Goal: Task Accomplishment & Management: Manage account settings

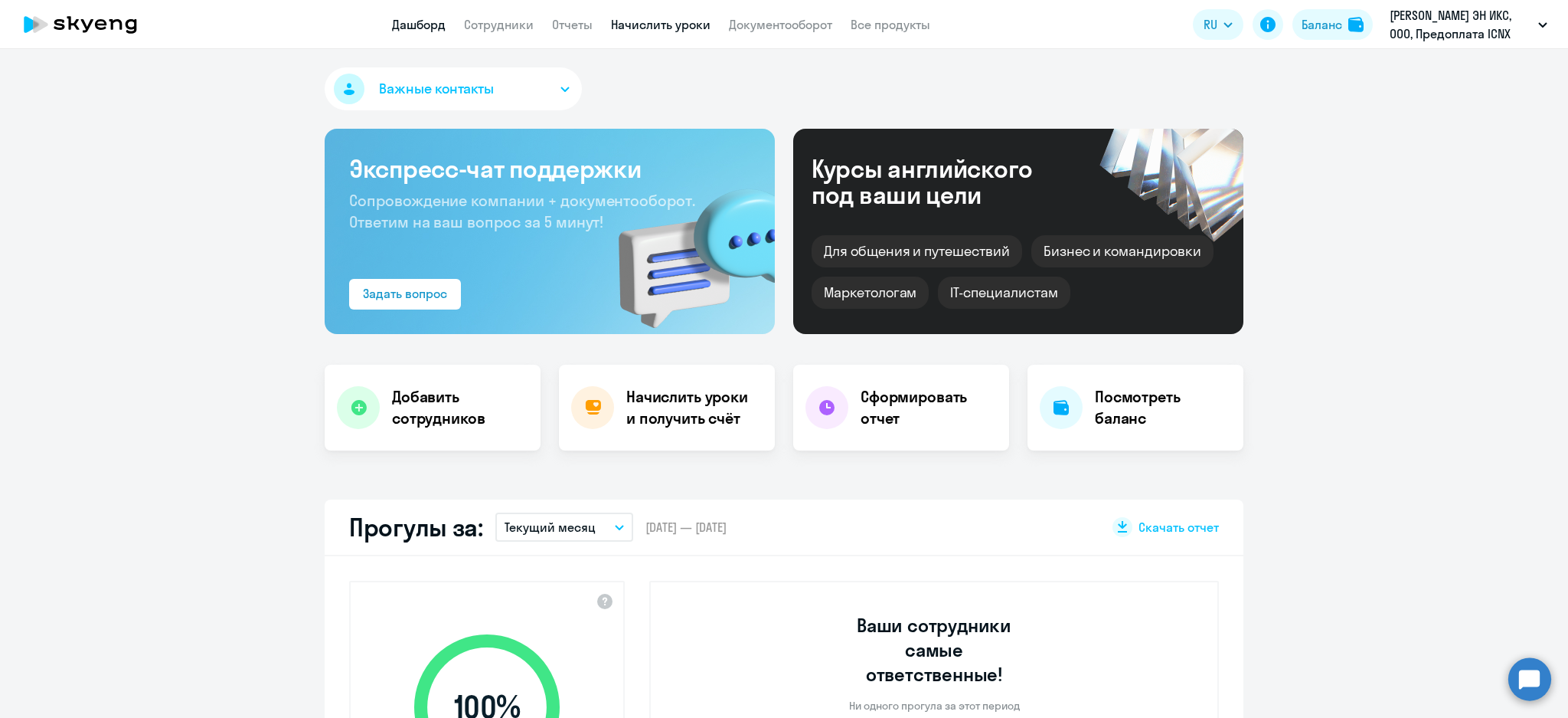
click at [696, 26] on link "Начислить уроки" at bounding box center [660, 25] width 100 height 15
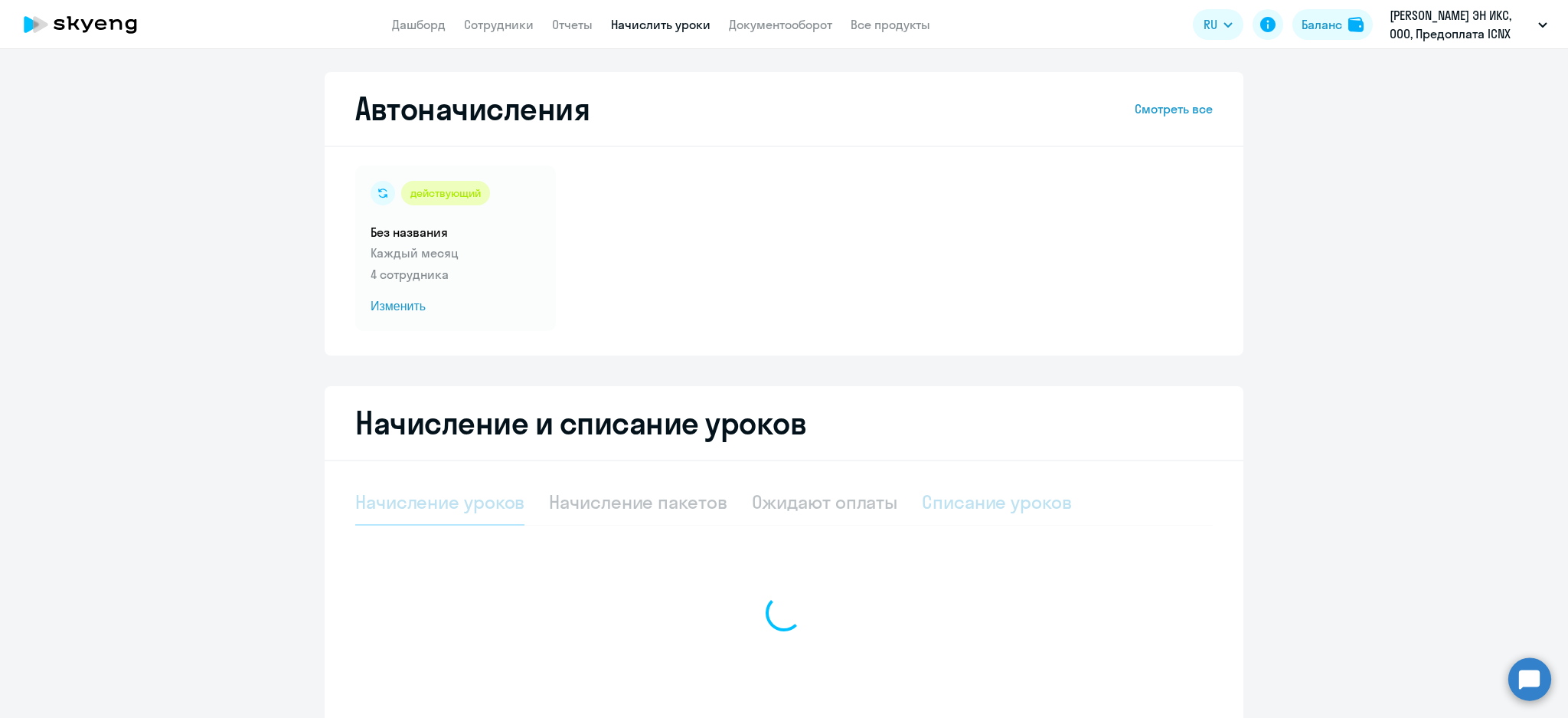
select select "10"
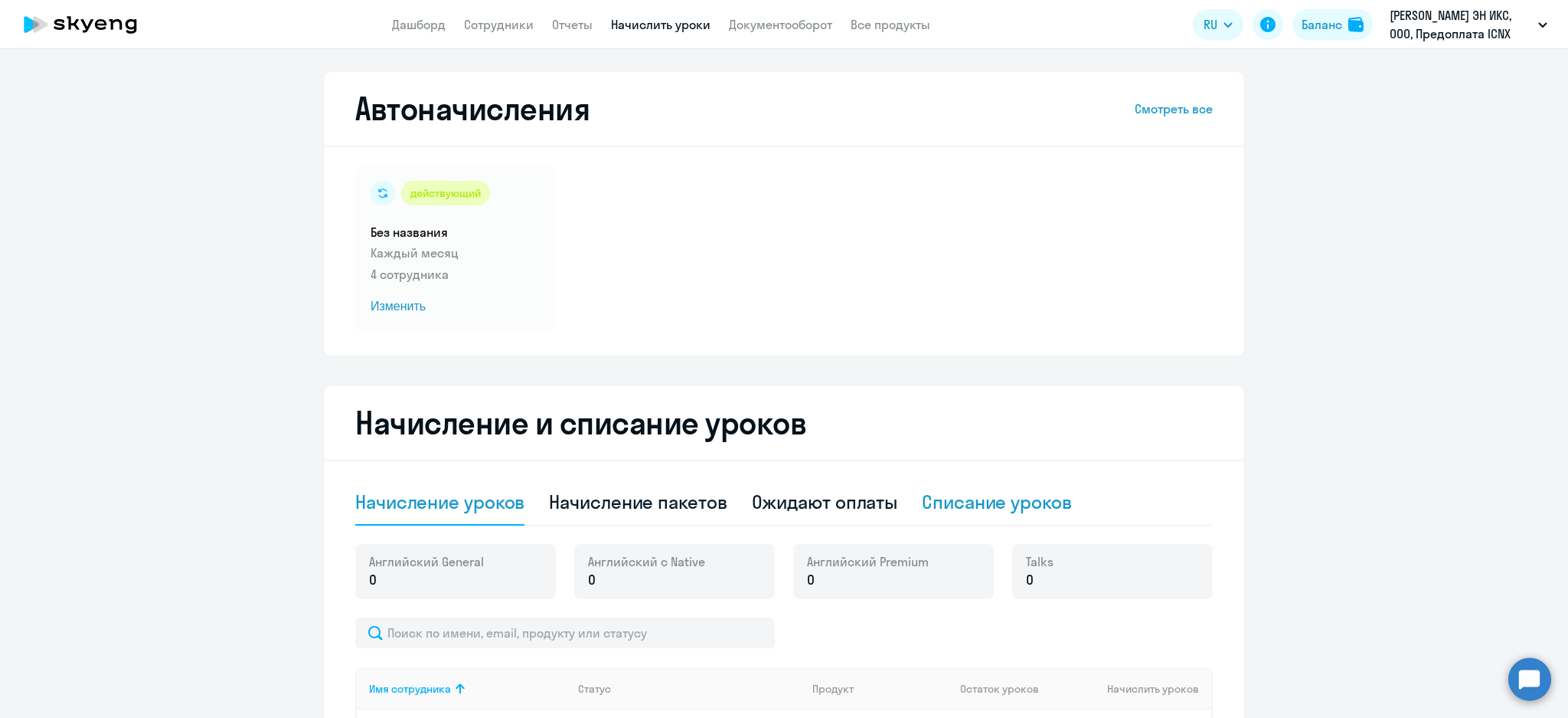
click at [972, 500] on div "Списание уроков" at bounding box center [996, 502] width 150 height 25
select select "10"
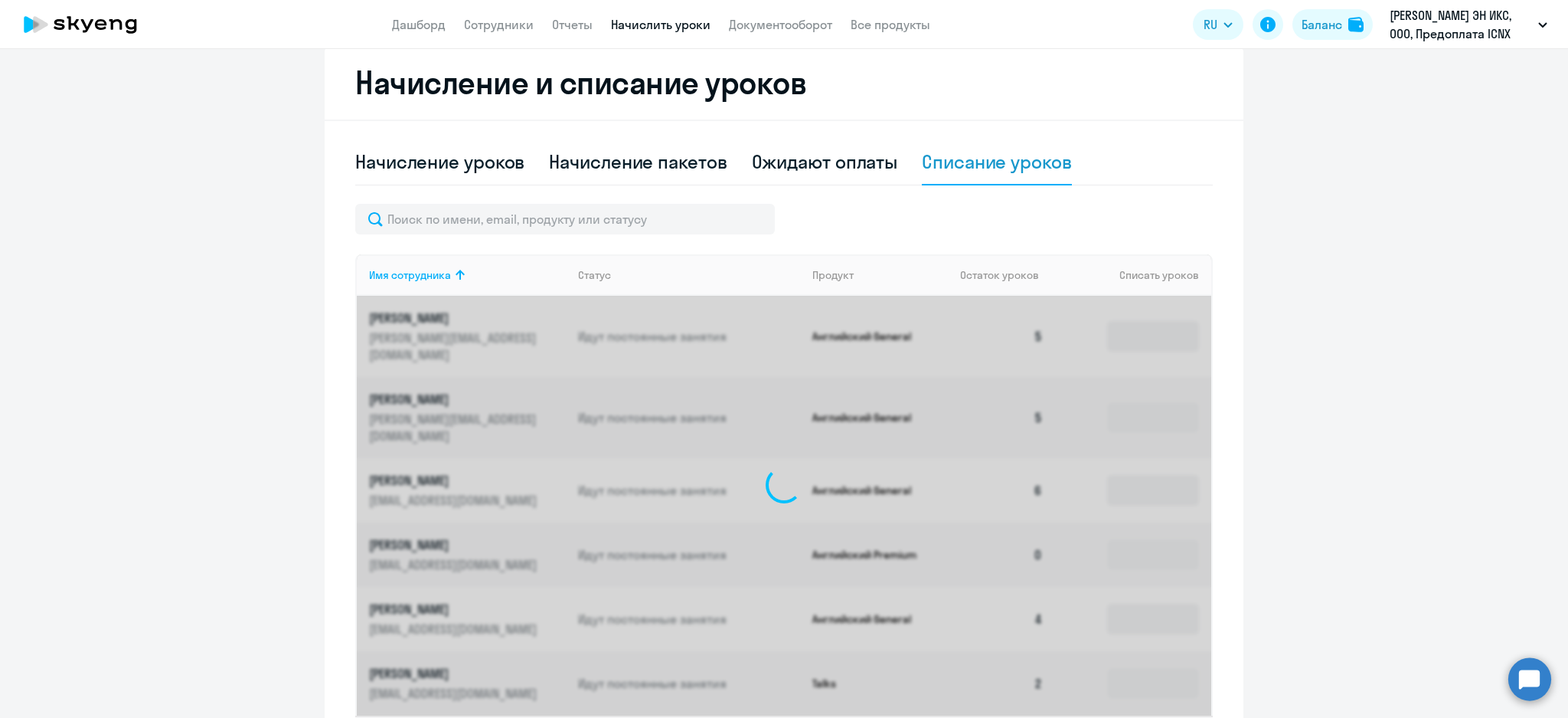
scroll to position [408, 0]
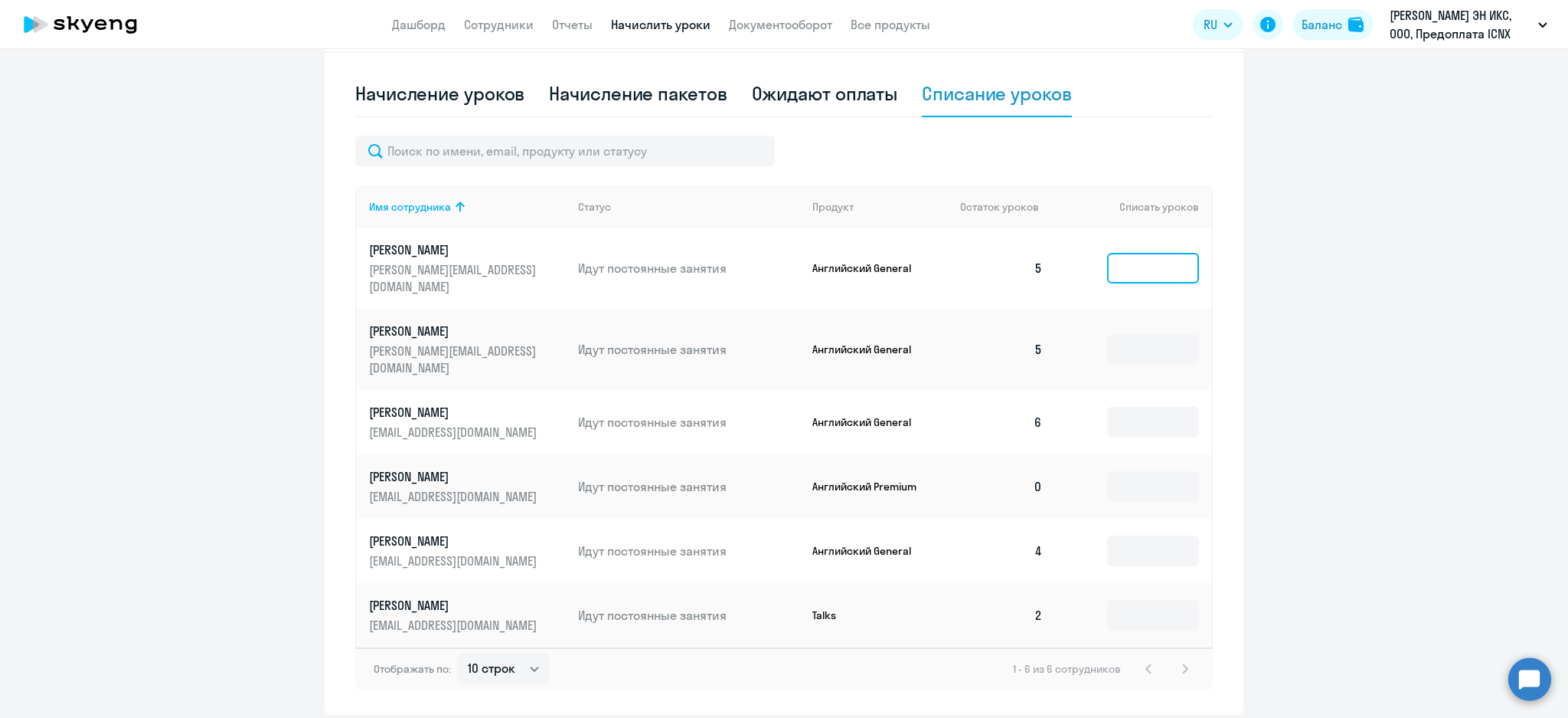
click at [1152, 267] on input at bounding box center [1152, 268] width 92 height 31
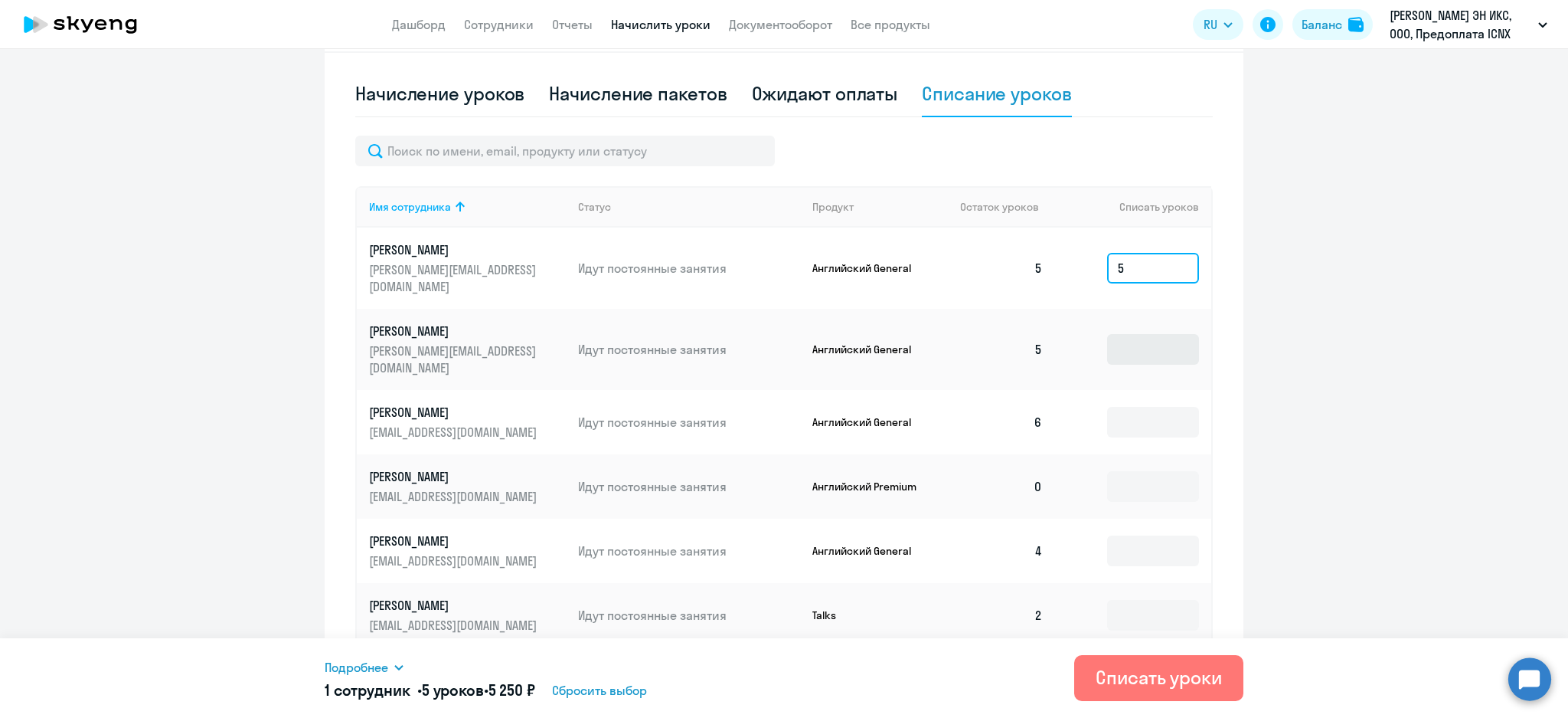
type input "5"
drag, startPoint x: 1134, startPoint y: 332, endPoint x: 1132, endPoint y: 382, distance: 50.0
click at [1135, 334] on input at bounding box center [1152, 349] width 92 height 31
type input "5"
click at [1132, 407] on input at bounding box center [1152, 422] width 92 height 31
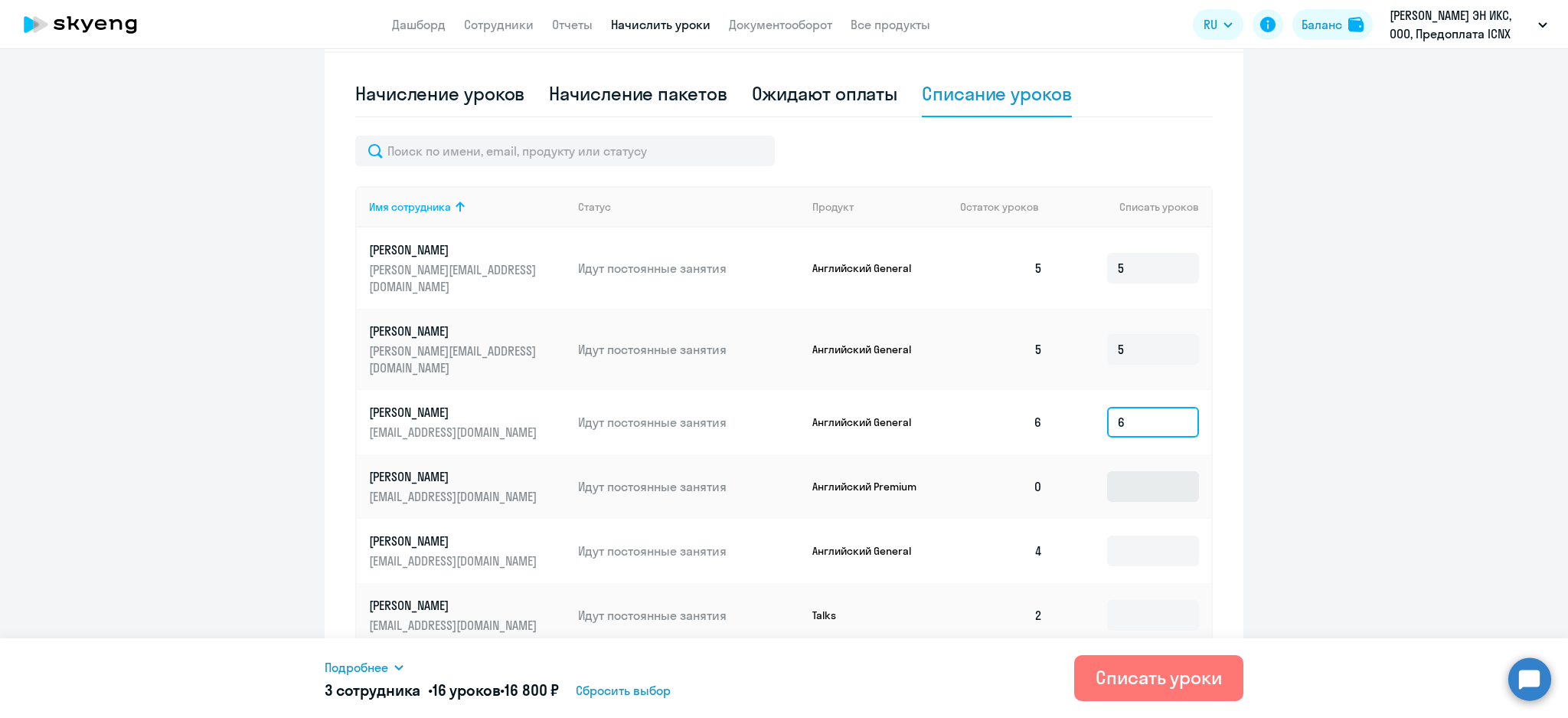
type input "6"
click at [1143, 471] on input at bounding box center [1152, 487] width 92 height 31
click at [1140, 536] on input at bounding box center [1152, 551] width 92 height 31
type input "4"
click at [1138, 600] on input at bounding box center [1152, 615] width 92 height 31
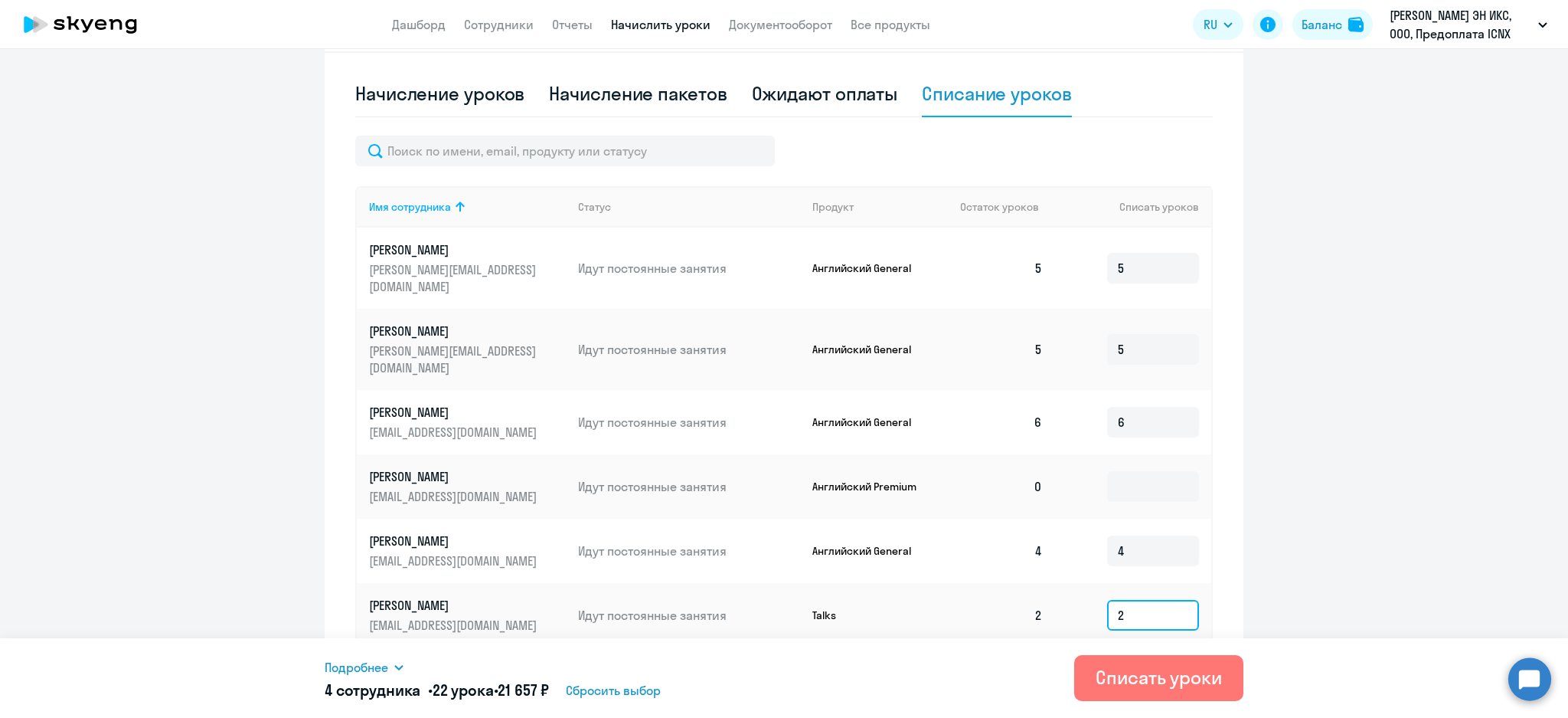
type input "2"
click at [385, 669] on span "Подробнее" at bounding box center [356, 667] width 63 height 19
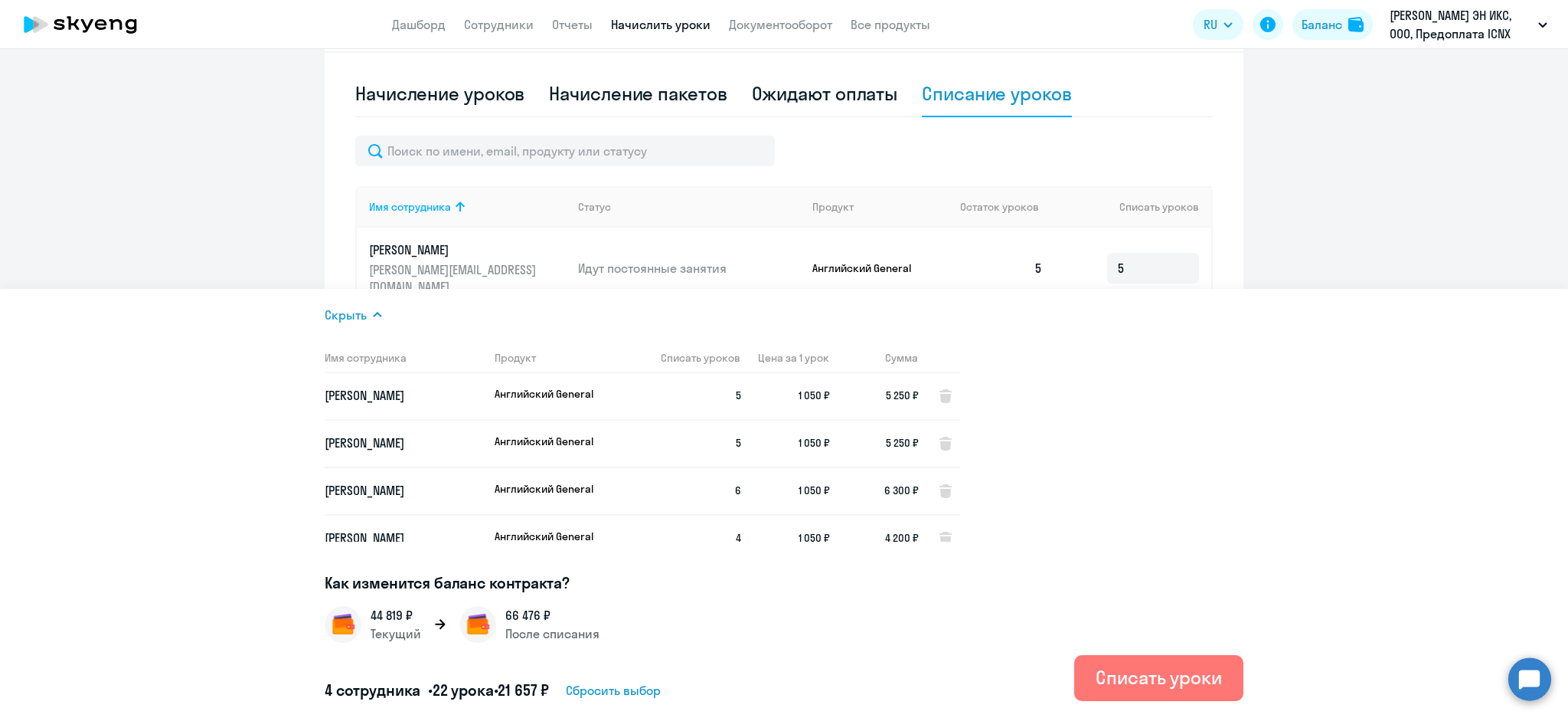
click at [182, 258] on ng-component "Автоначисления Смотреть все действующий Без названия Каждый месяц 4 сотрудника …" at bounding box center [784, 189] width 1568 height 1051
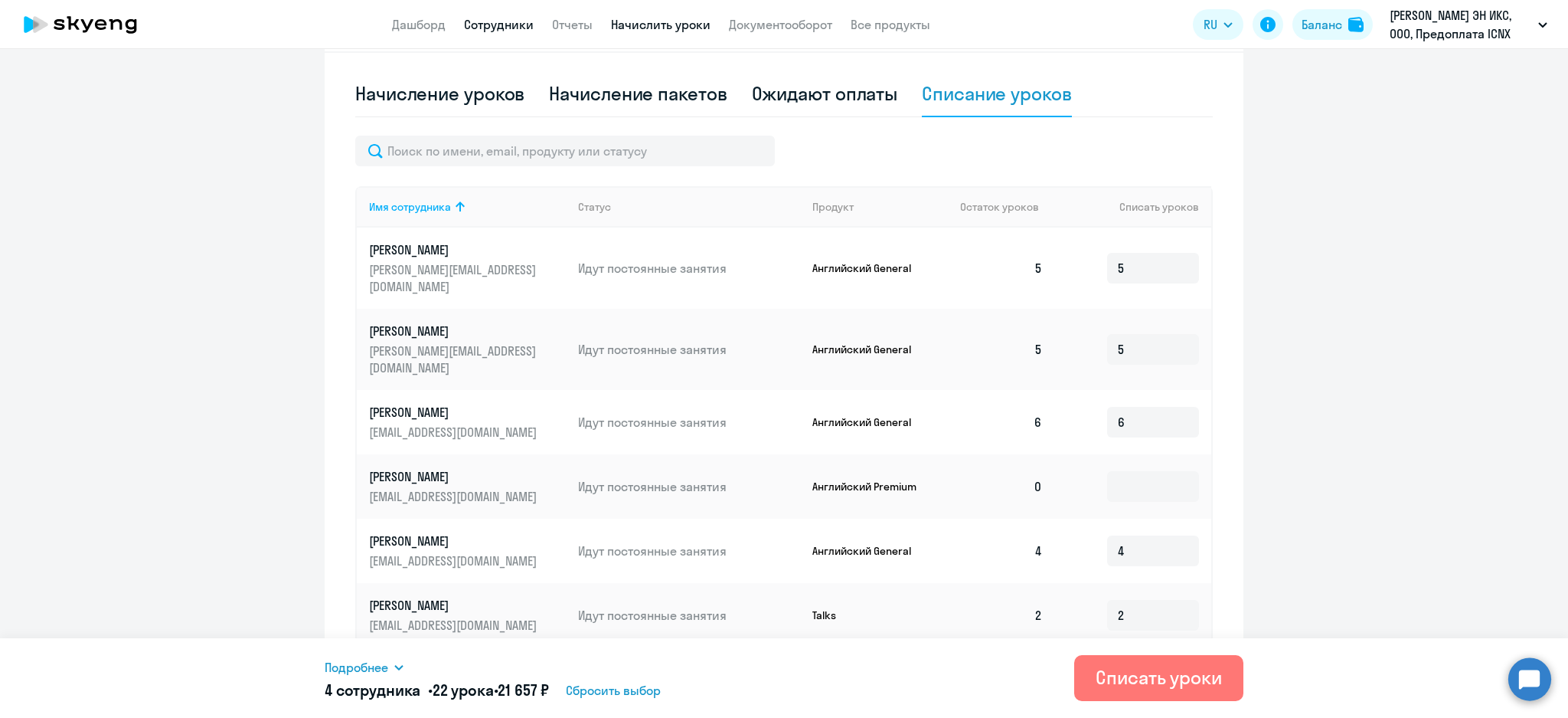
click at [467, 18] on link "Сотрудники" at bounding box center [499, 25] width 70 height 15
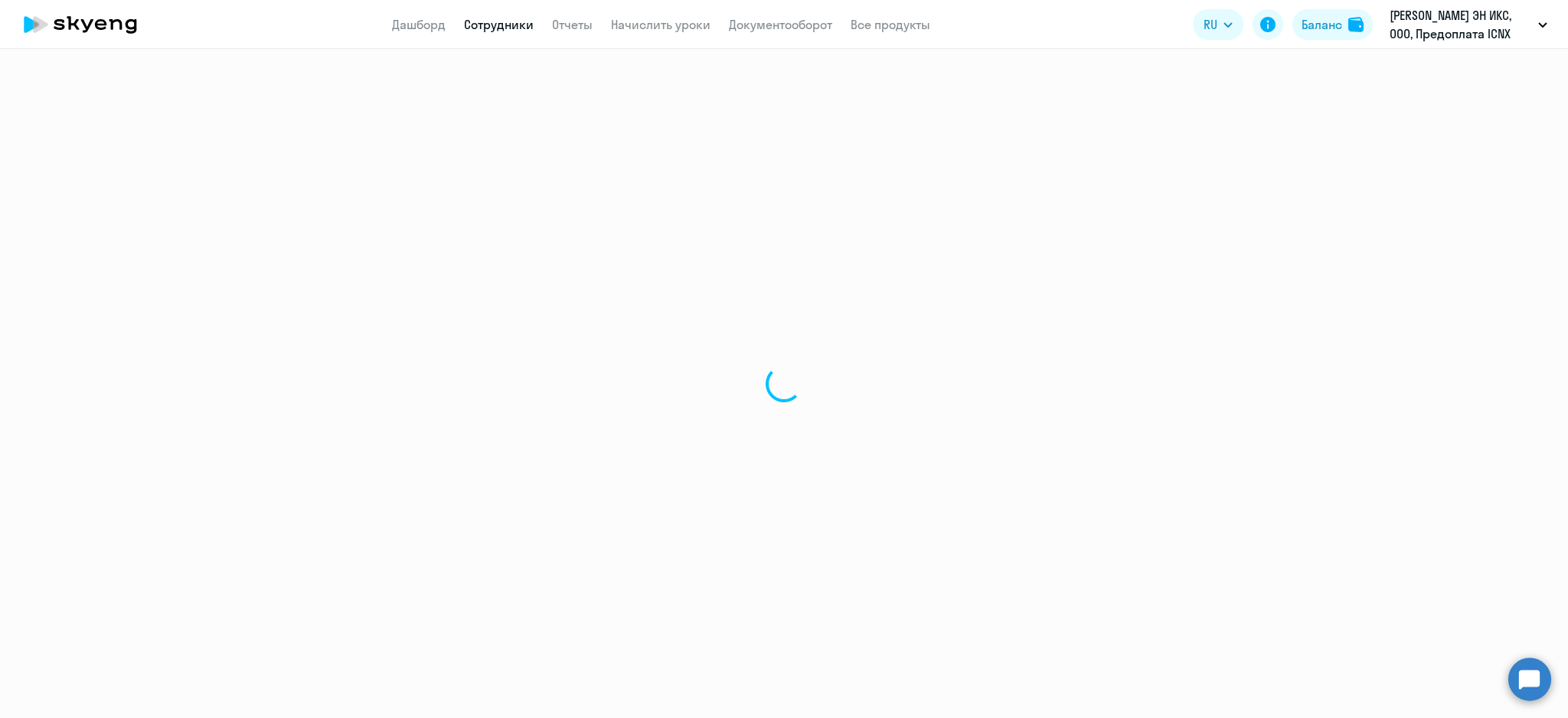
select select "30"
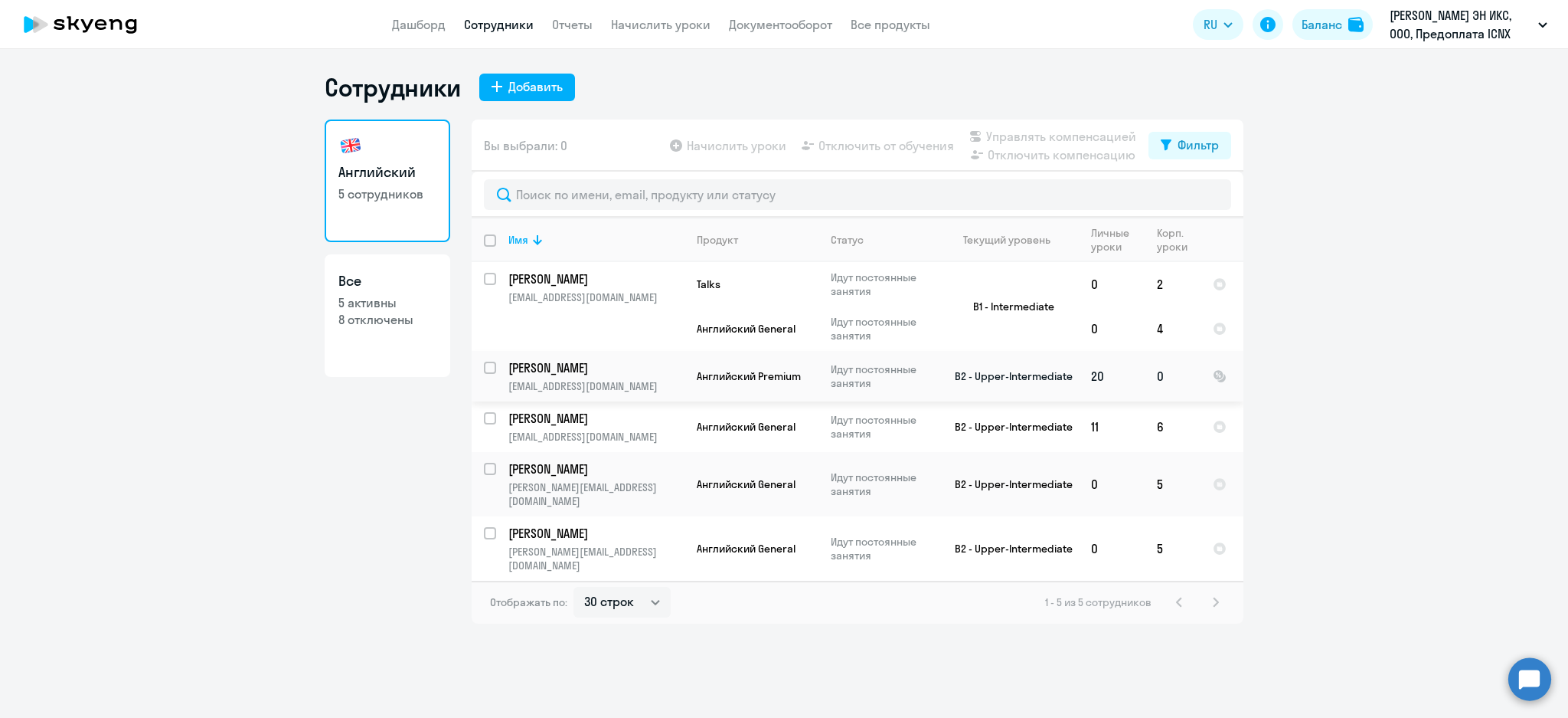
click at [629, 362] on p "[PERSON_NAME]" at bounding box center [595, 368] width 173 height 17
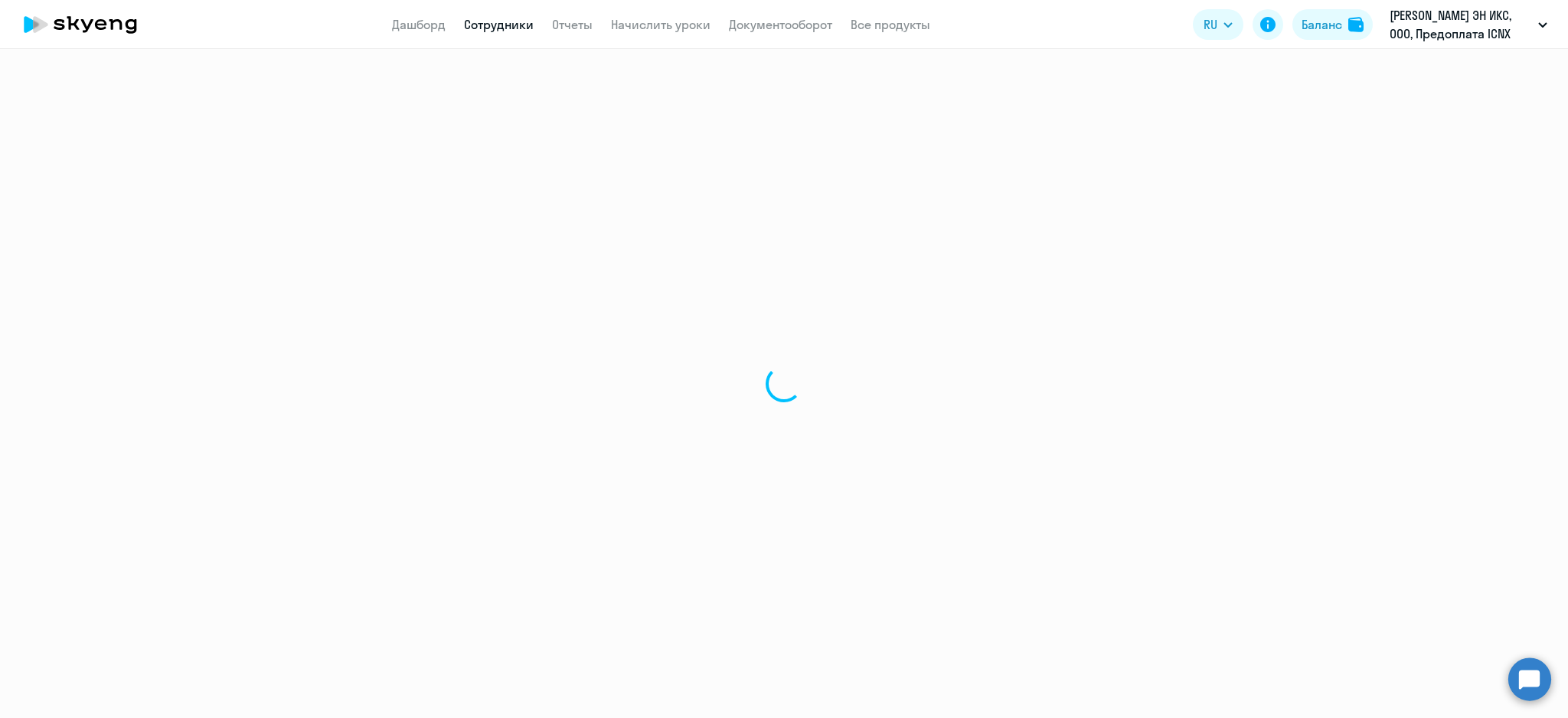
select select "english"
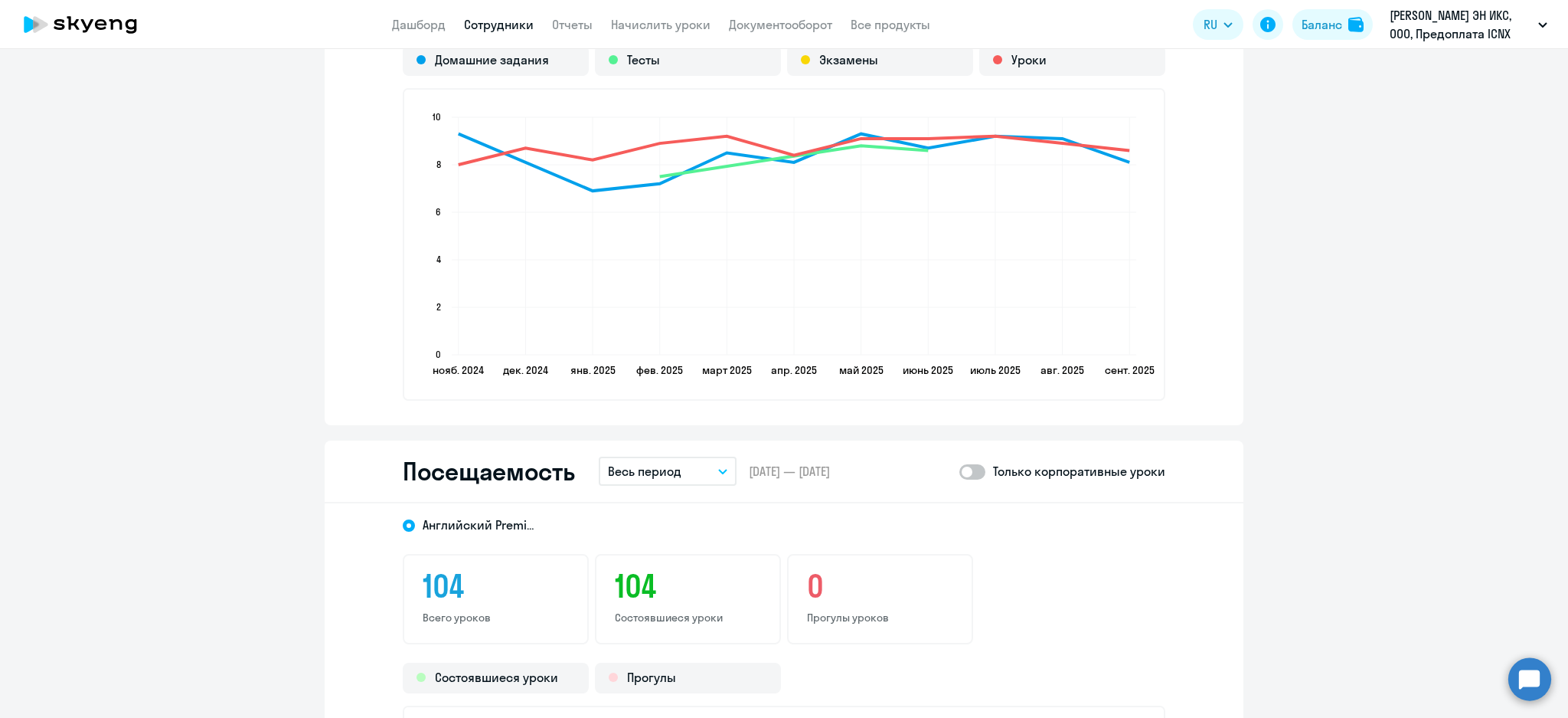
scroll to position [1736, 0]
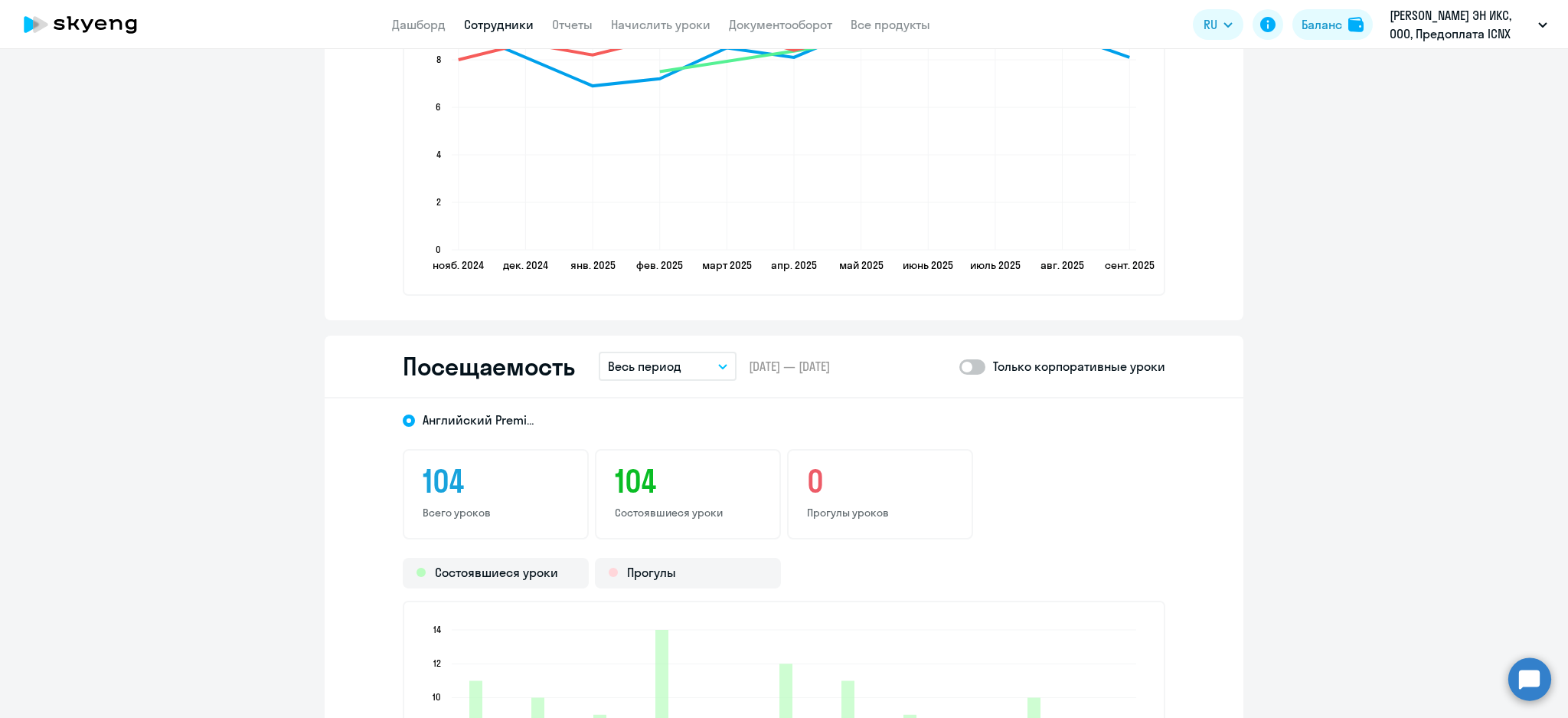
drag, startPoint x: 674, startPoint y: 356, endPoint x: 677, endPoint y: 373, distance: 17.3
click at [674, 357] on button "Весь период" at bounding box center [667, 366] width 137 height 29
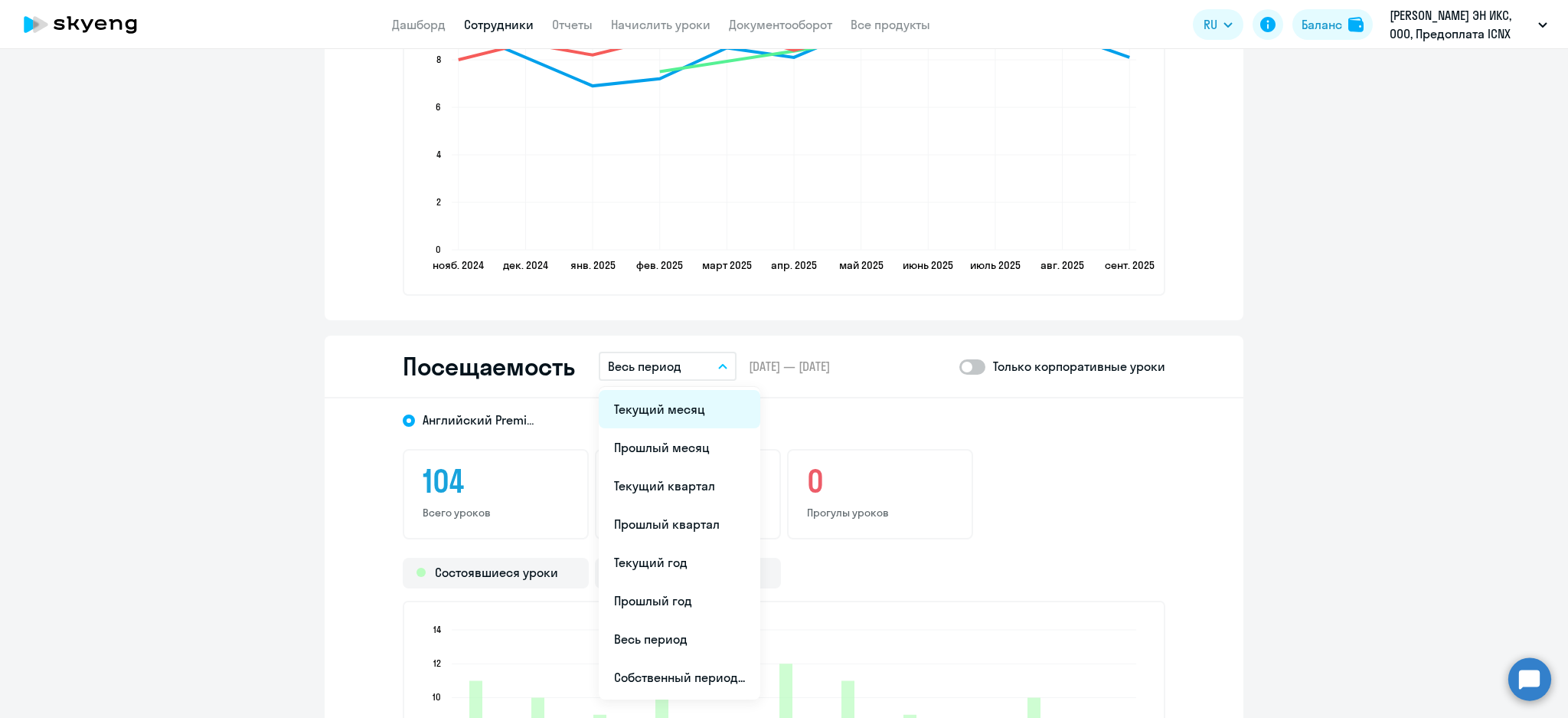
drag, startPoint x: 680, startPoint y: 402, endPoint x: 966, endPoint y: 393, distance: 286.1
click at [683, 400] on li "Текущий месяц" at bounding box center [679, 409] width 161 height 39
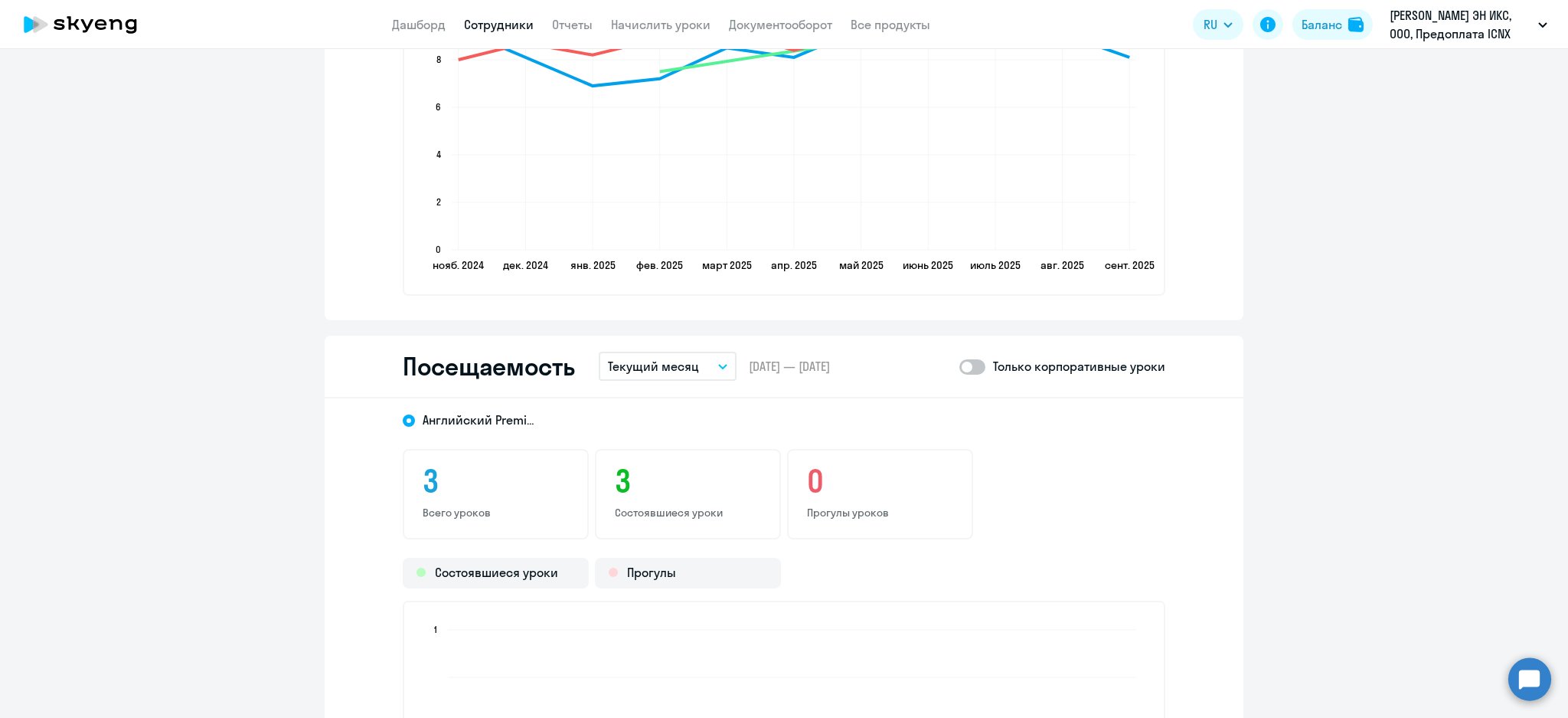
click at [971, 364] on span at bounding box center [972, 367] width 26 height 15
click at [959, 366] on input "checkbox" at bounding box center [959, 366] width 1 height 1
checkbox input "true"
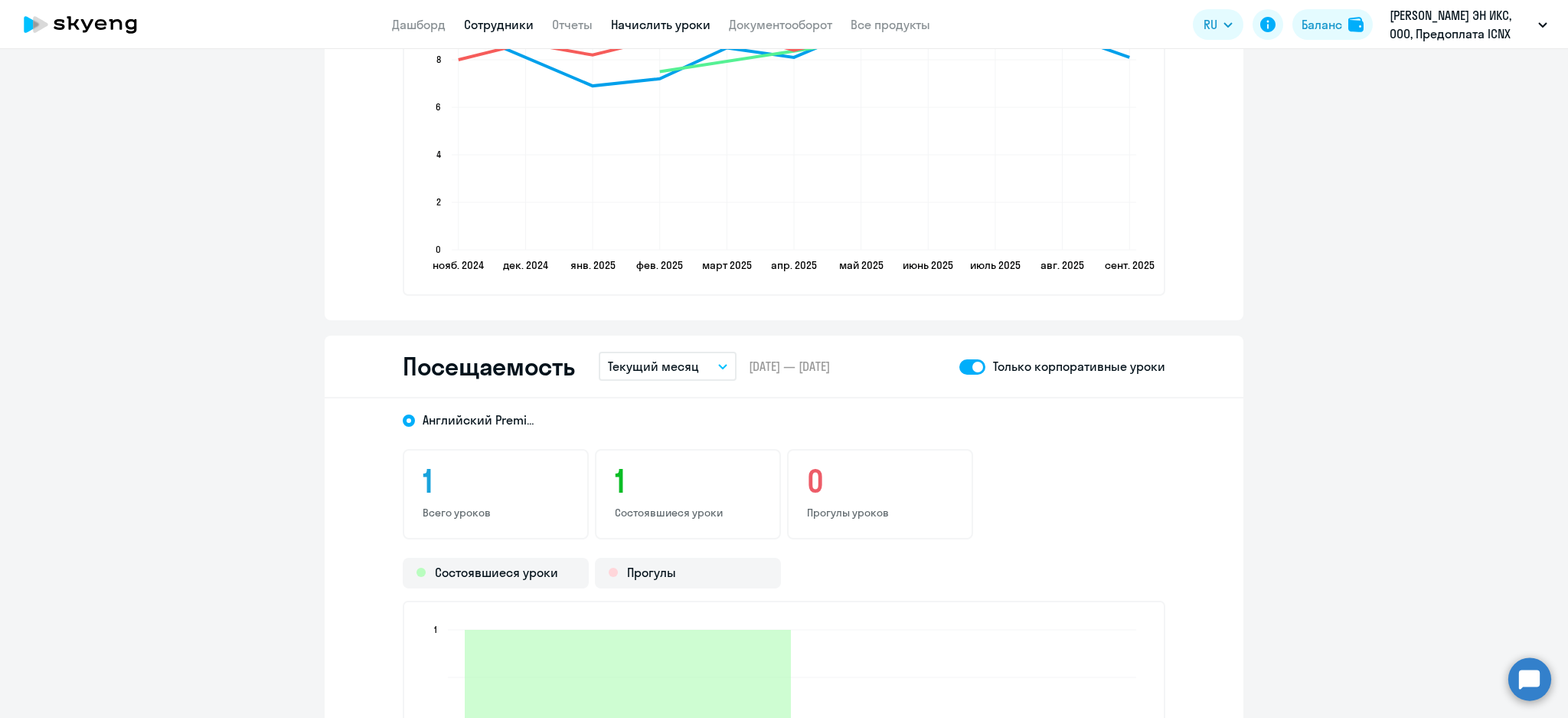
click at [670, 18] on link "Начислить уроки" at bounding box center [660, 25] width 100 height 15
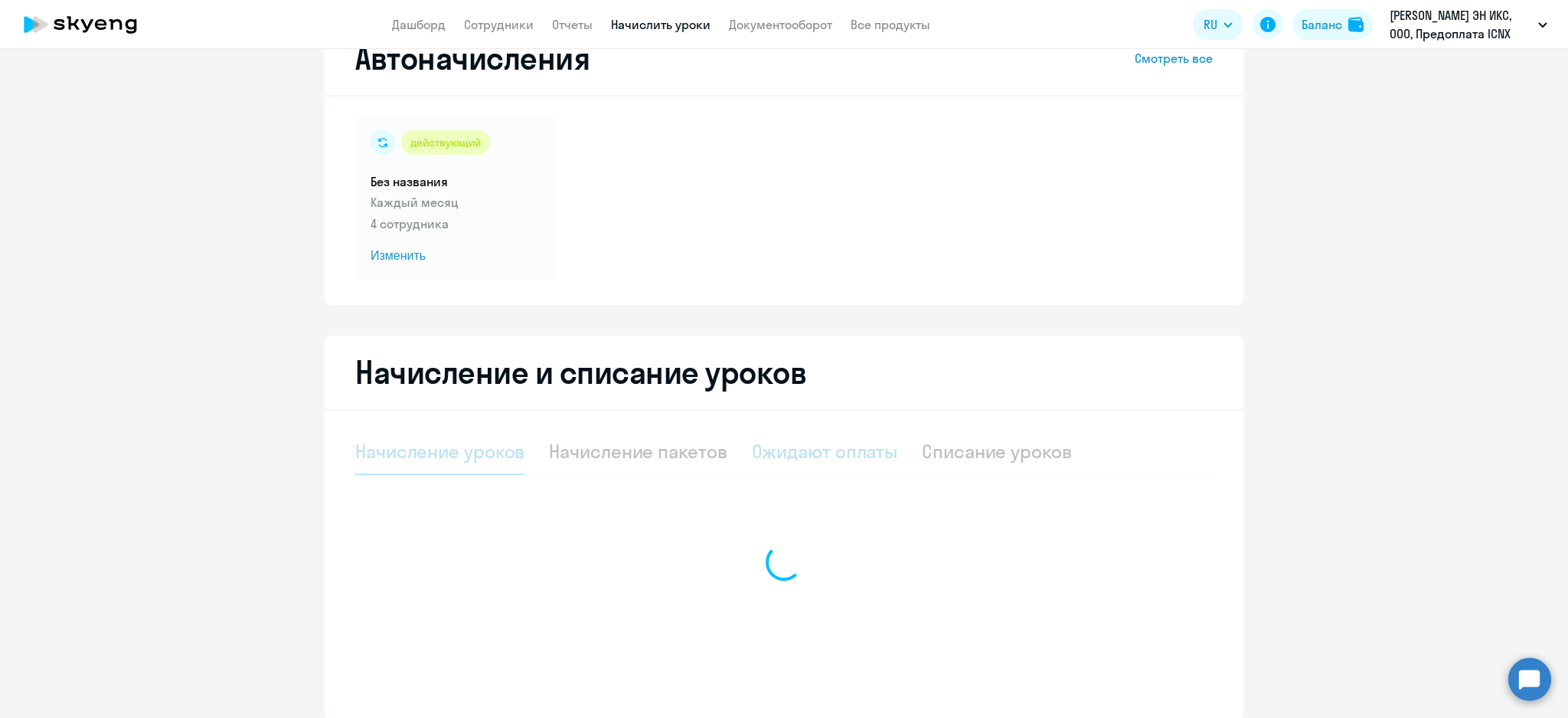
select select "10"
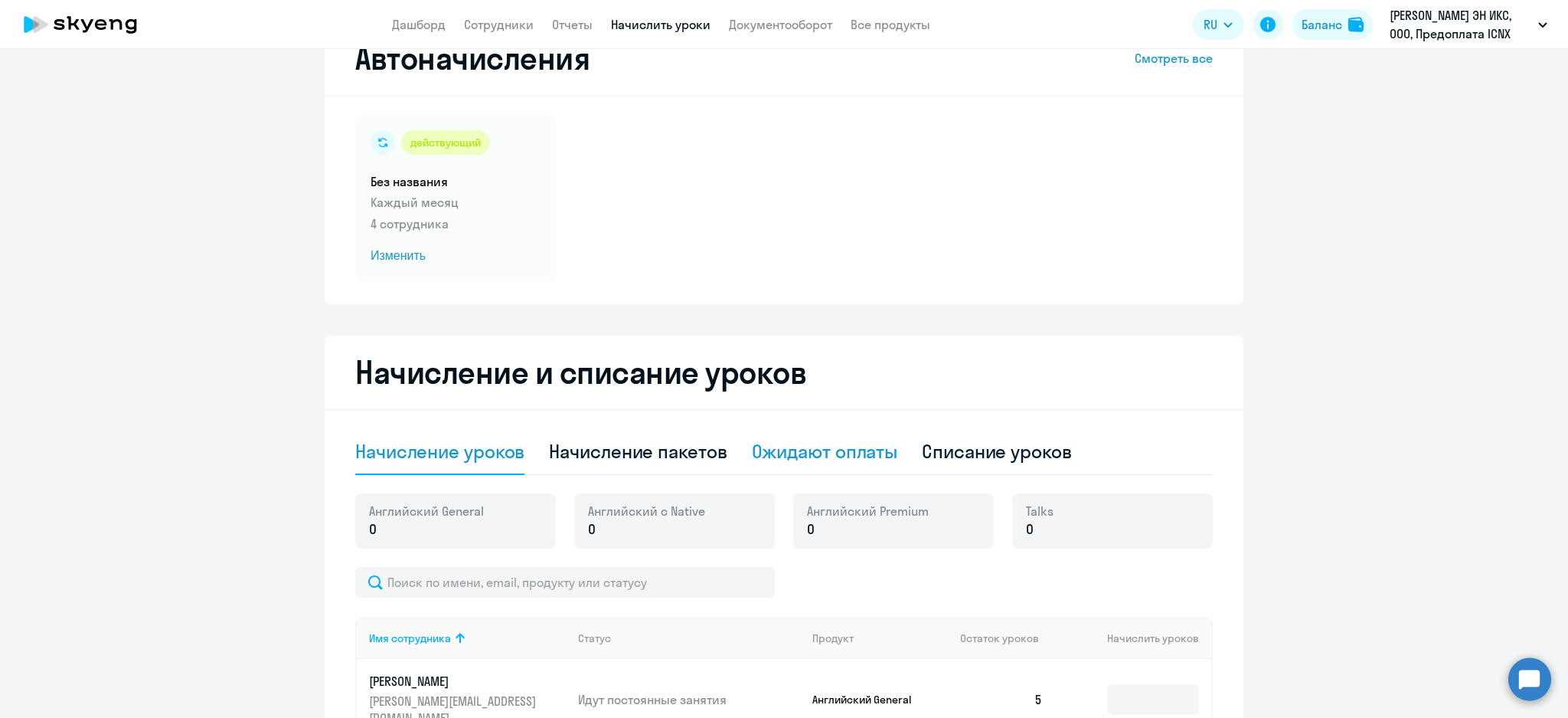
click at [816, 451] on div "Ожидают оплаты" at bounding box center [824, 451] width 146 height 25
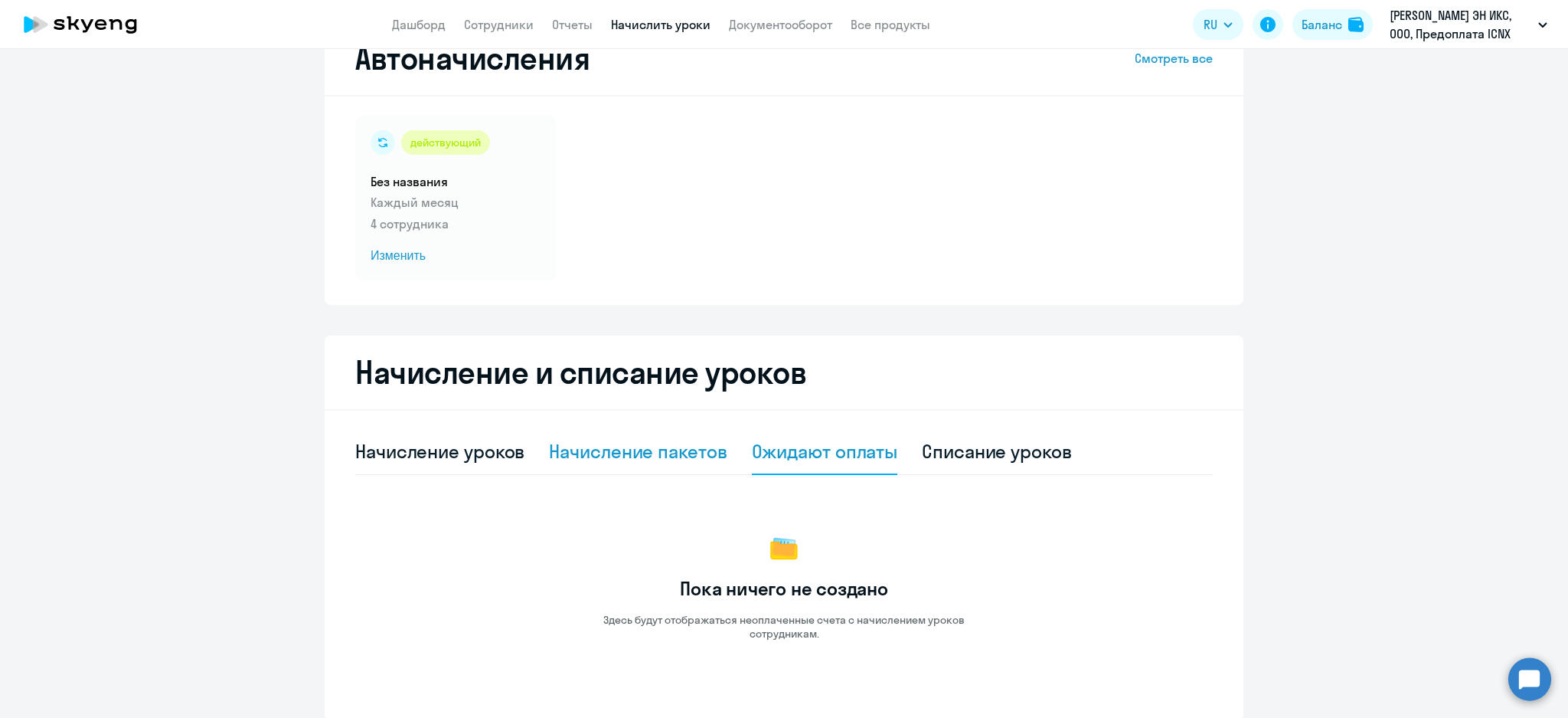
click at [707, 449] on div "Начисление пакетов" at bounding box center [638, 451] width 178 height 25
select select "10"
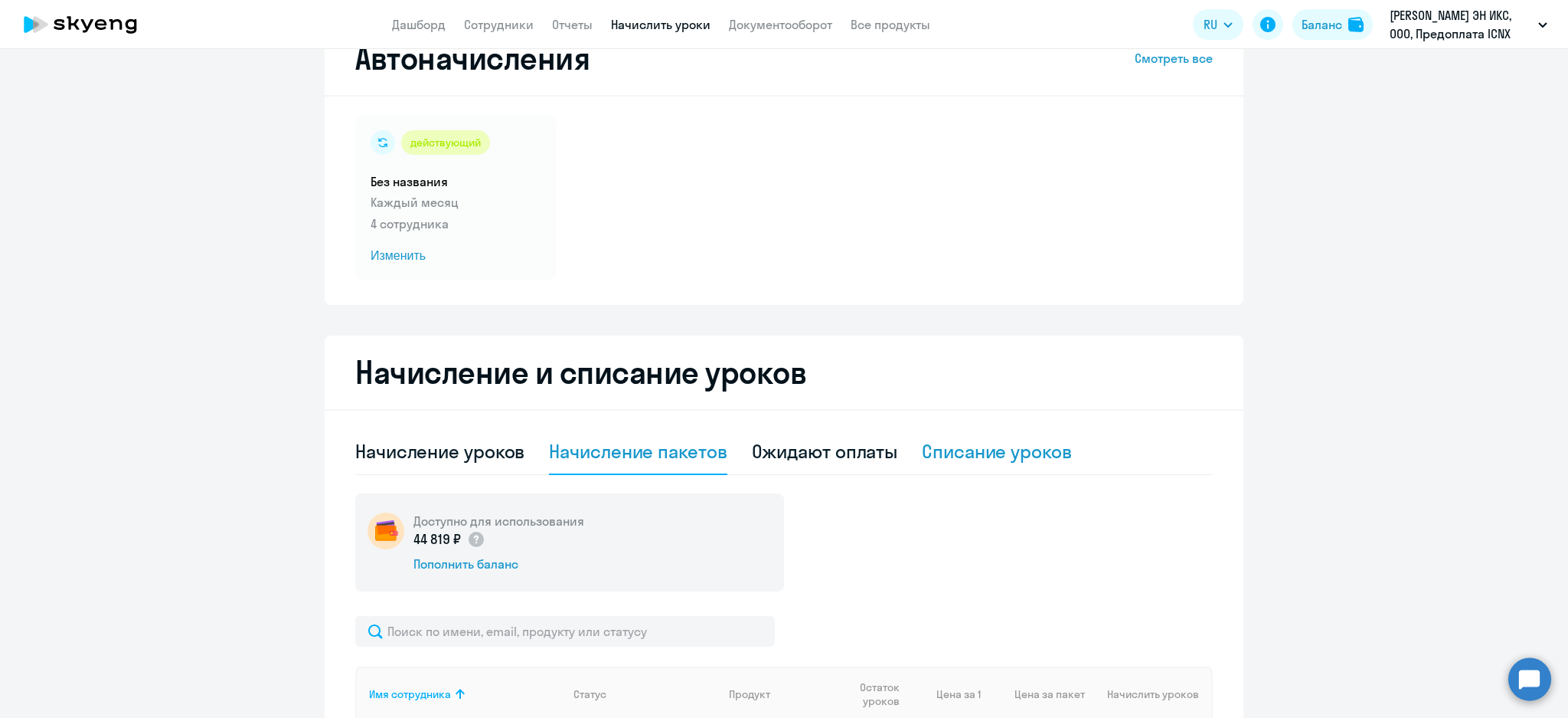
click at [969, 458] on div "Списание уроков" at bounding box center [996, 451] width 150 height 25
select select "10"
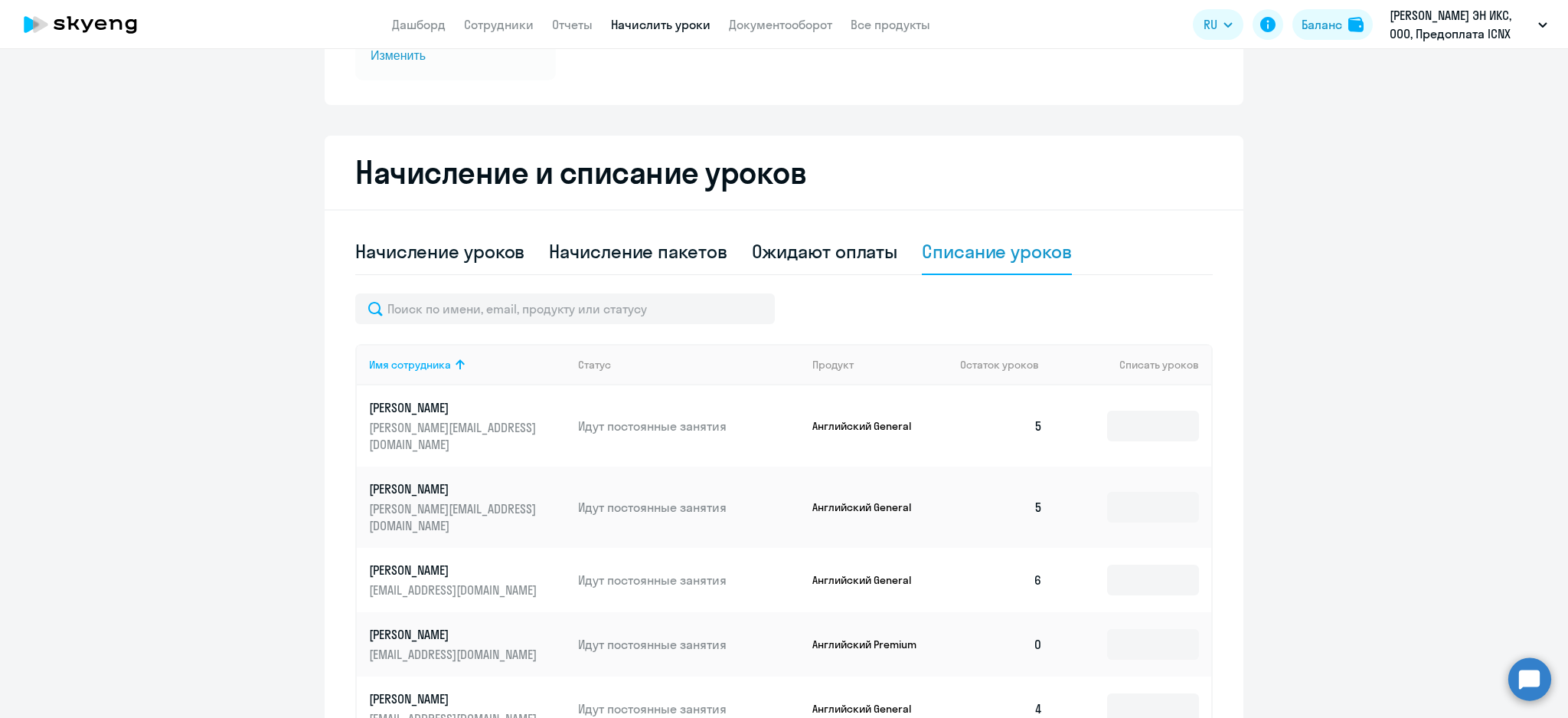
scroll to position [357, 0]
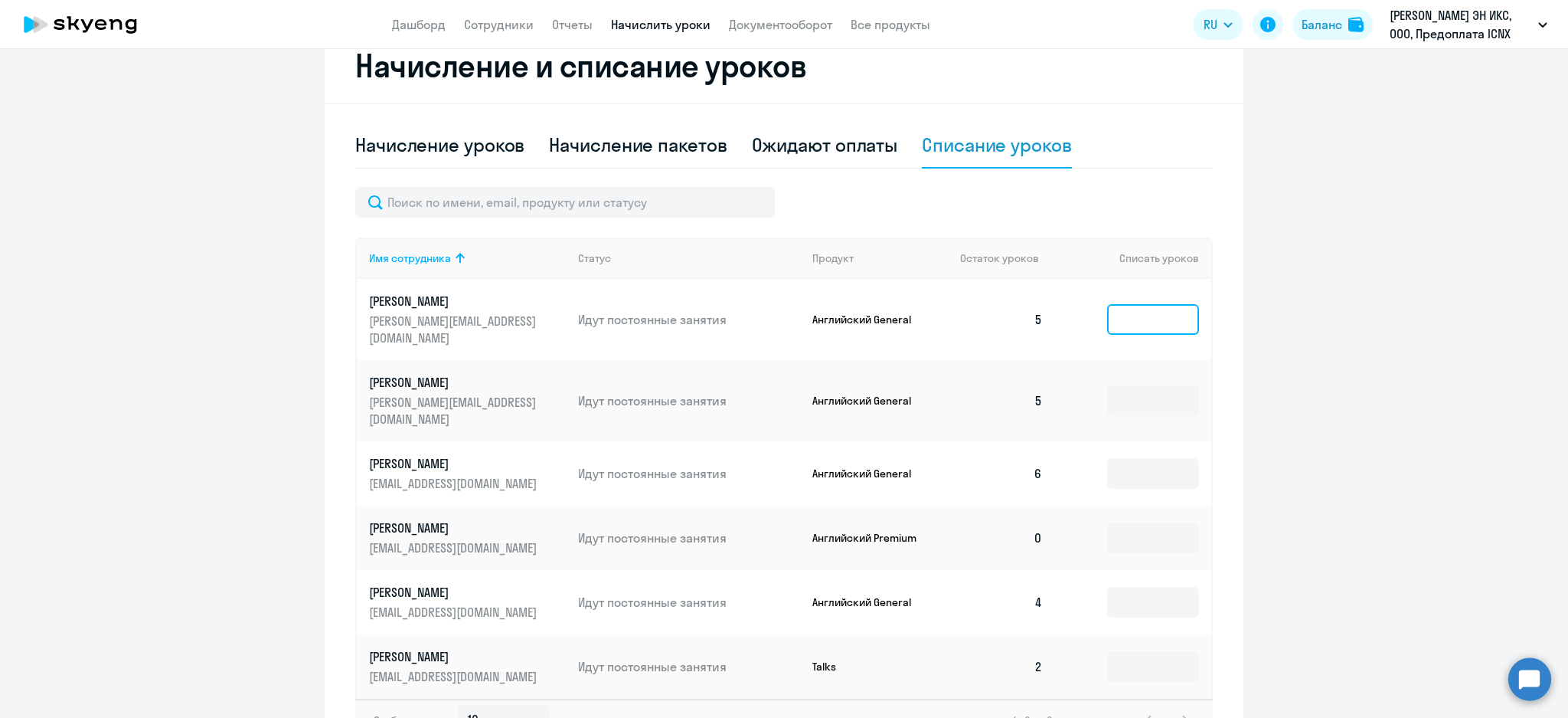
click at [1108, 309] on input at bounding box center [1152, 319] width 92 height 31
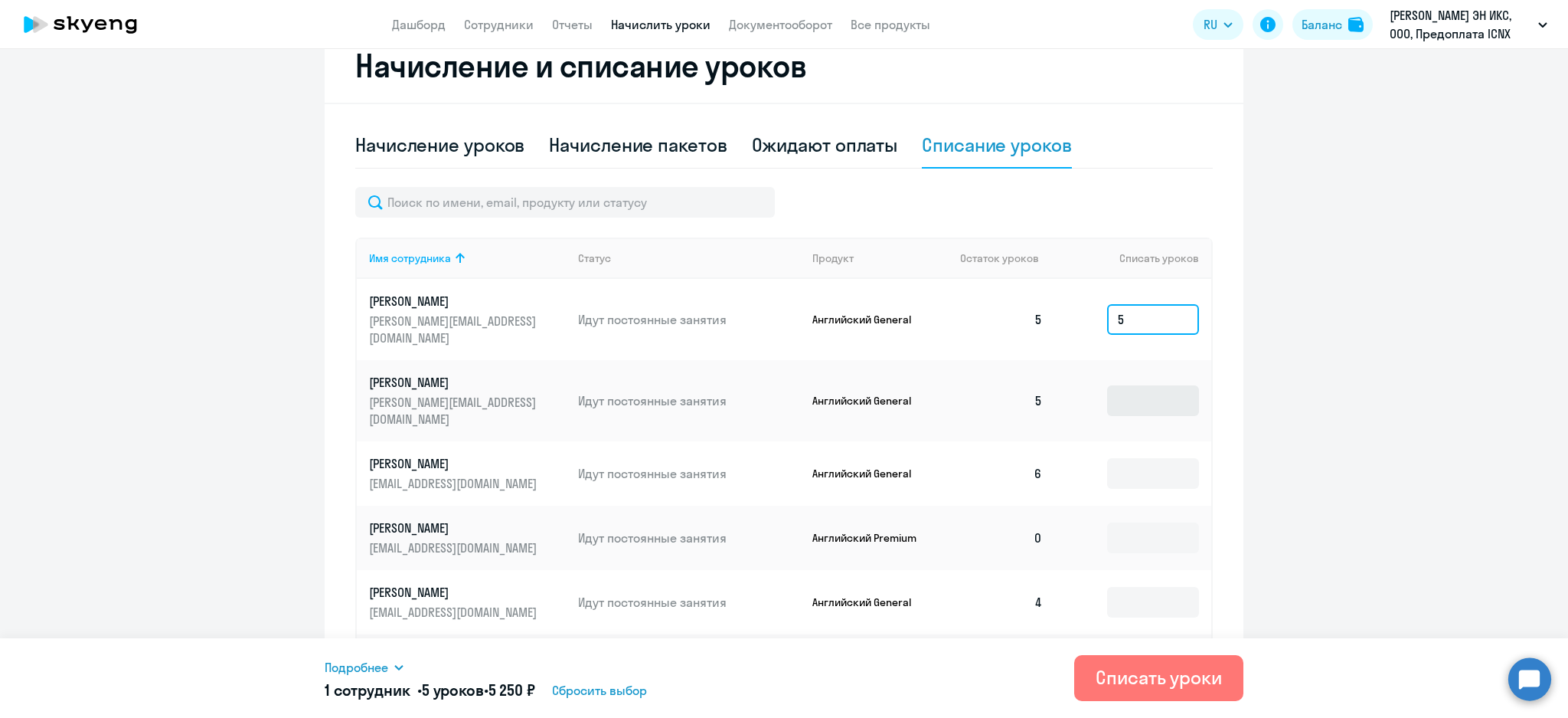
type input "5"
click at [1128, 386] on input at bounding box center [1152, 401] width 92 height 31
type input "5"
drag, startPoint x: 1146, startPoint y: 451, endPoint x: 1154, endPoint y: 444, distance: 10.6
click at [1148, 458] on input at bounding box center [1152, 474] width 92 height 31
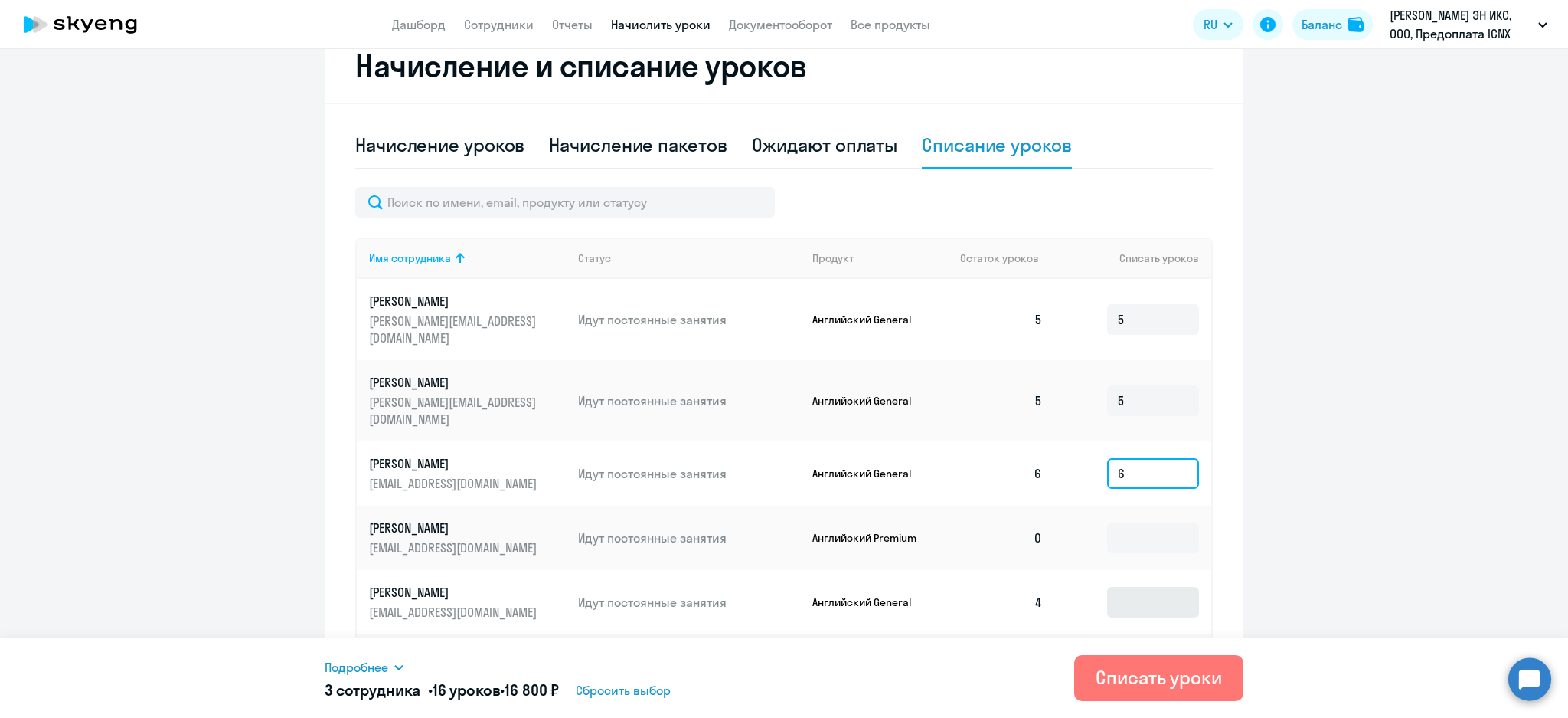
type input "6"
drag, startPoint x: 1148, startPoint y: 567, endPoint x: 1142, endPoint y: 545, distance: 22.8
click at [1144, 587] on input at bounding box center [1152, 602] width 92 height 31
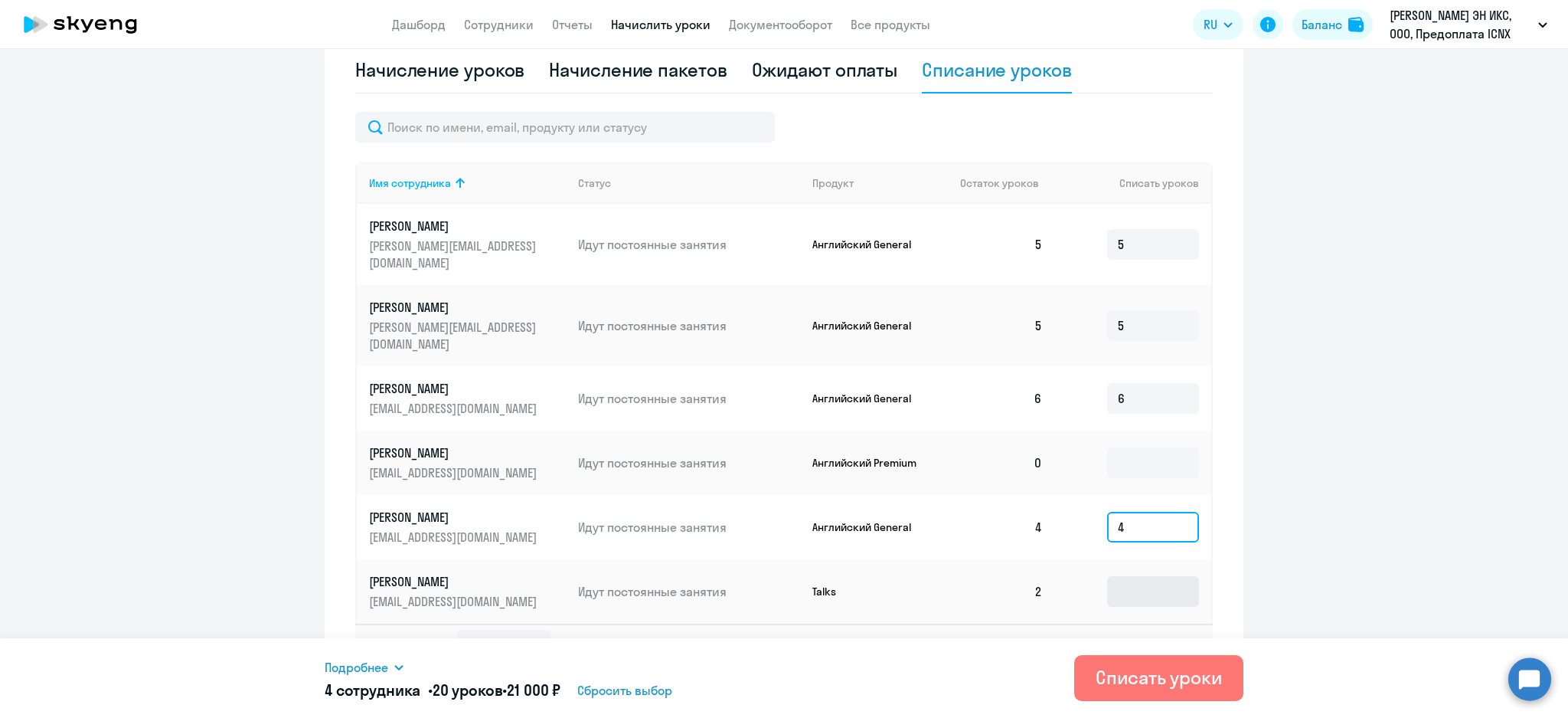
type input "4"
click at [1150, 576] on input at bounding box center [1152, 591] width 92 height 31
type input "2"
click at [1336, 389] on ng-component "Автоначисления Смотреть все действующий Без названия Каждый месяц 4 сотрудника …" at bounding box center [784, 165] width 1568 height 1051
drag, startPoint x: 475, startPoint y: 67, endPoint x: 467, endPoint y: 107, distance: 40.8
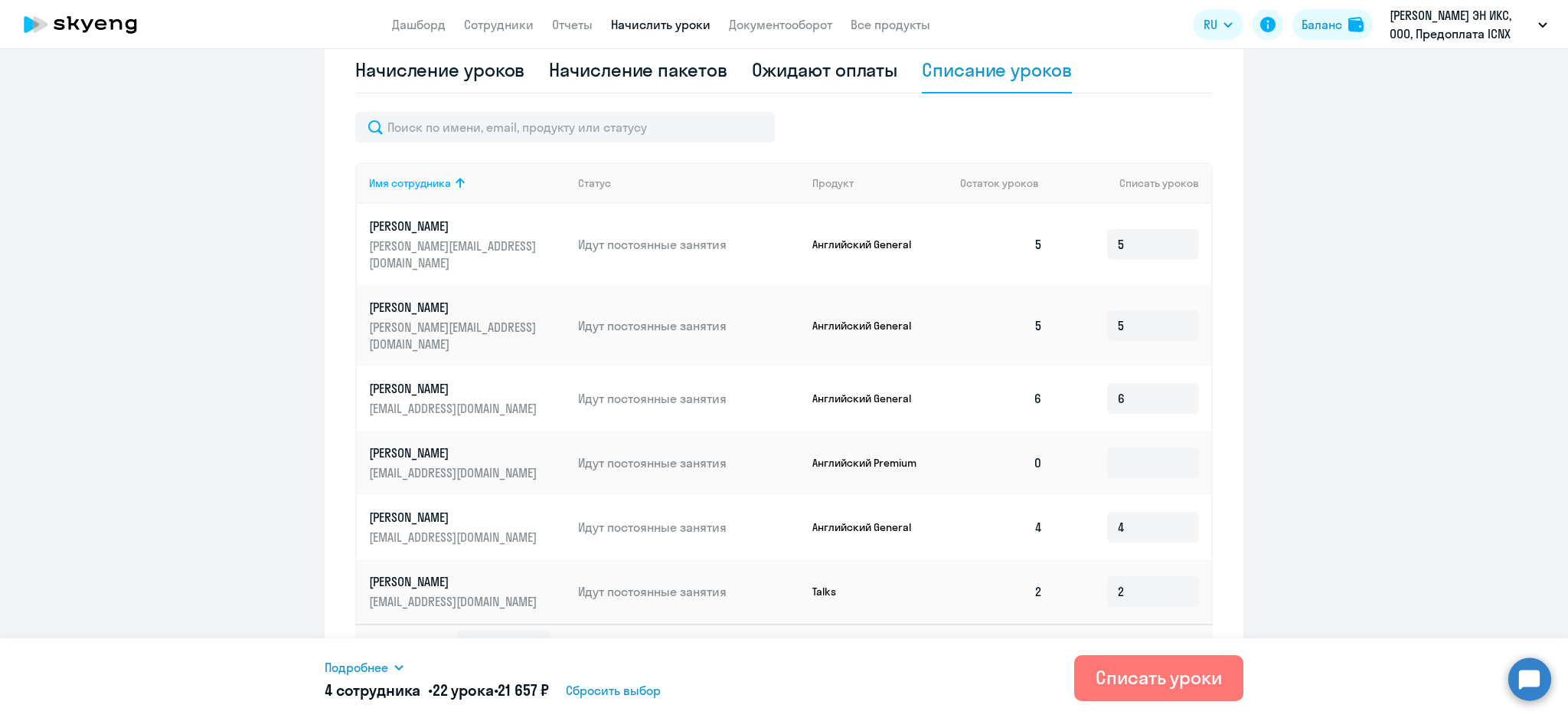
click at [475, 68] on div "Начисление уроков" at bounding box center [440, 70] width 169 height 25
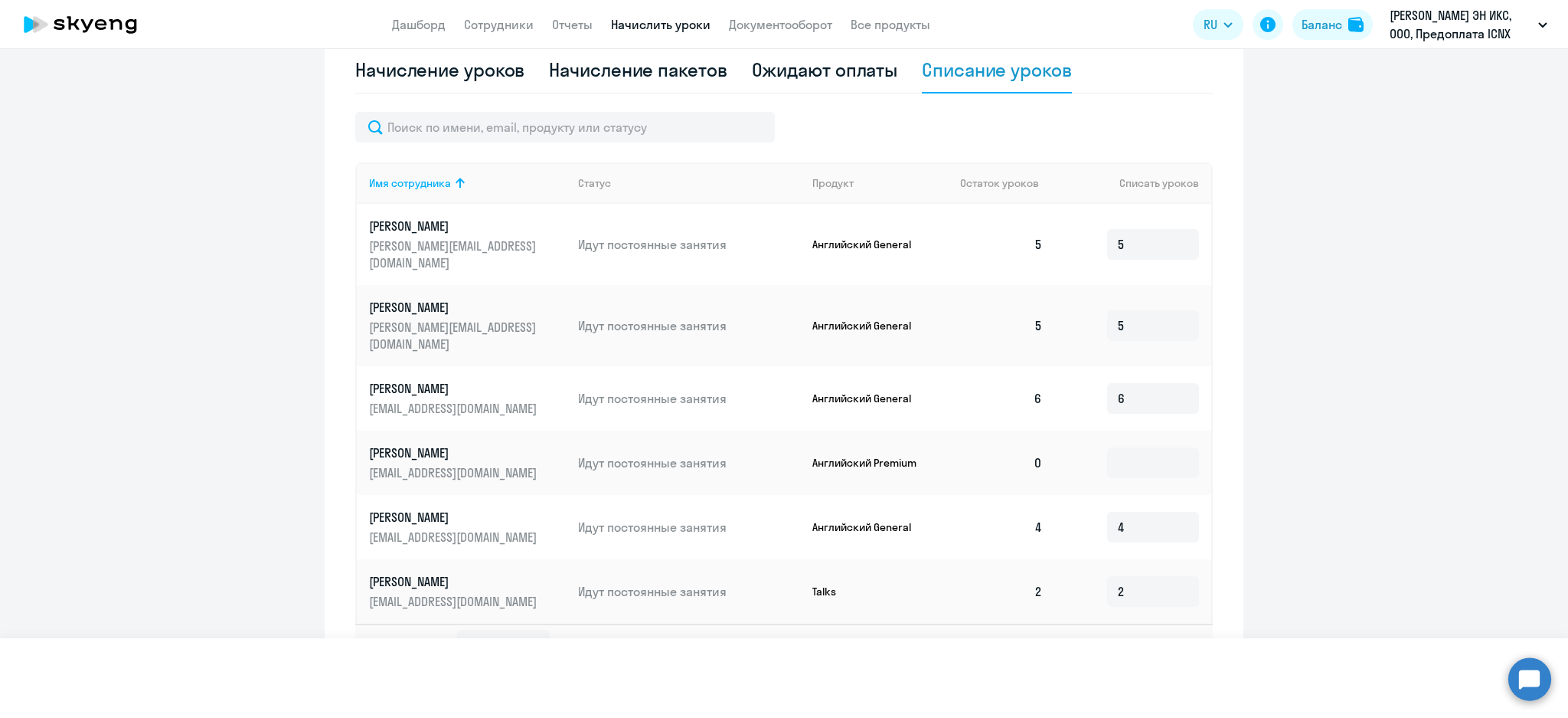
select select "10"
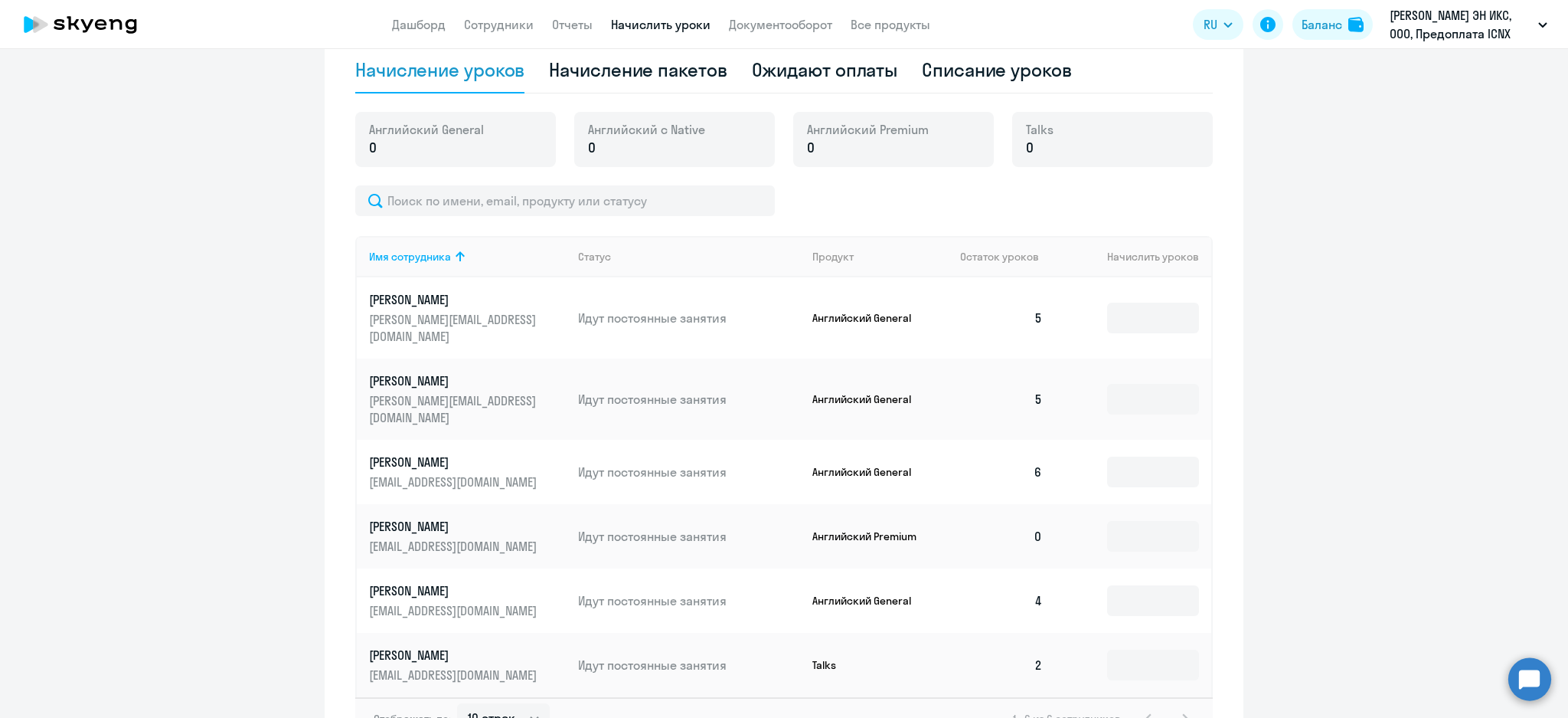
click at [1441, 454] on ng-component "Автоначисления Смотреть все действующий Без названия Каждый месяц 4 сотрудника …" at bounding box center [784, 202] width 1568 height 1125
click at [1329, 31] on div "Баланс" at bounding box center [1322, 25] width 41 height 19
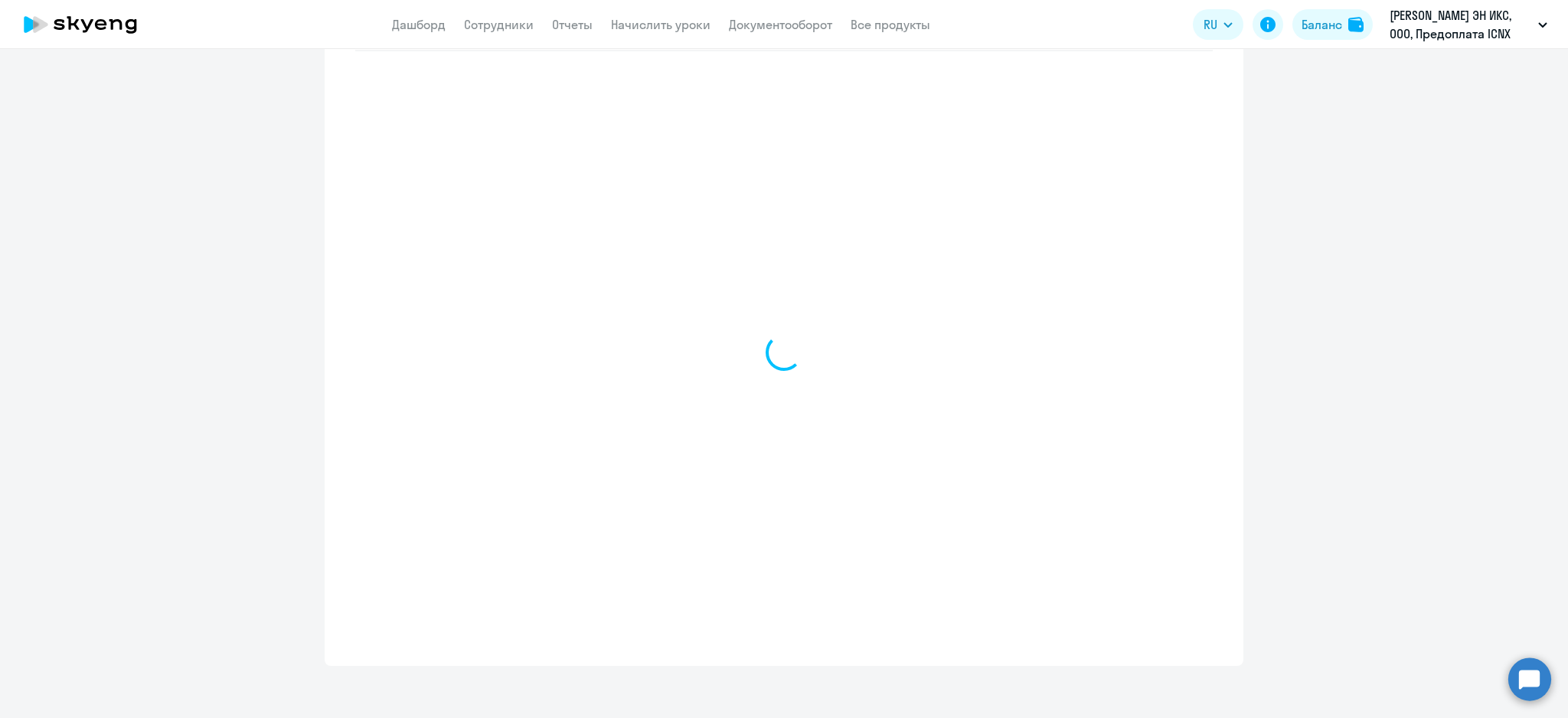
select select "english_adult_not_native_speaker"
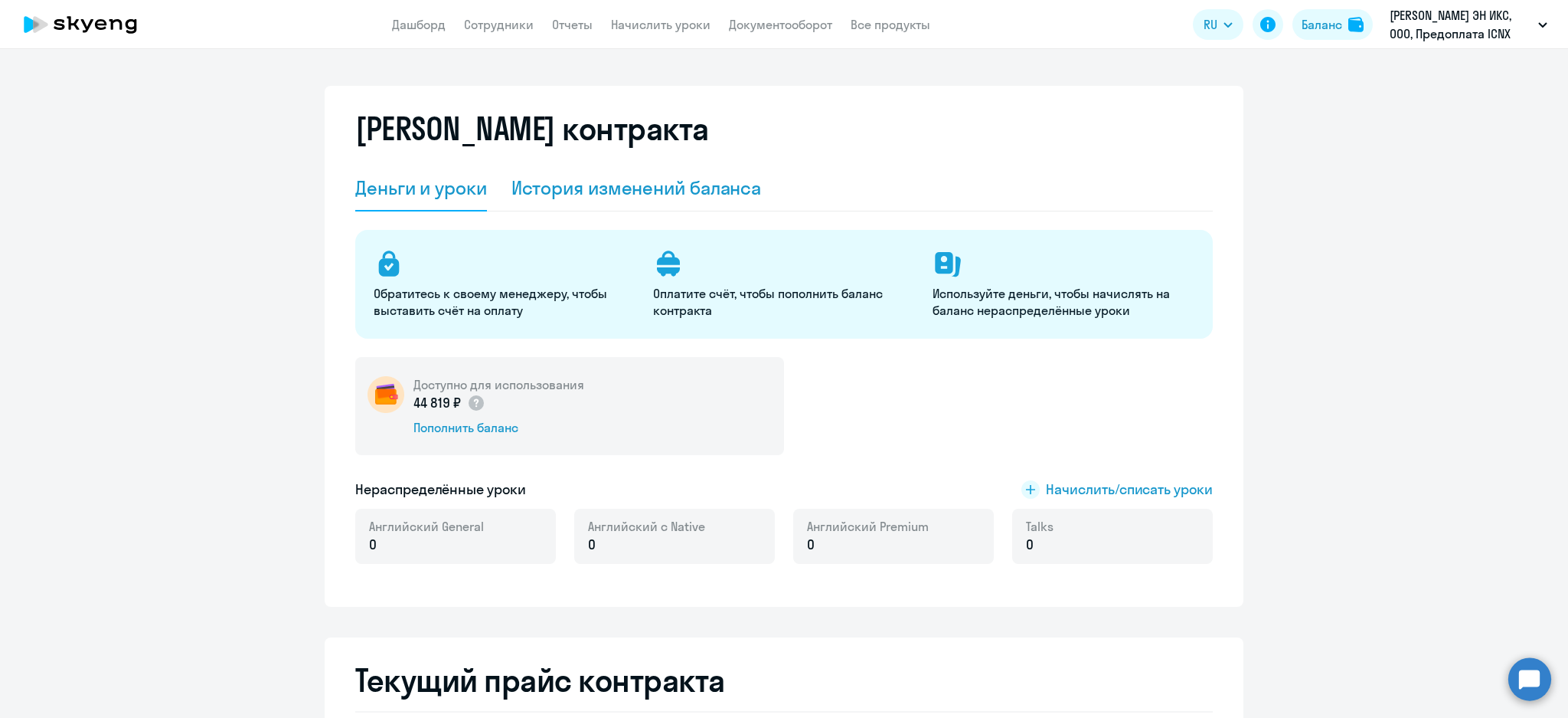
click at [701, 190] on div "История изменений баланса" at bounding box center [636, 188] width 250 height 25
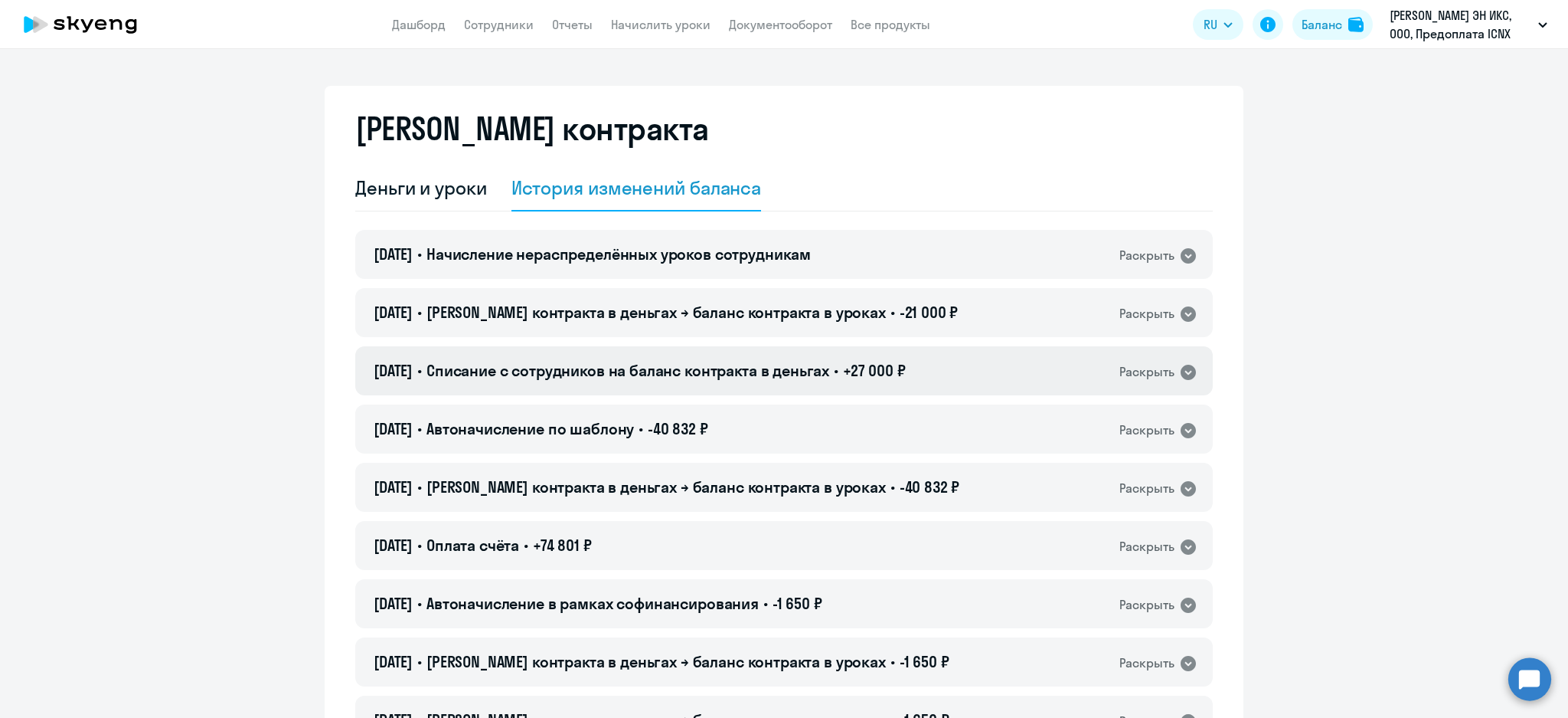
click at [1015, 378] on div "[DATE] • Списание с сотрудников на баланс контракта в деньгах • +27 000 ₽ Раскр…" at bounding box center [784, 370] width 857 height 49
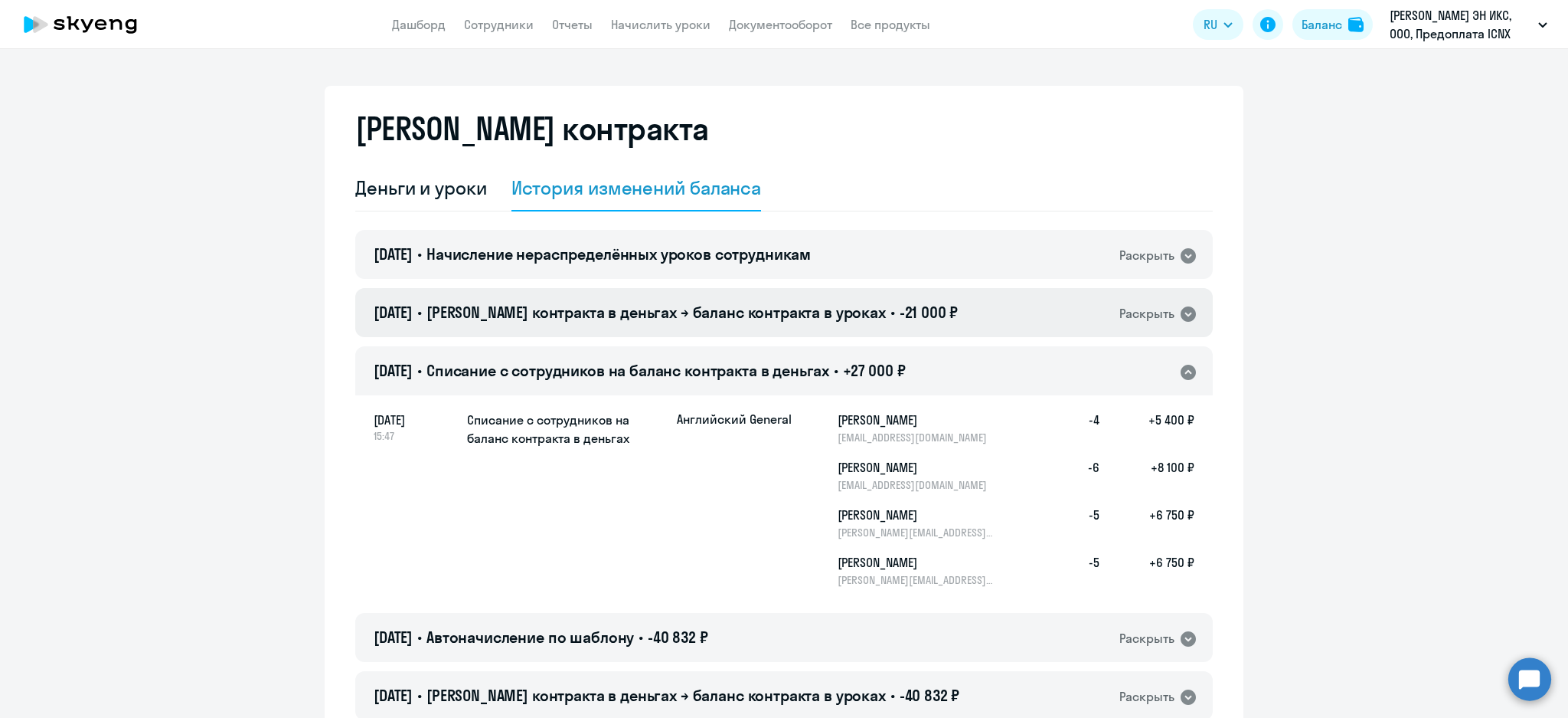
click at [915, 314] on span "-21 000 ₽" at bounding box center [929, 311] width 59 height 19
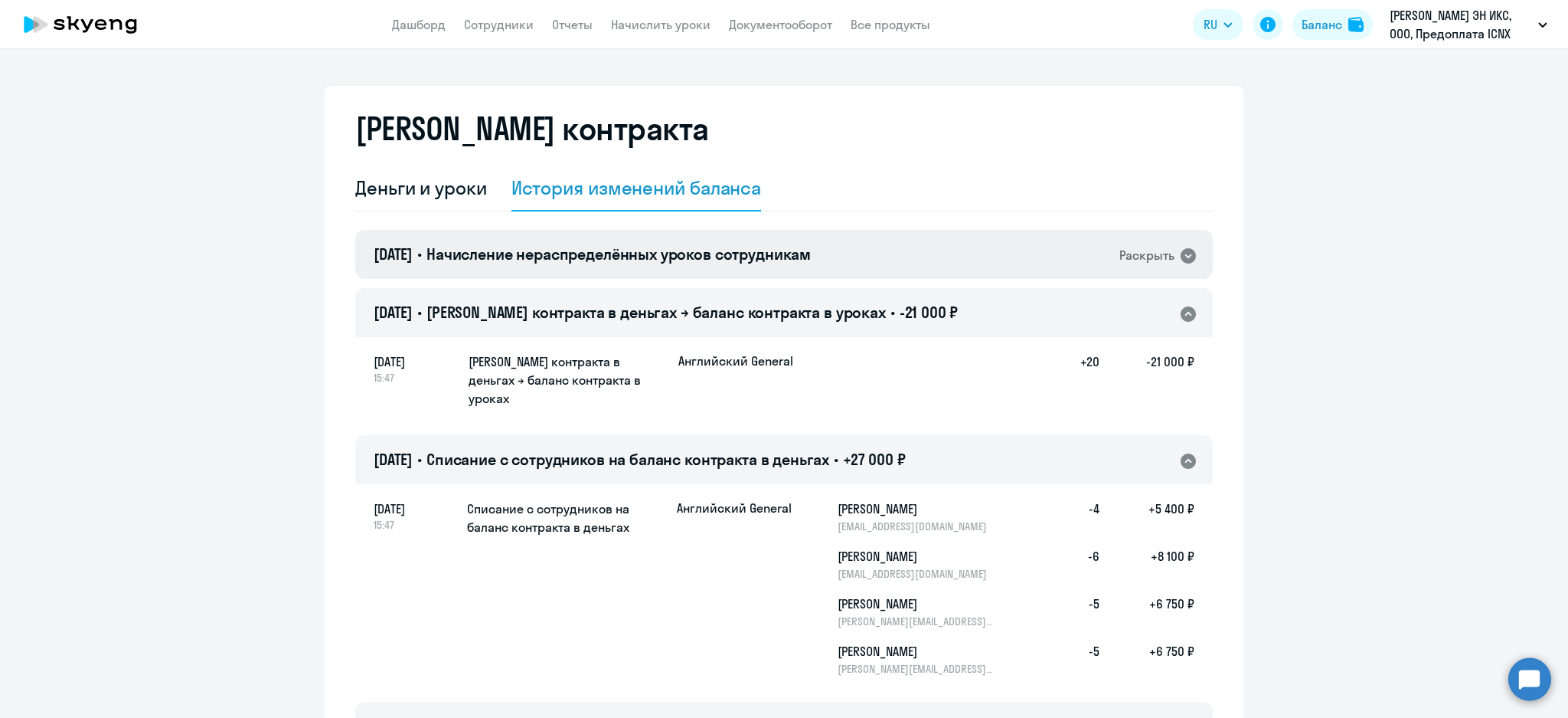
click at [958, 243] on div "[DATE] • Начисление нераспределённых уроков сотрудникам Раскрыть" at bounding box center [784, 254] width 857 height 49
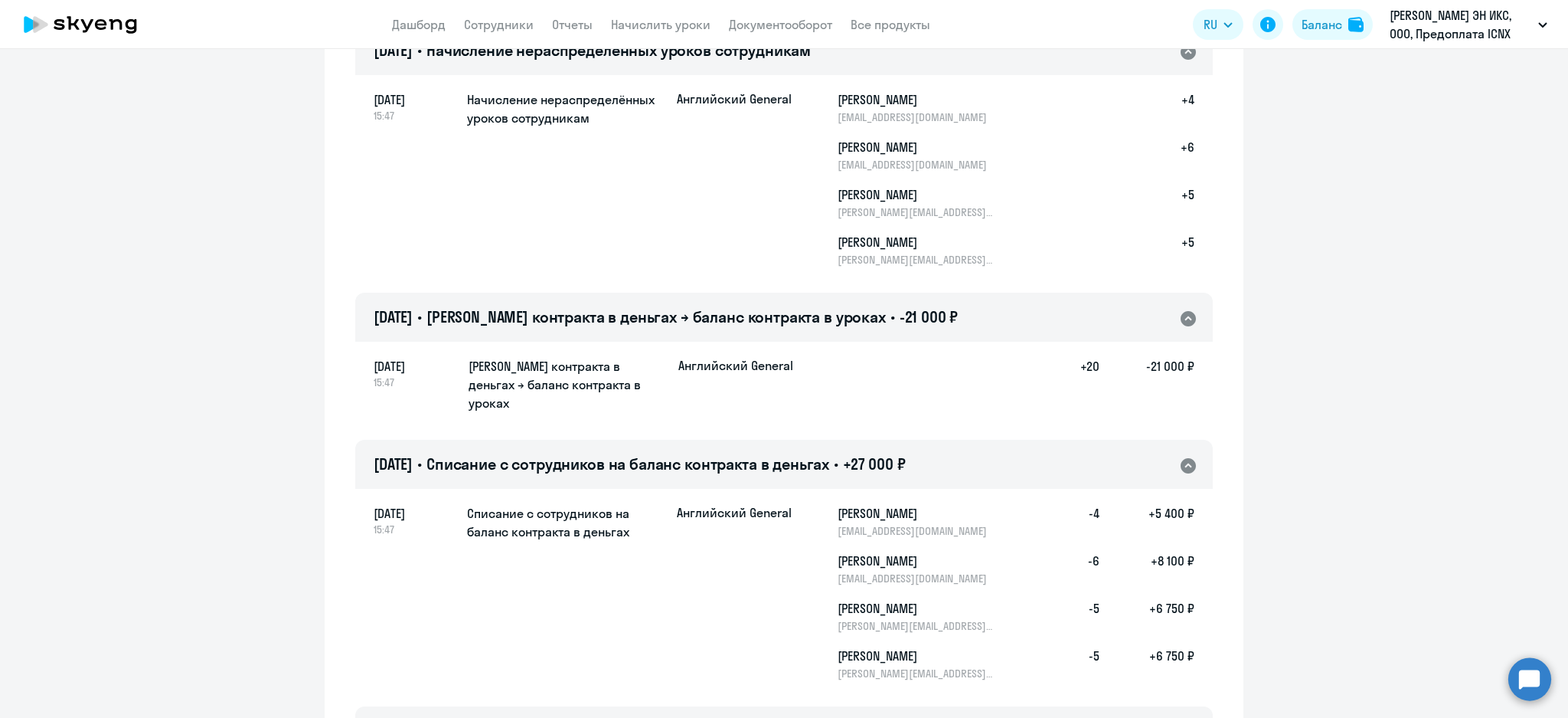
scroll to position [102, 0]
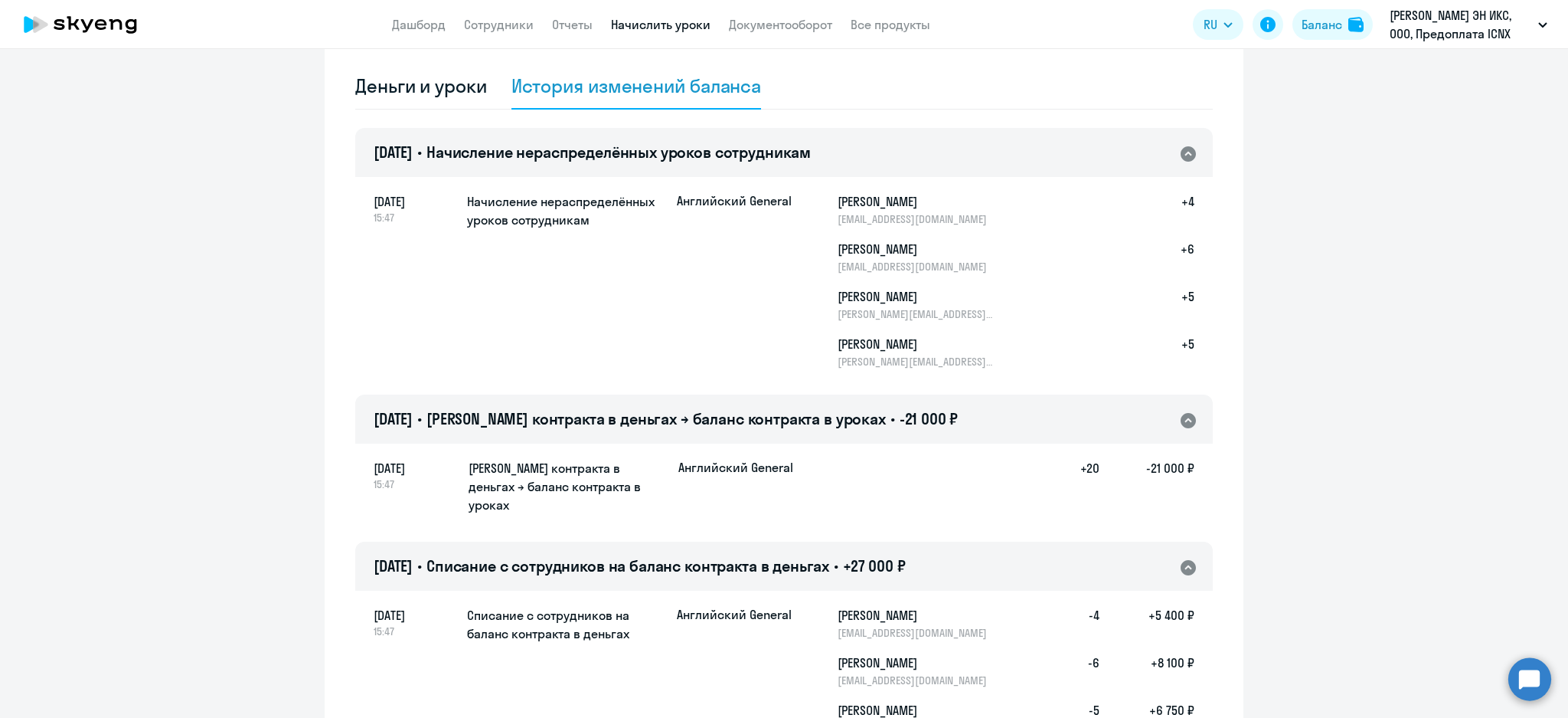
click at [676, 25] on link "Начислить уроки" at bounding box center [660, 25] width 100 height 15
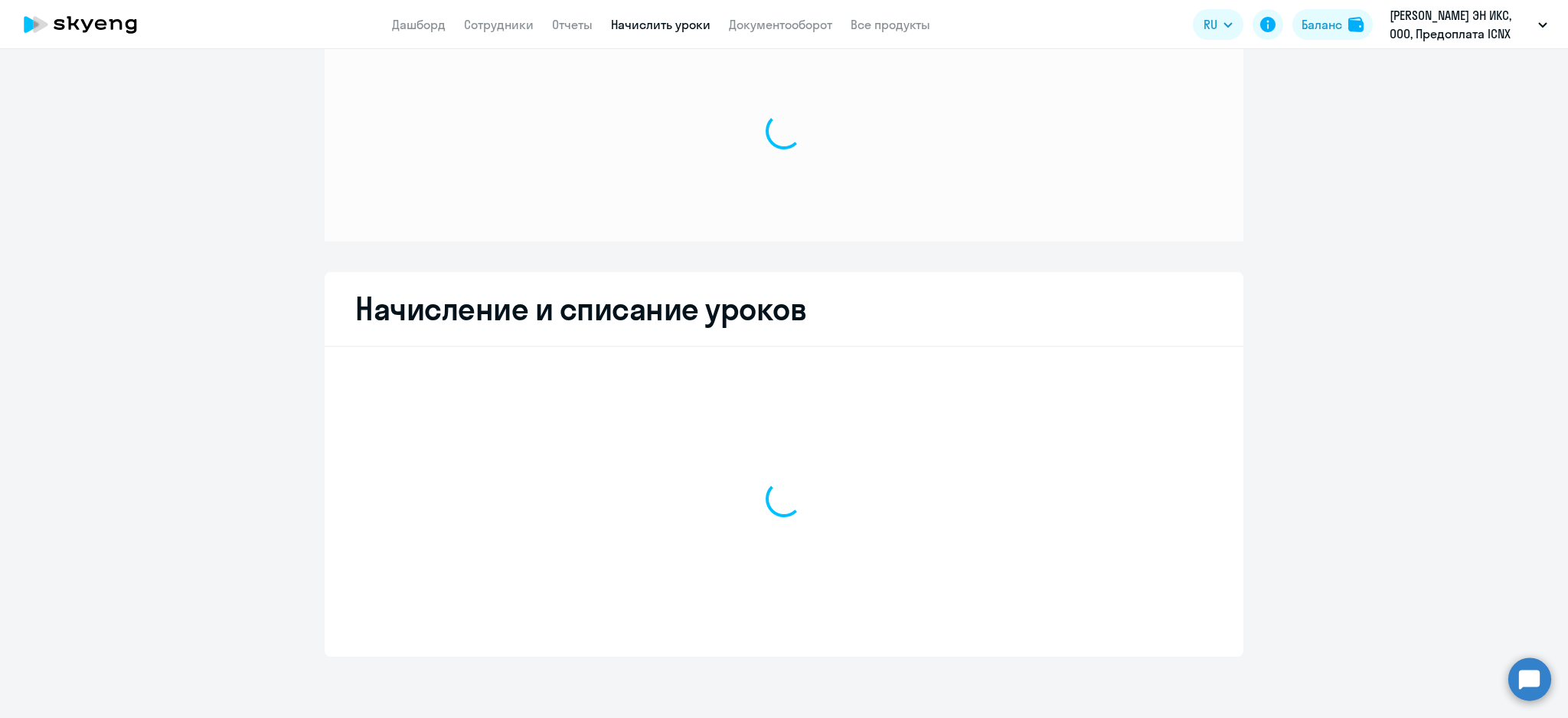
scroll to position [50, 0]
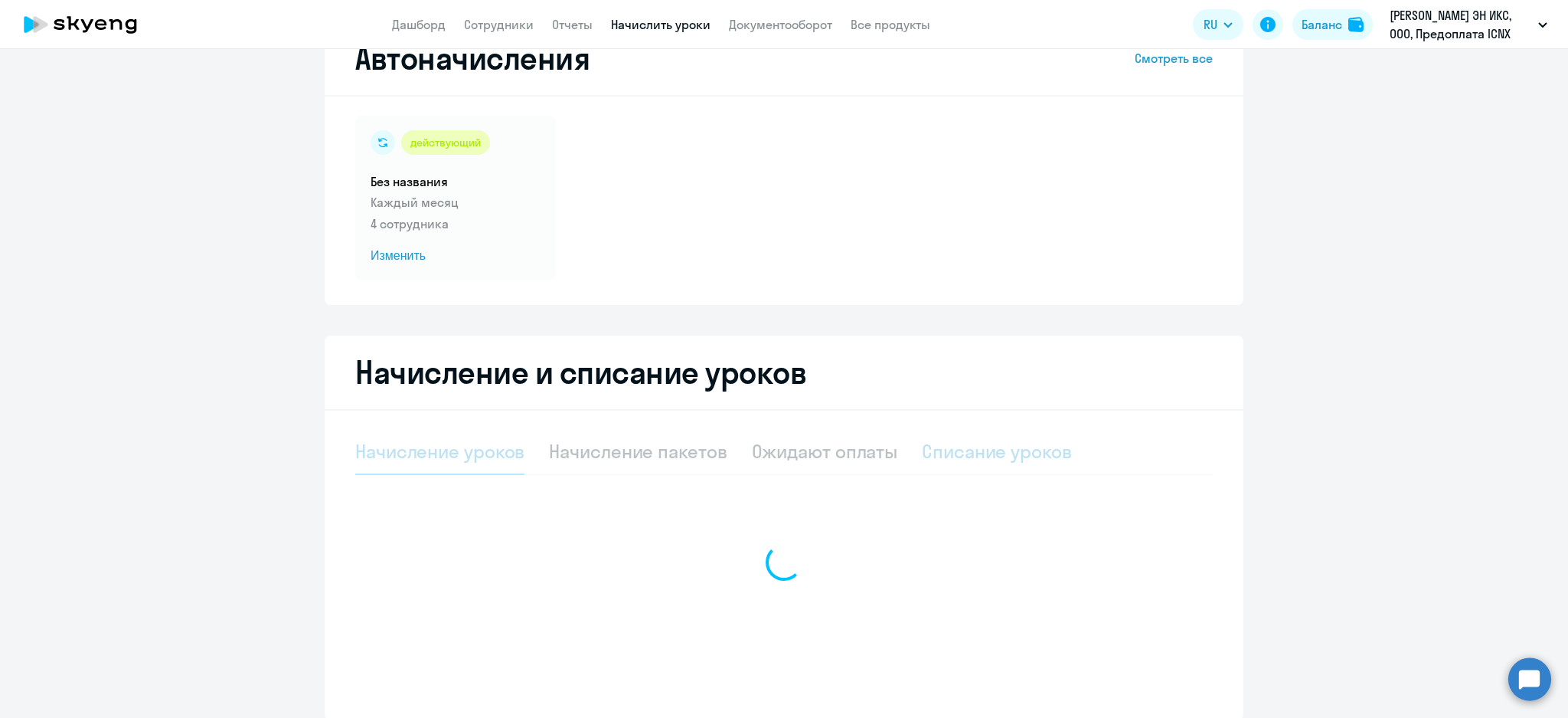
select select "10"
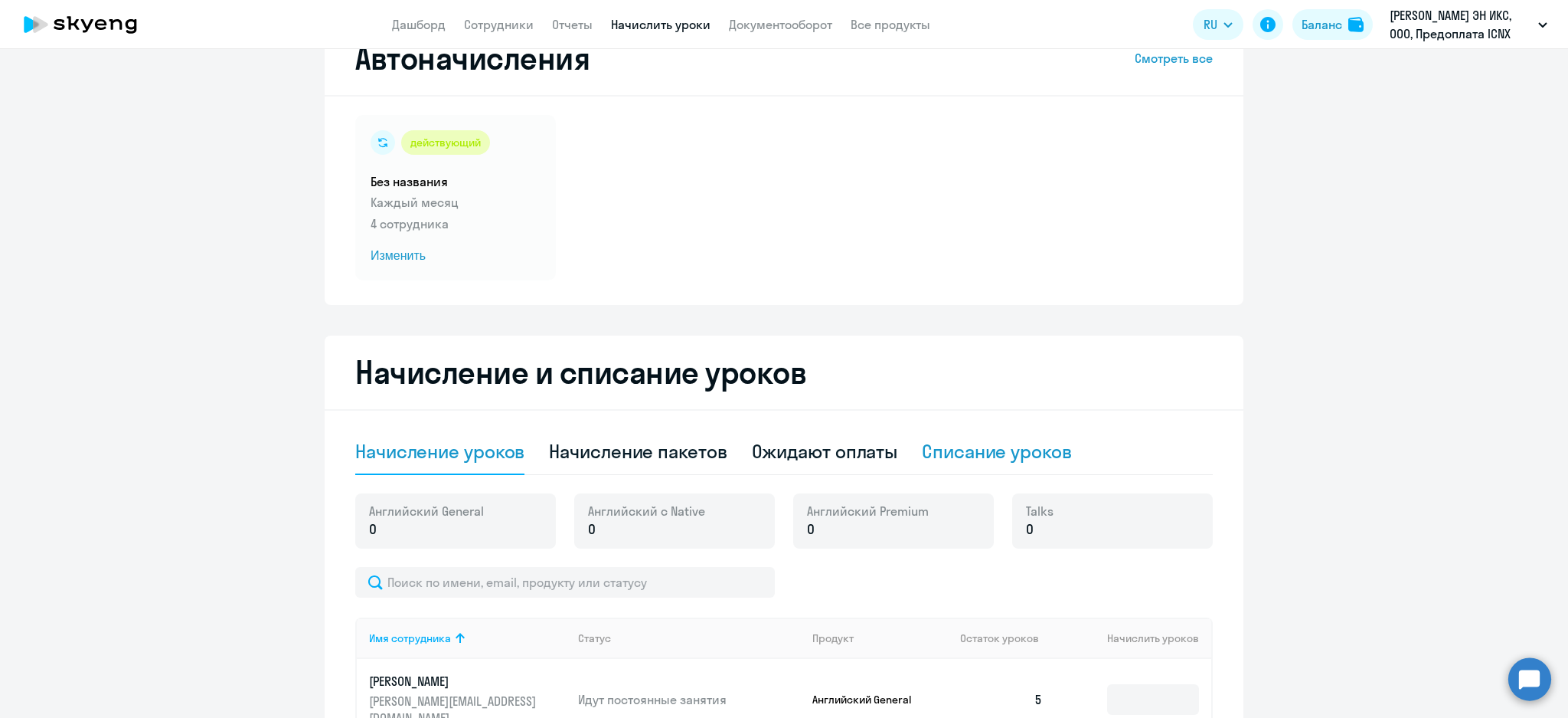
click at [976, 447] on div "Списание уроков" at bounding box center [996, 451] width 150 height 25
select select "10"
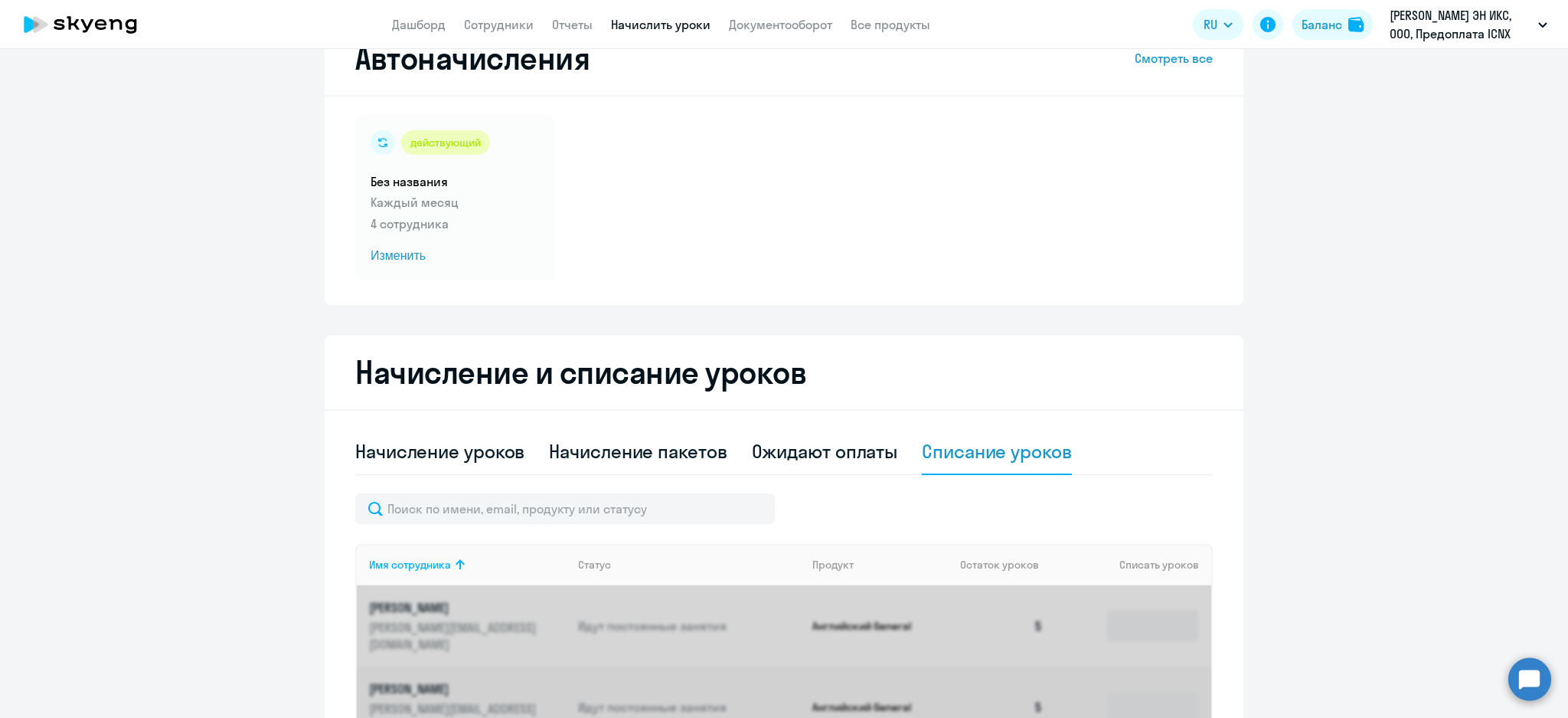
scroll to position [432, 0]
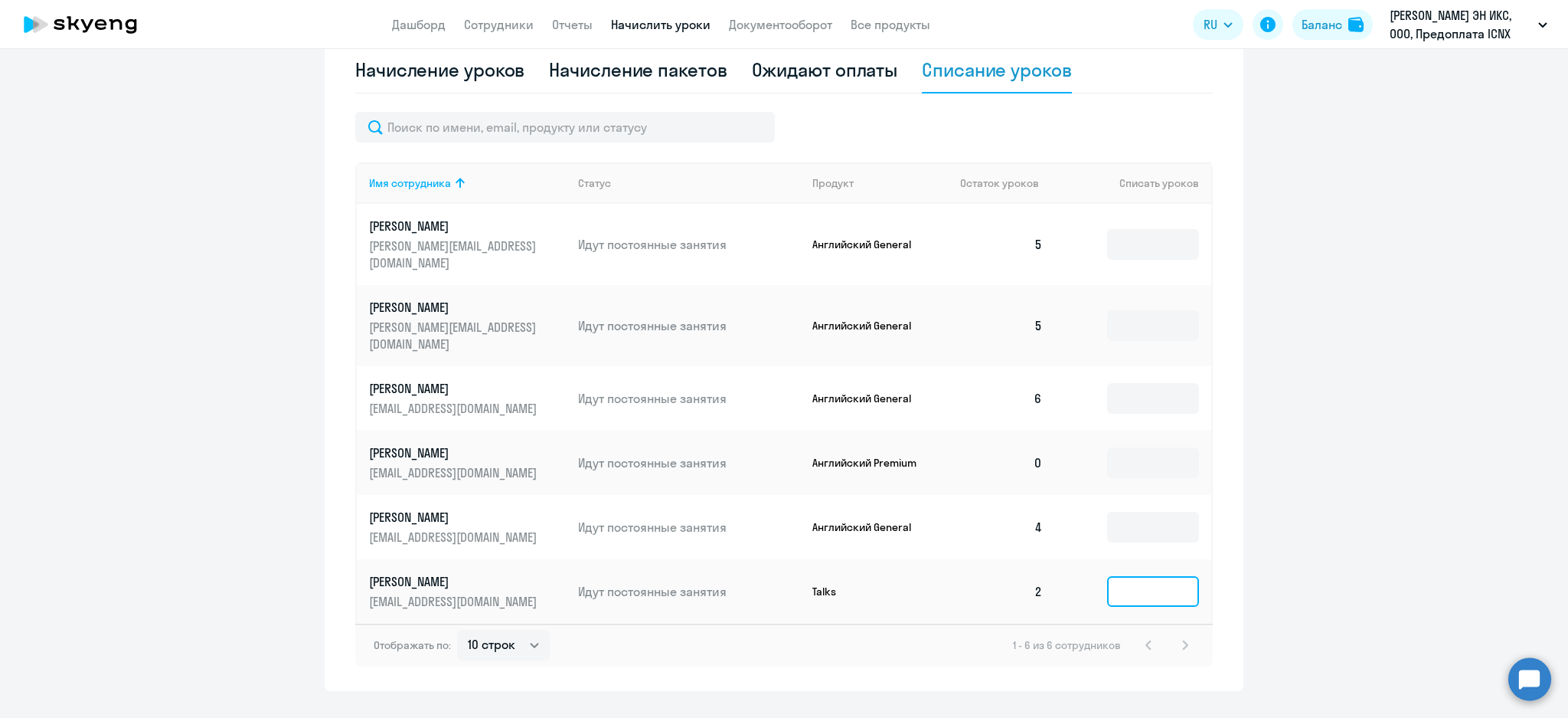
click at [1117, 576] on input at bounding box center [1152, 591] width 92 height 31
type input "2"
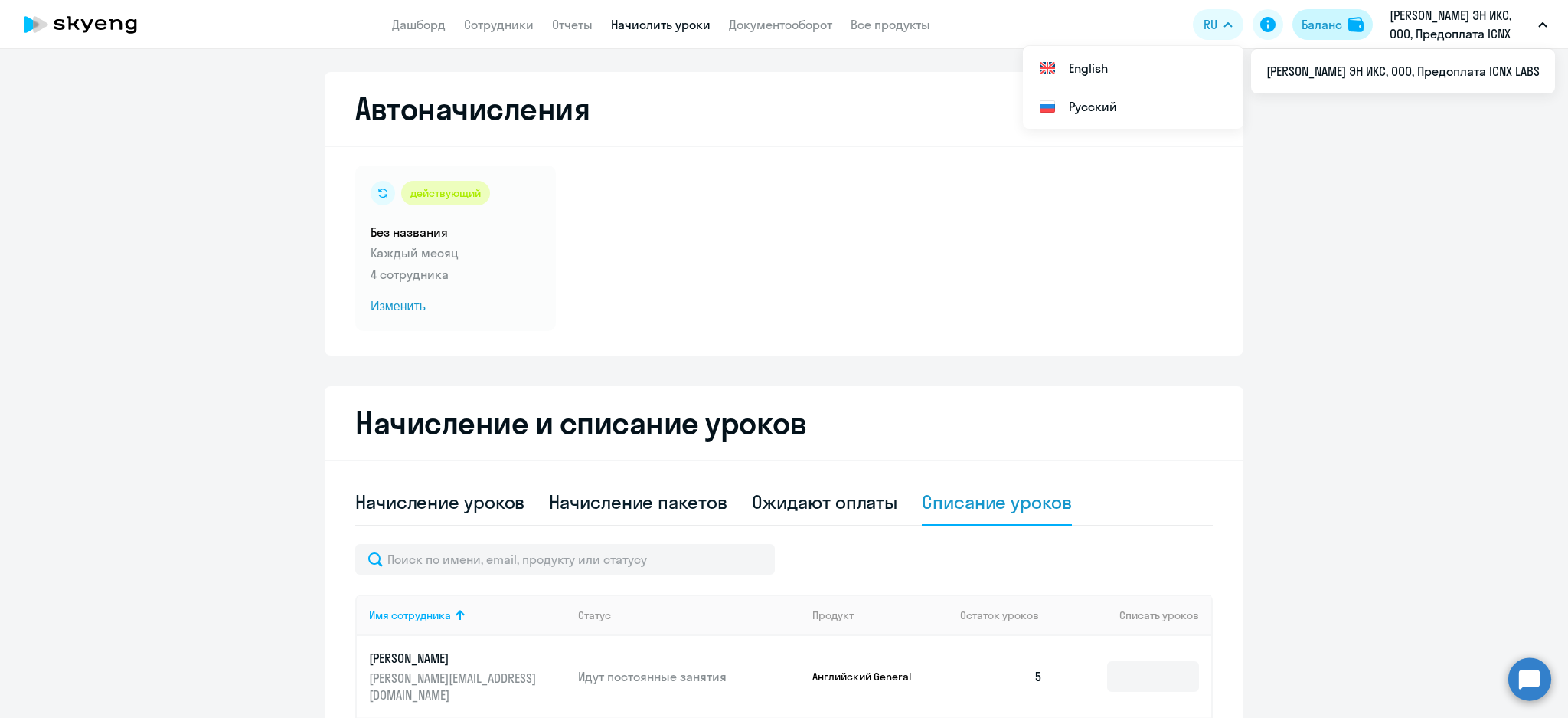
click at [1343, 19] on button "Баланс" at bounding box center [1332, 25] width 80 height 31
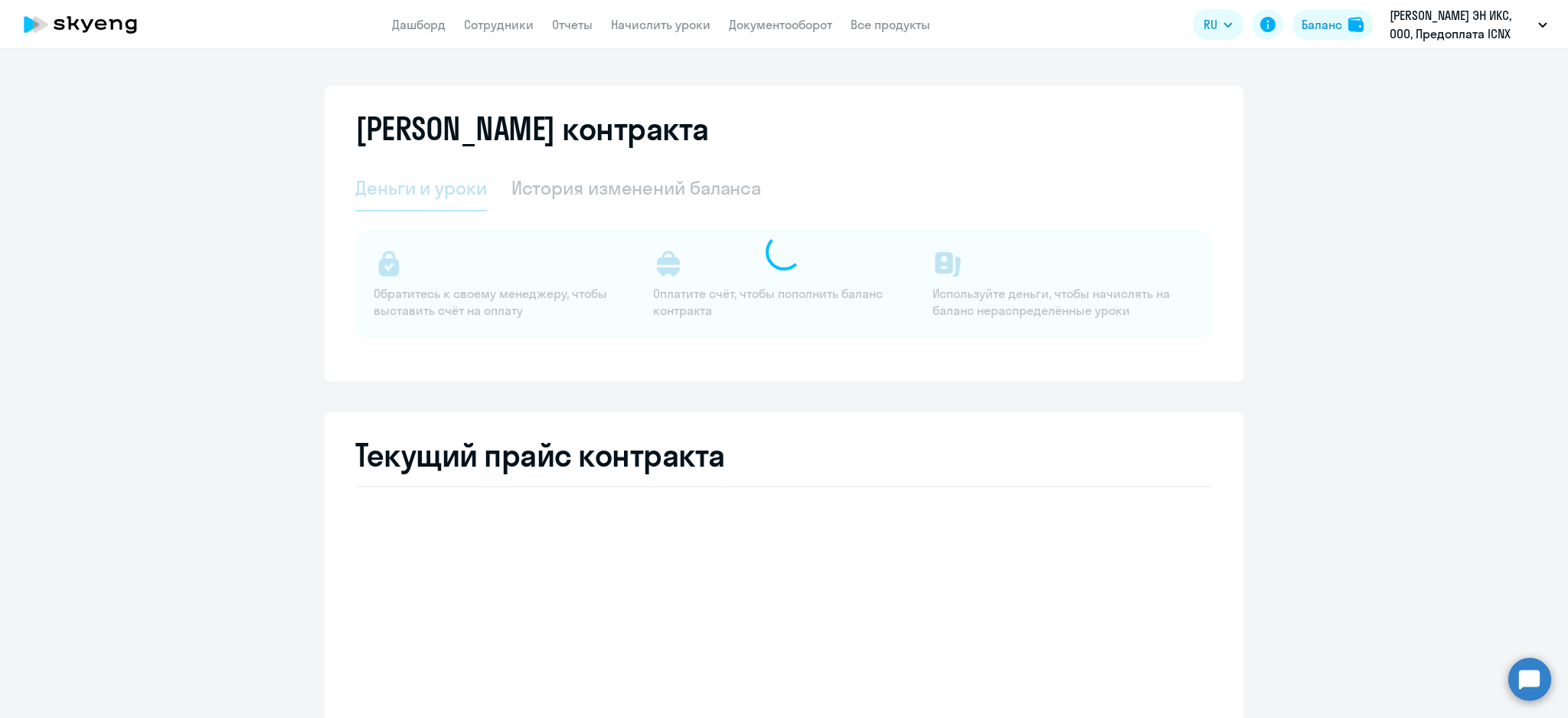
select select "english_adult_not_native_speaker"
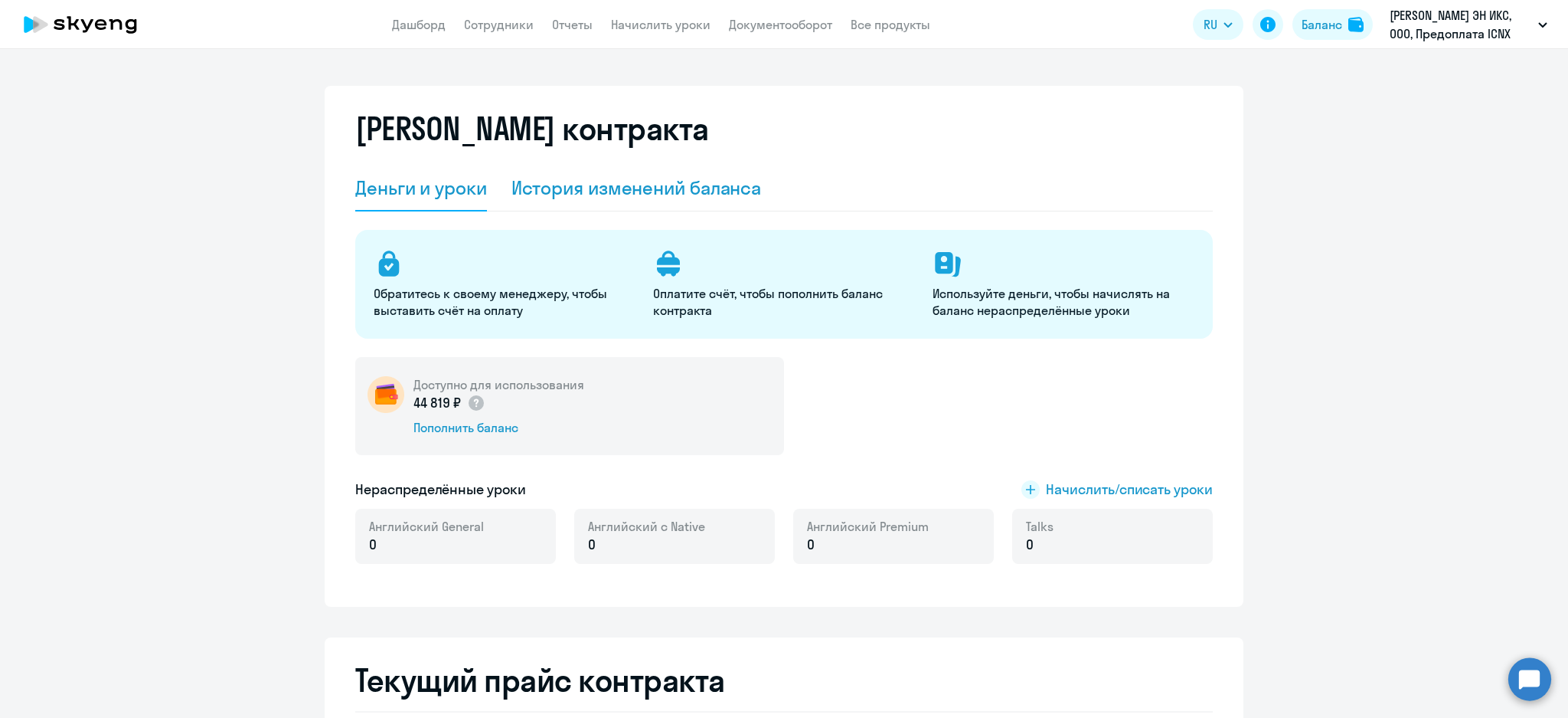
click at [619, 197] on div "История изменений баланса" at bounding box center [636, 188] width 250 height 25
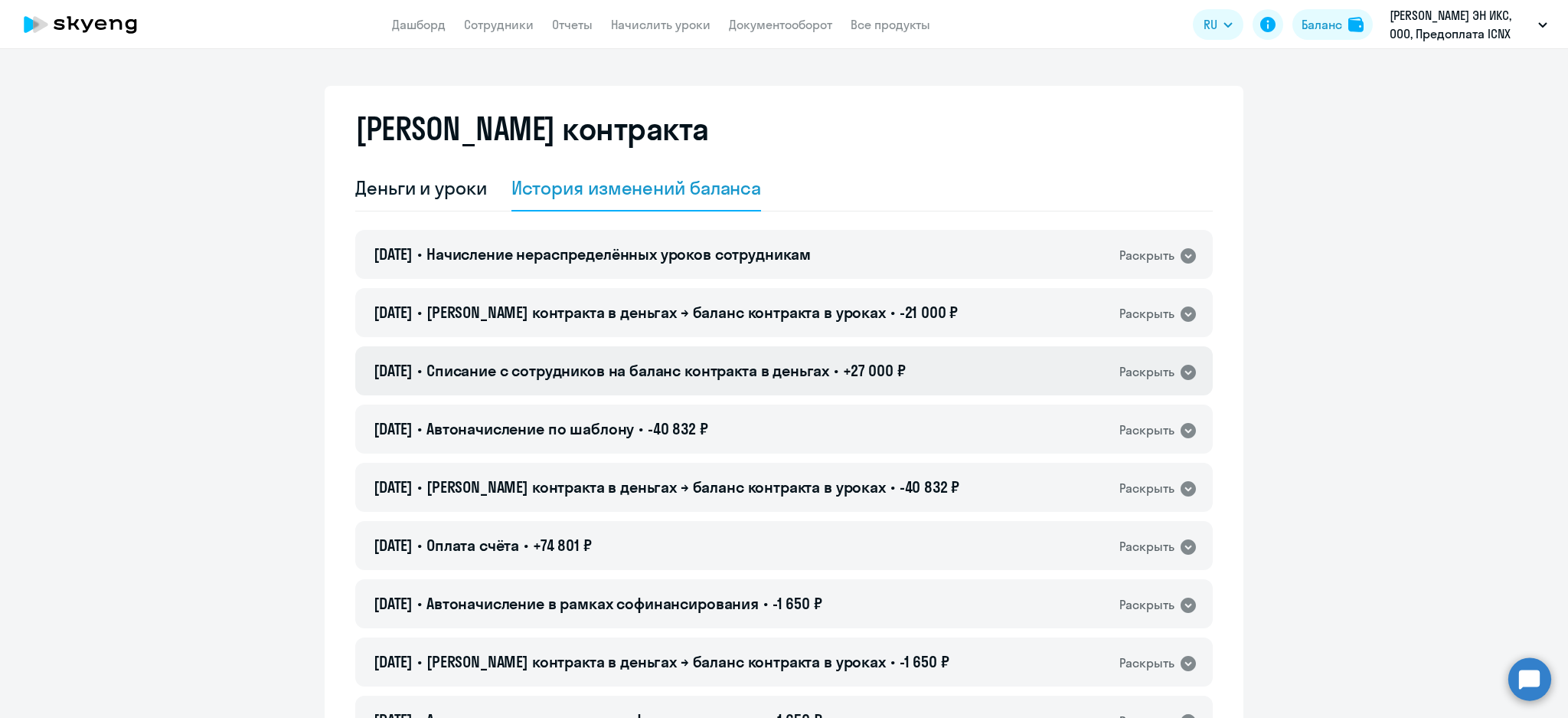
click at [829, 380] on span "Списание с сотрудников на баланс контракта в деньгах" at bounding box center [627, 370] width 402 height 19
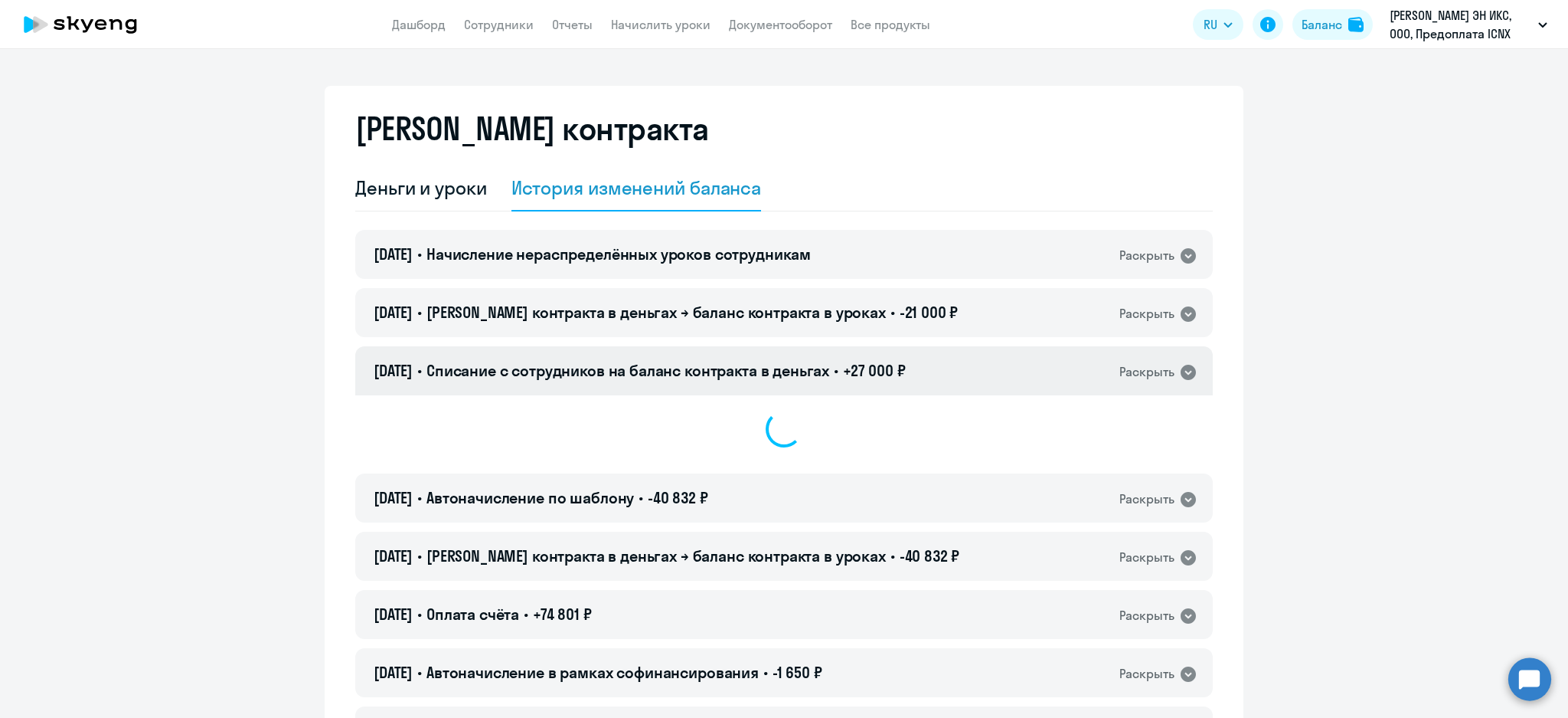
click at [829, 380] on span "Списание с сотрудников на баланс контракта в деньгах" at bounding box center [627, 370] width 402 height 19
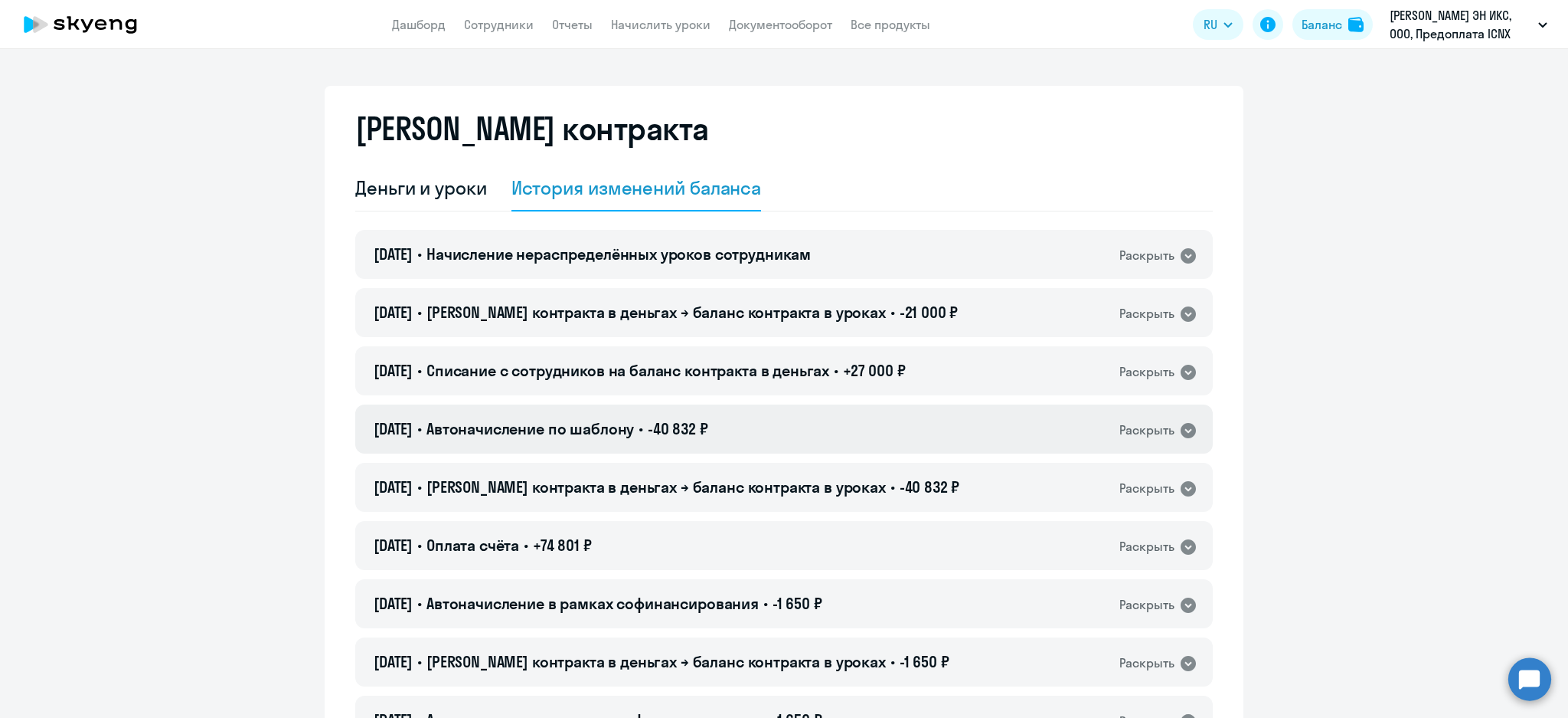
click at [795, 451] on div "[DATE] • Автоначисление по шаблону • -40 832 ₽ Раскрыть" at bounding box center [784, 428] width 857 height 49
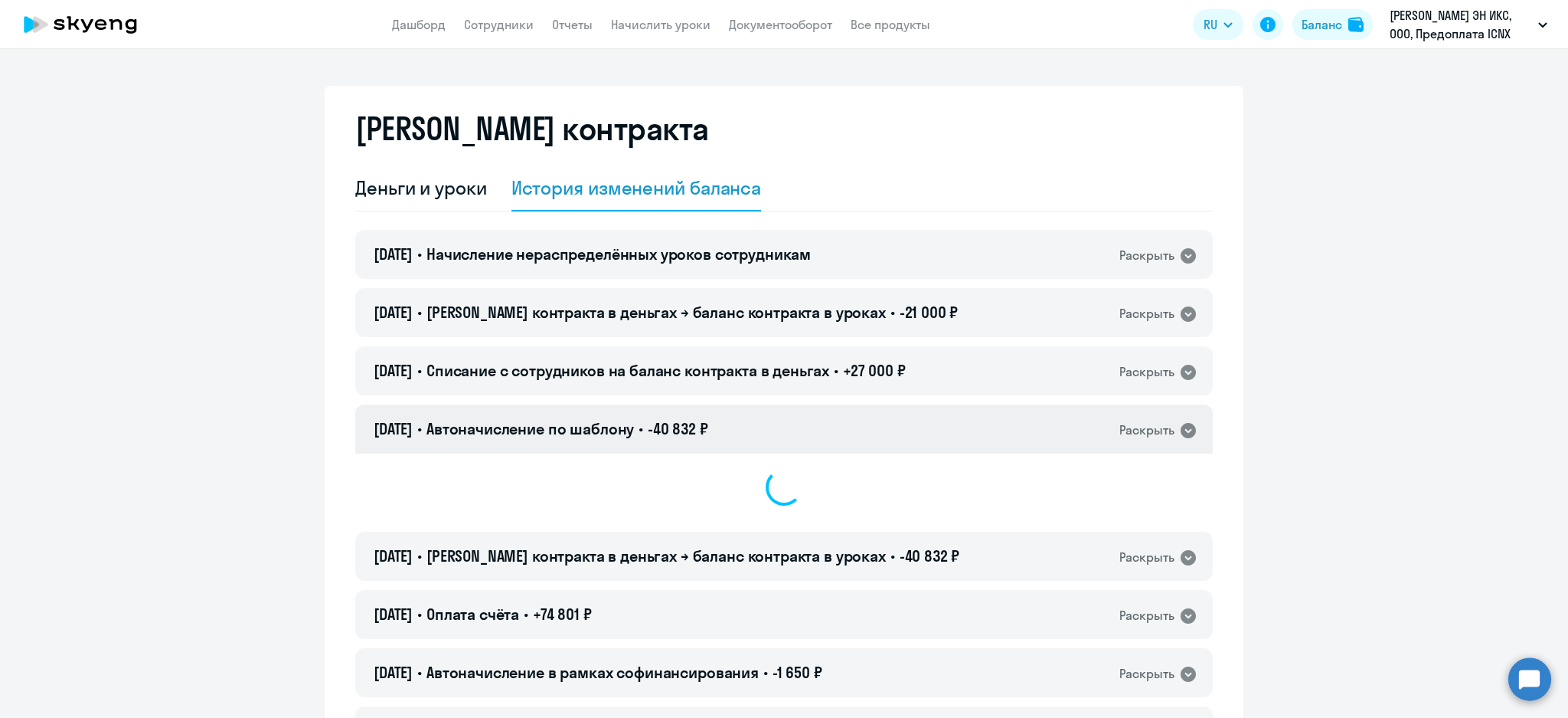
click at [796, 449] on div "[DATE] • Автоначисление по шаблону • -40 832 ₽ Раскрыть" at bounding box center [784, 428] width 857 height 49
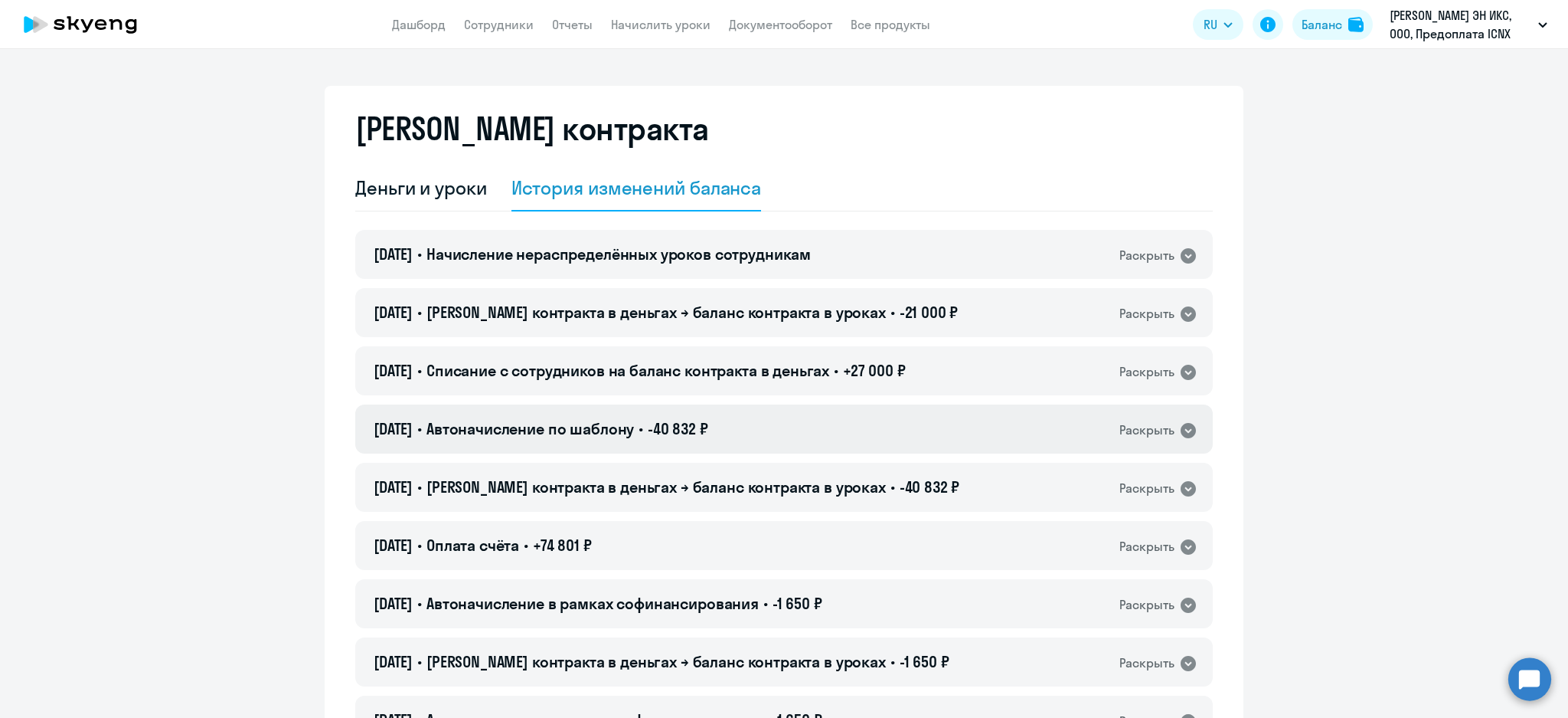
click at [804, 437] on div "[DATE] • Автоначисление по шаблону • -40 832 ₽ Раскрыть" at bounding box center [784, 428] width 857 height 49
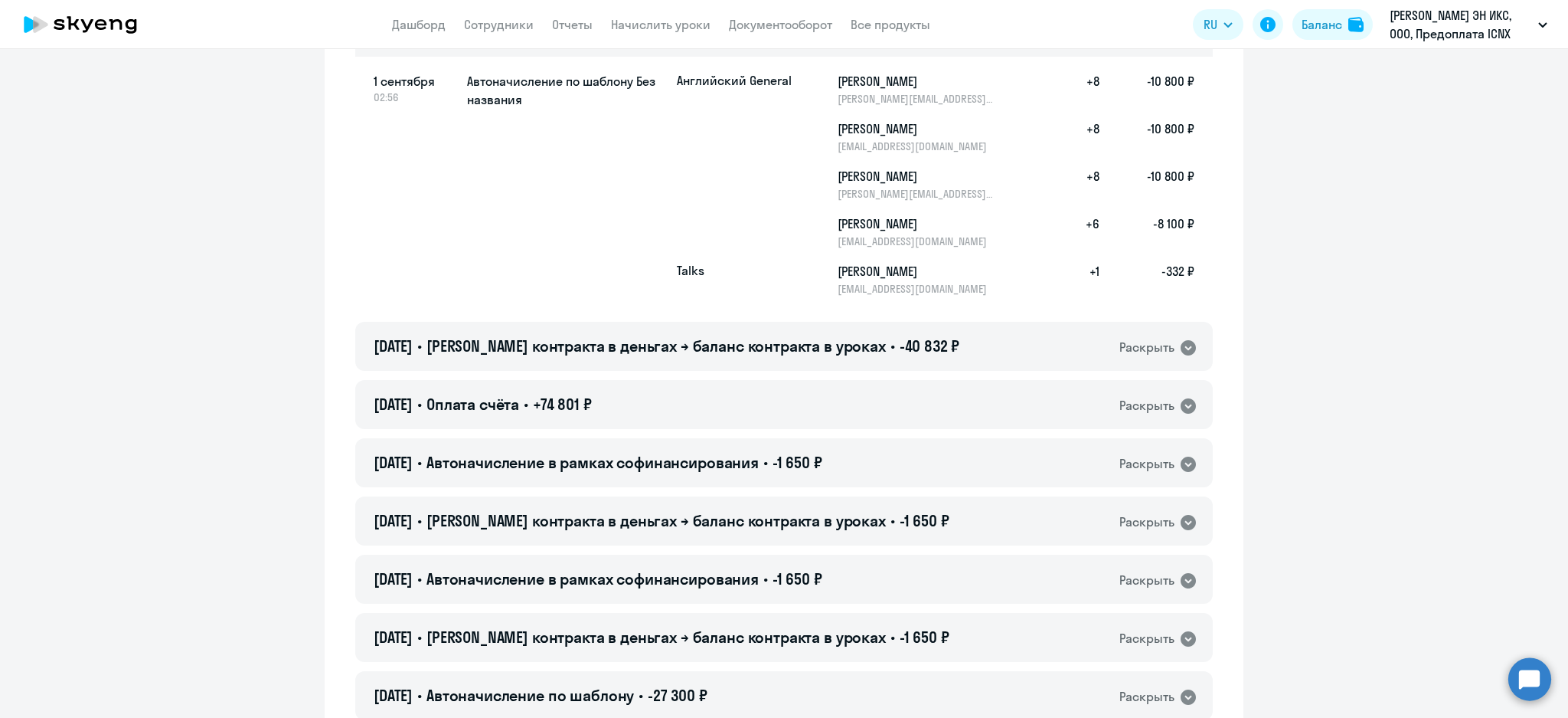
scroll to position [408, 0]
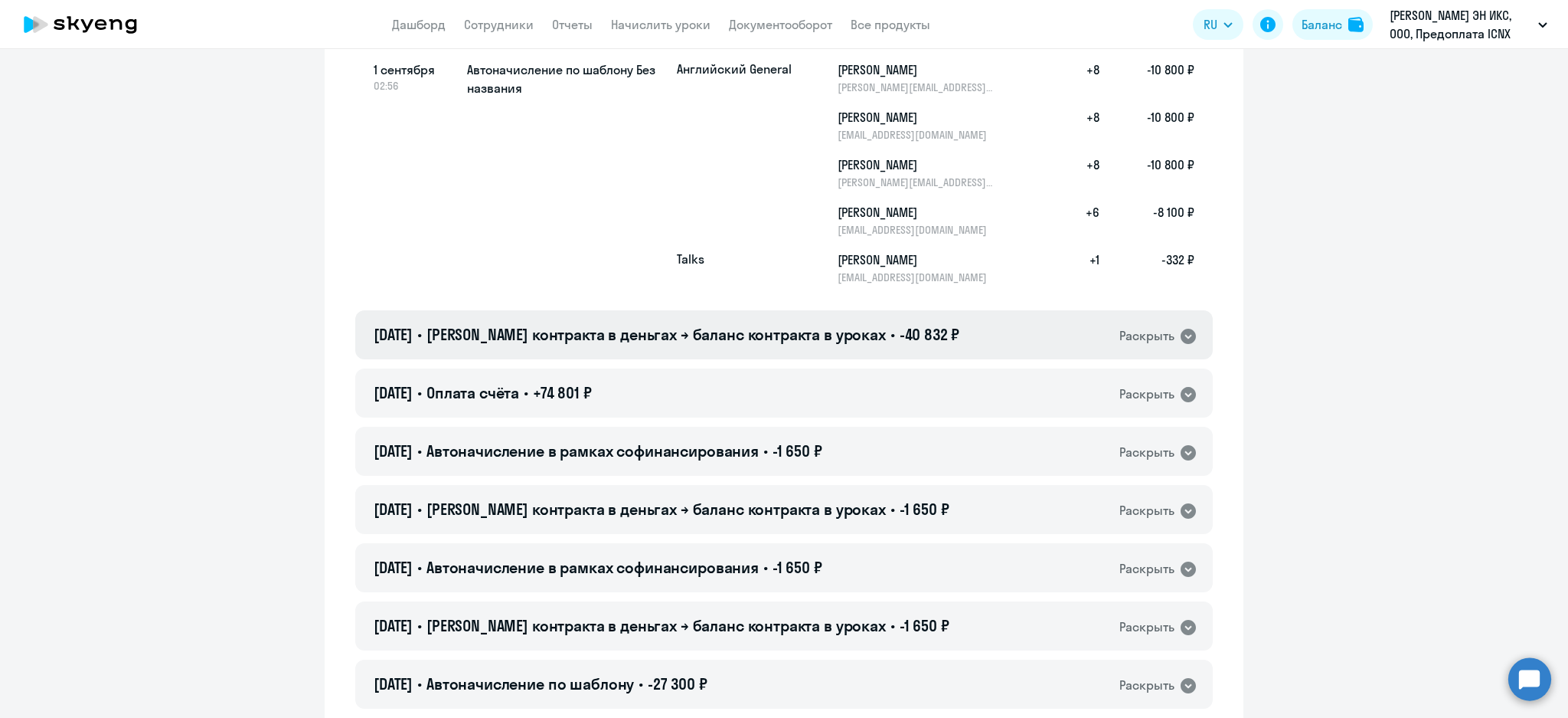
click at [958, 328] on div "[DATE] • Баланс контракта в деньгах → баланс контракта в уроках • -40 832 ₽ Рас…" at bounding box center [784, 334] width 857 height 49
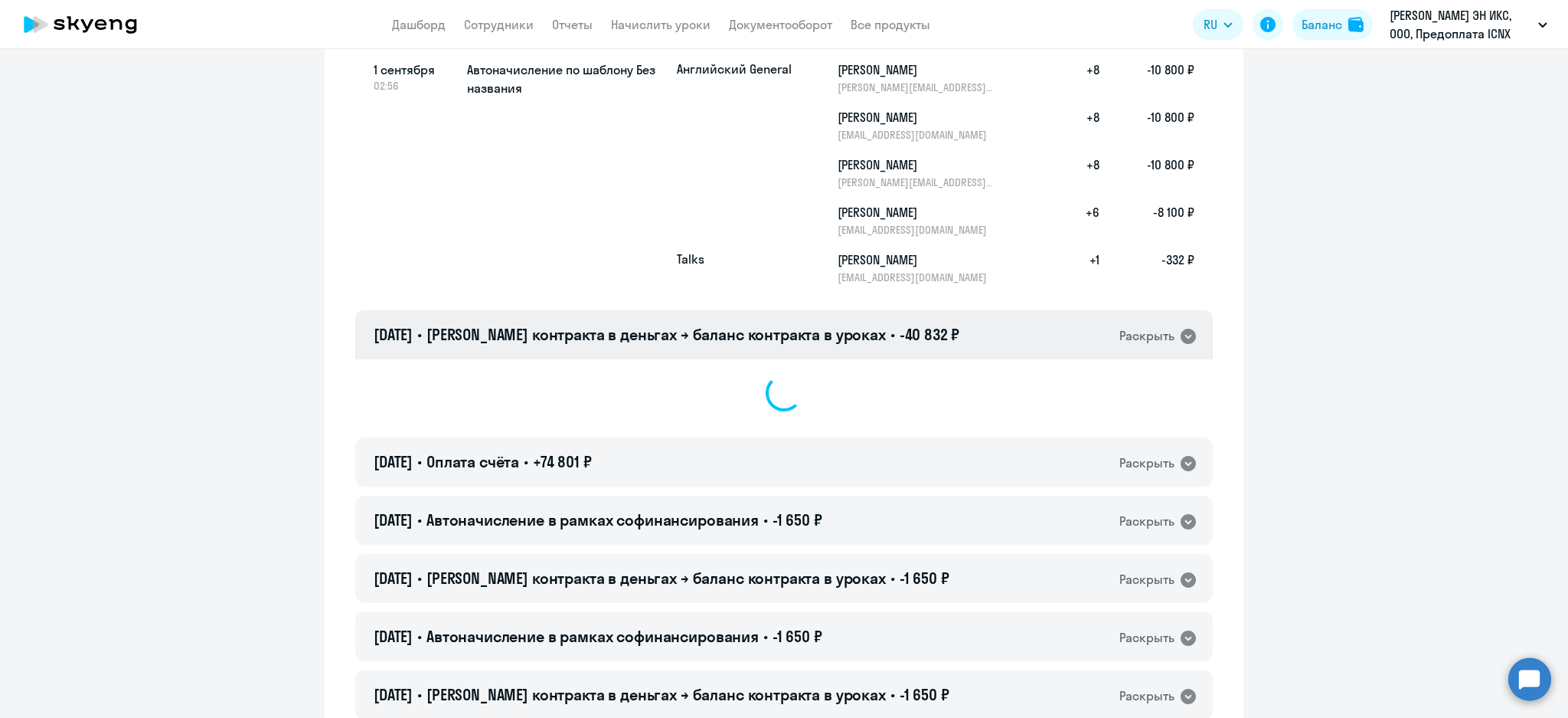
click at [958, 328] on div "[DATE] • Баланс контракта в деньгах → баланс контракта в уроках • -40 832 ₽ Рас…" at bounding box center [784, 334] width 857 height 49
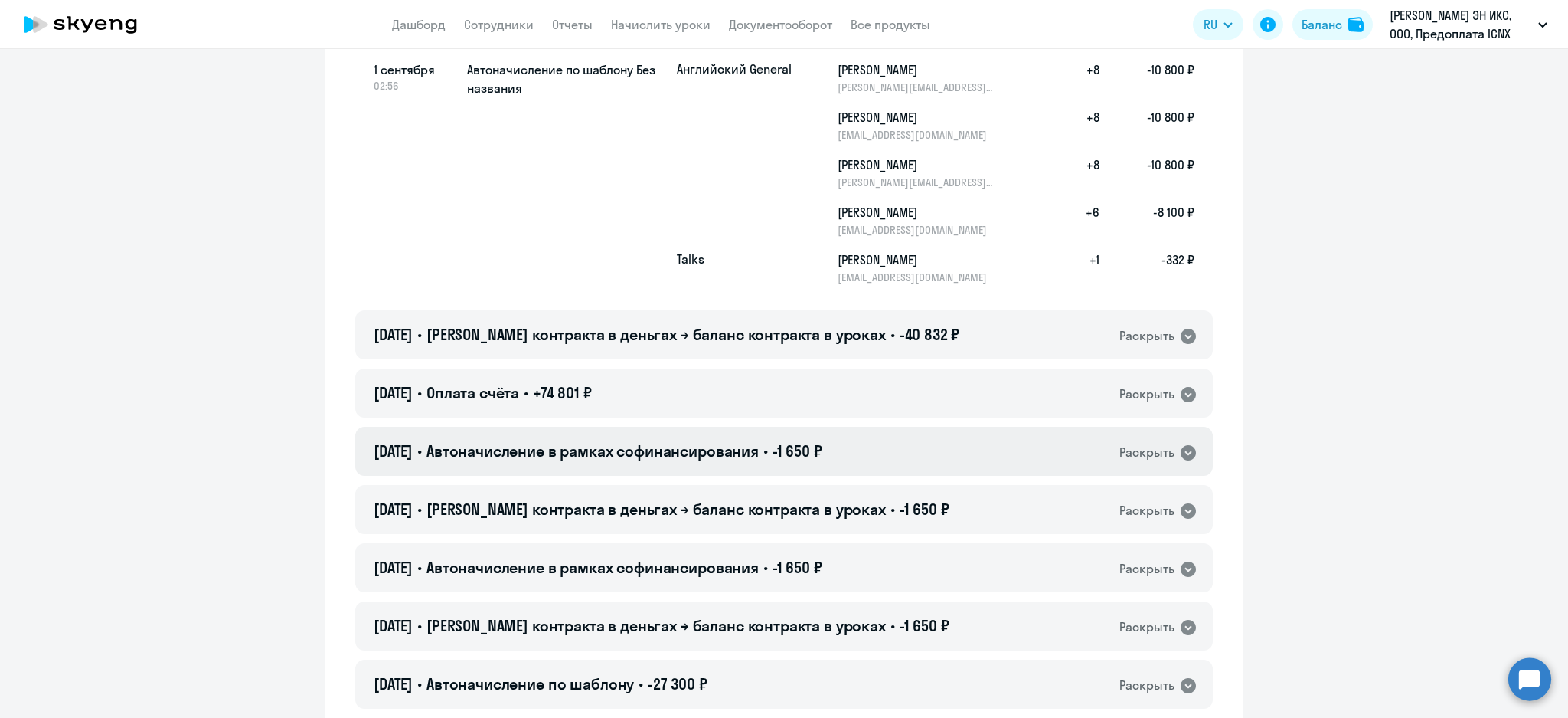
click at [916, 455] on div "[DATE] • Автоначисление в рамках софинансирования • -1 650 ₽ Раскрыть" at bounding box center [784, 451] width 857 height 49
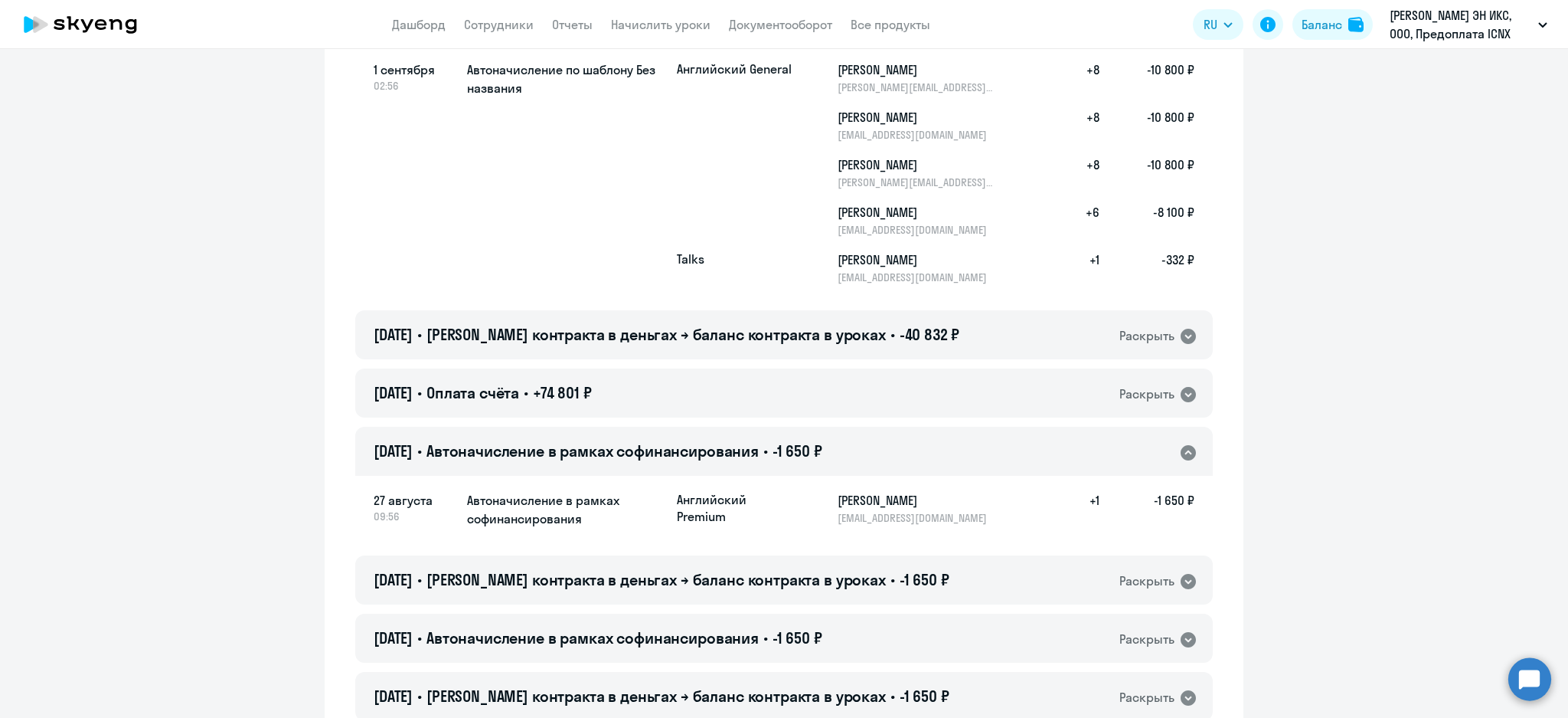
click at [917, 450] on div "[DATE] • Автоначисление в рамках софинансирования • -1 650 ₽ Раскрыть" at bounding box center [784, 451] width 857 height 49
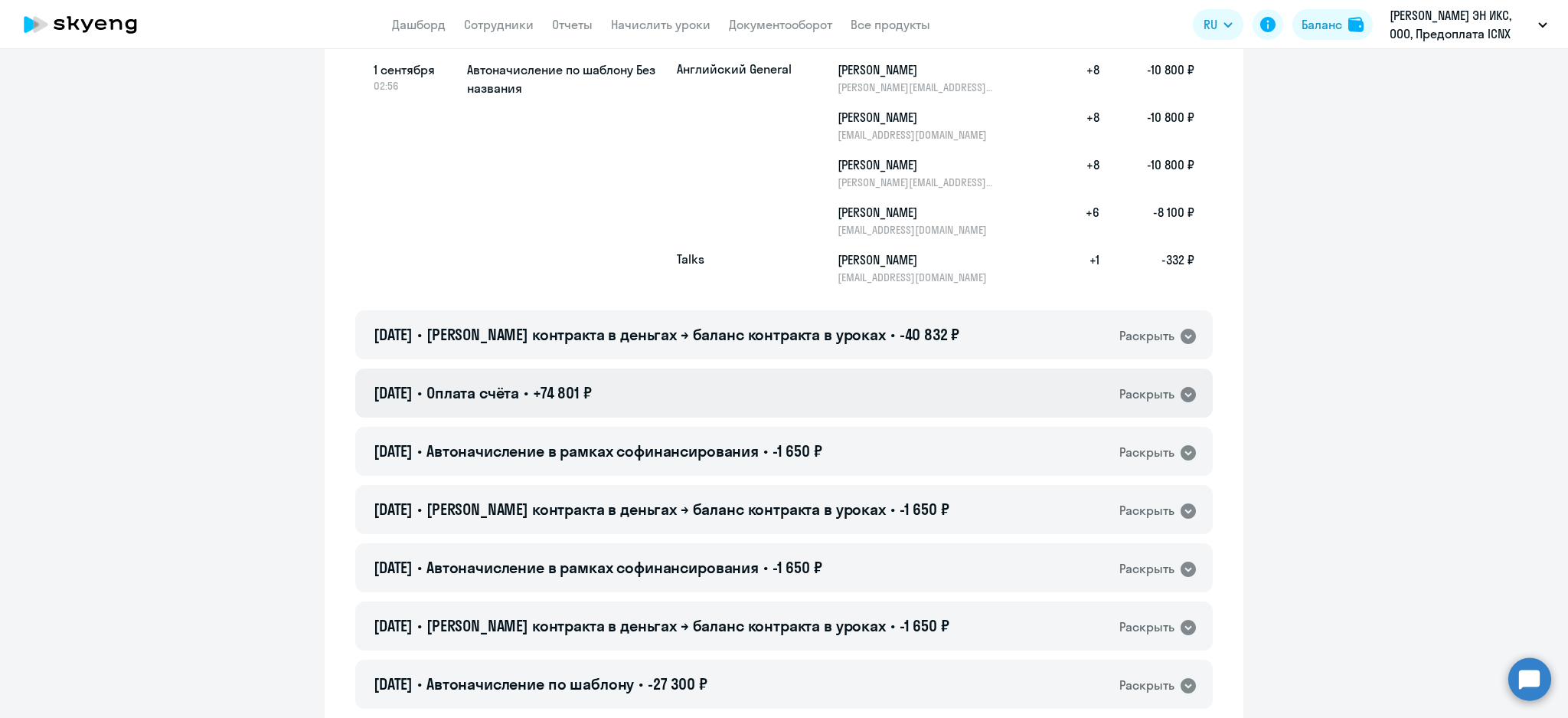
click at [900, 405] on div "[DATE] • Оплата счёта • +74 801 ₽ Раскрыть" at bounding box center [784, 393] width 857 height 49
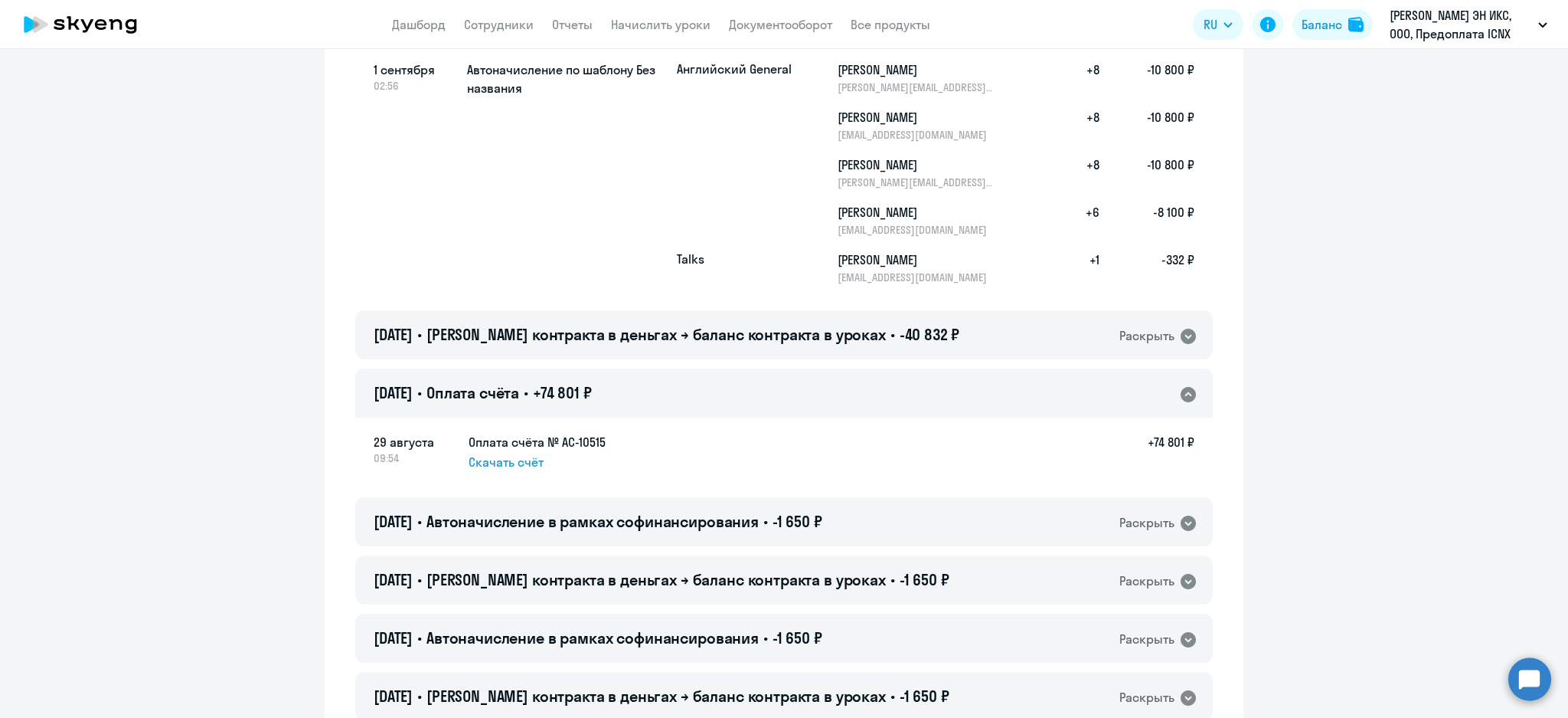
click at [900, 405] on div "[DATE] • Оплата счёта • +74 801 ₽ Раскрыть" at bounding box center [784, 393] width 857 height 49
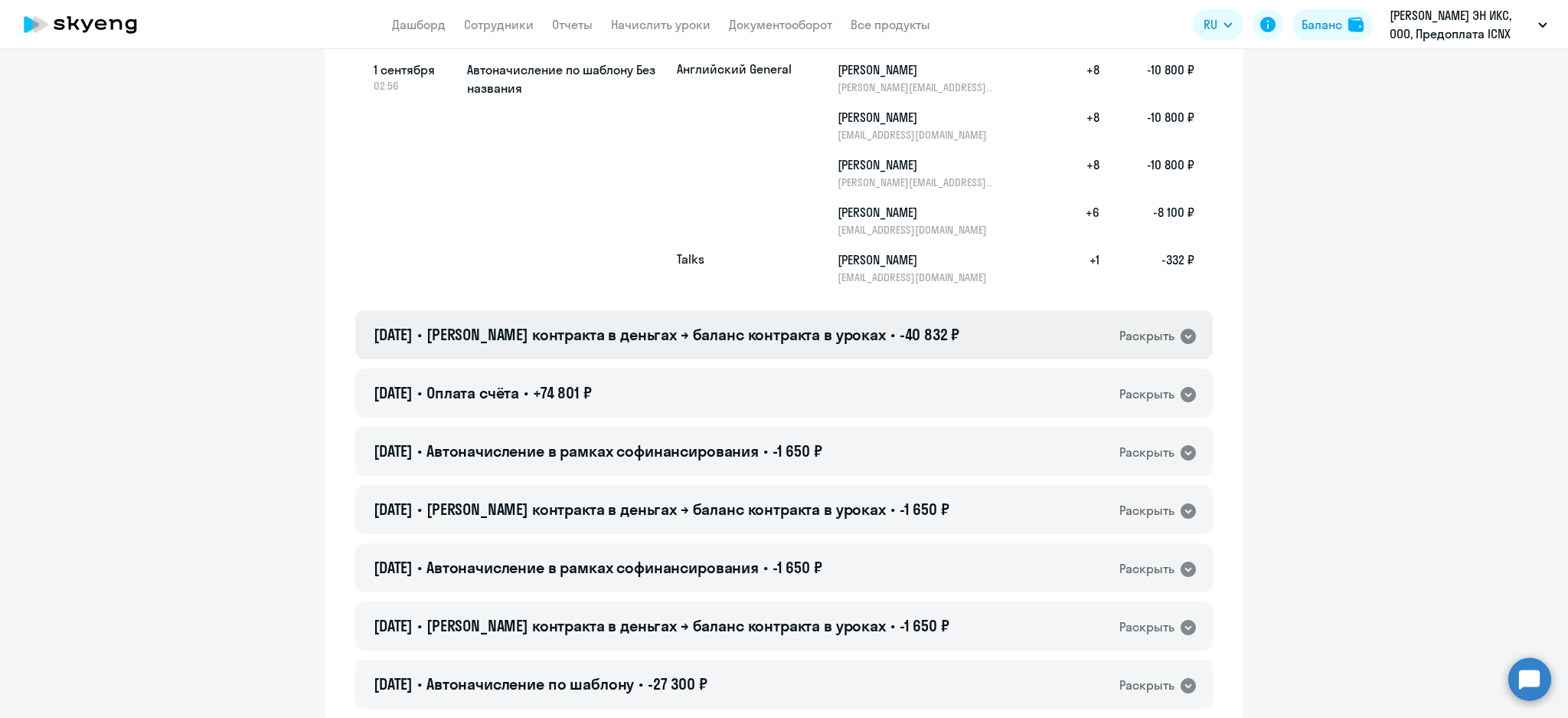
click at [949, 343] on div "[DATE] • Баланс контракта в деньгах → баланс контракта в уроках • -40 832 ₽ Рас…" at bounding box center [784, 334] width 857 height 49
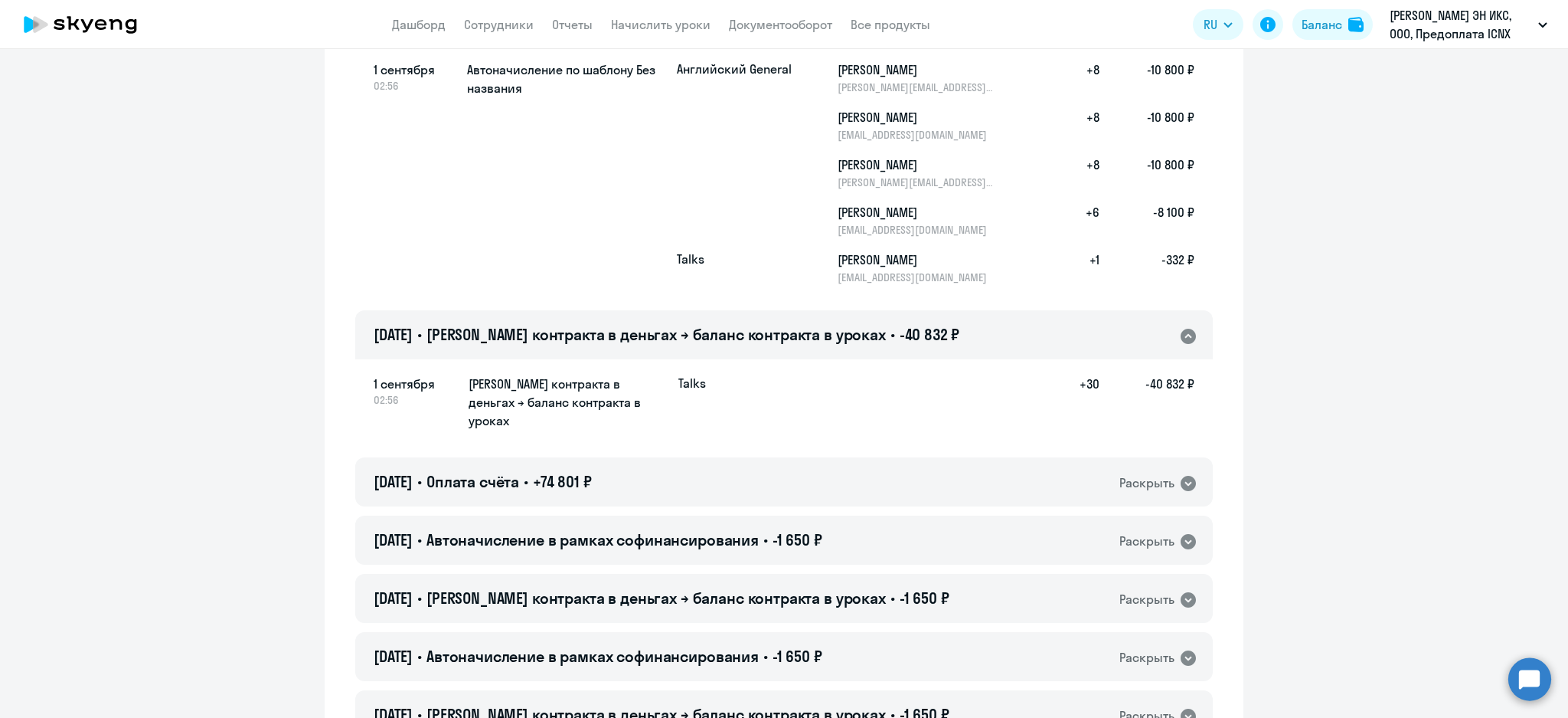
click at [945, 343] on div "[DATE] • Баланс контракта в деньгах → баланс контракта в уроках • -40 832 ₽ Рас…" at bounding box center [784, 334] width 857 height 49
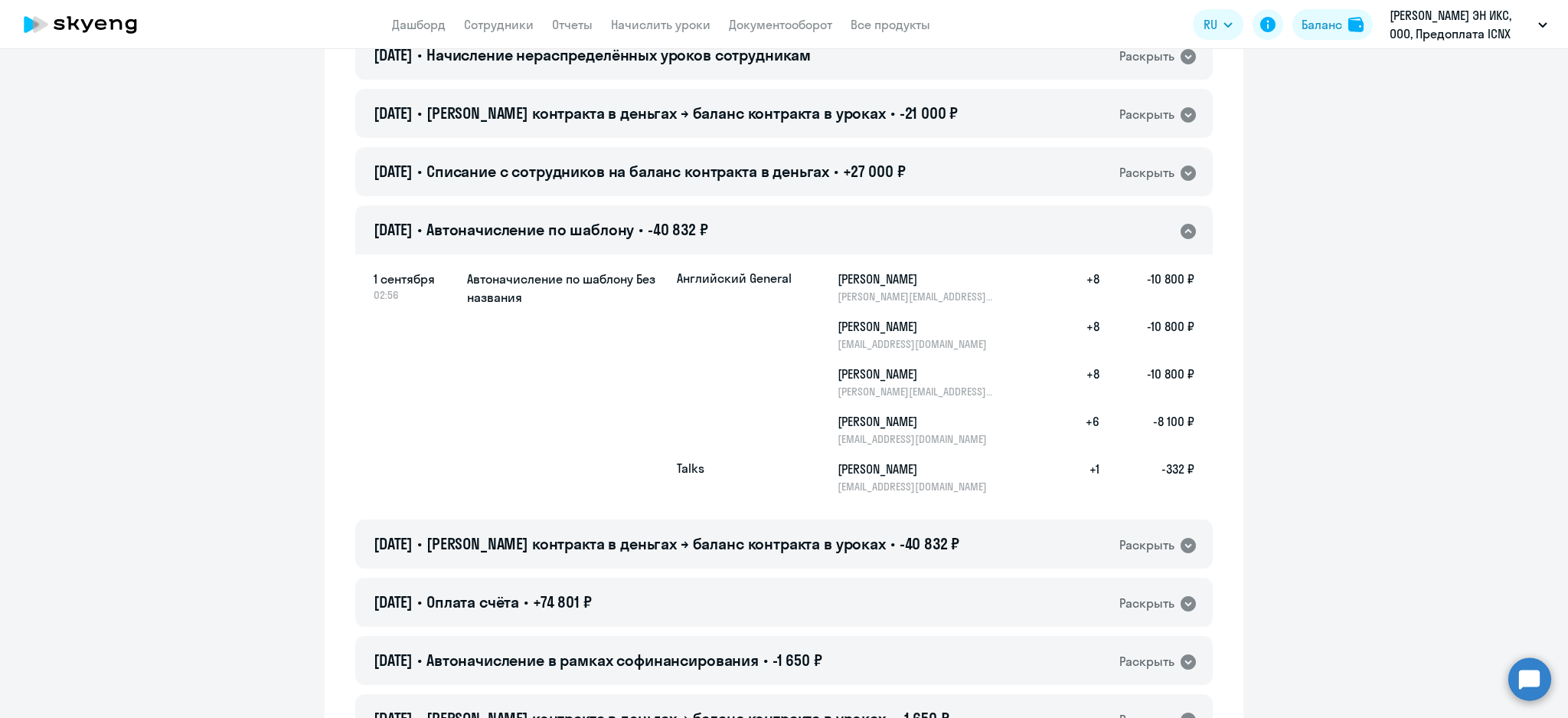
scroll to position [102, 0]
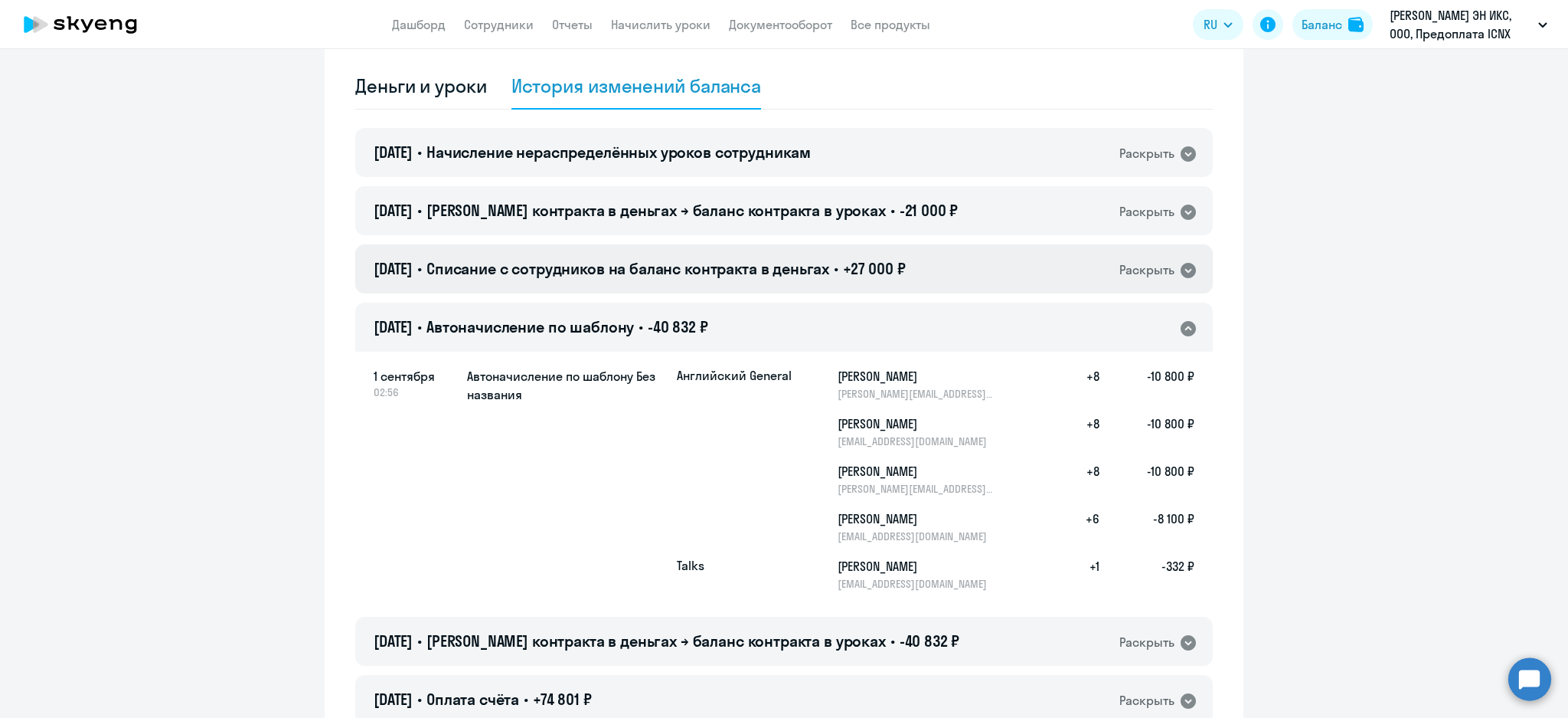
click at [994, 279] on div "[DATE] • Списание с сотрудников на баланс контракта в деньгах • +27 000 ₽ Раскр…" at bounding box center [784, 268] width 857 height 49
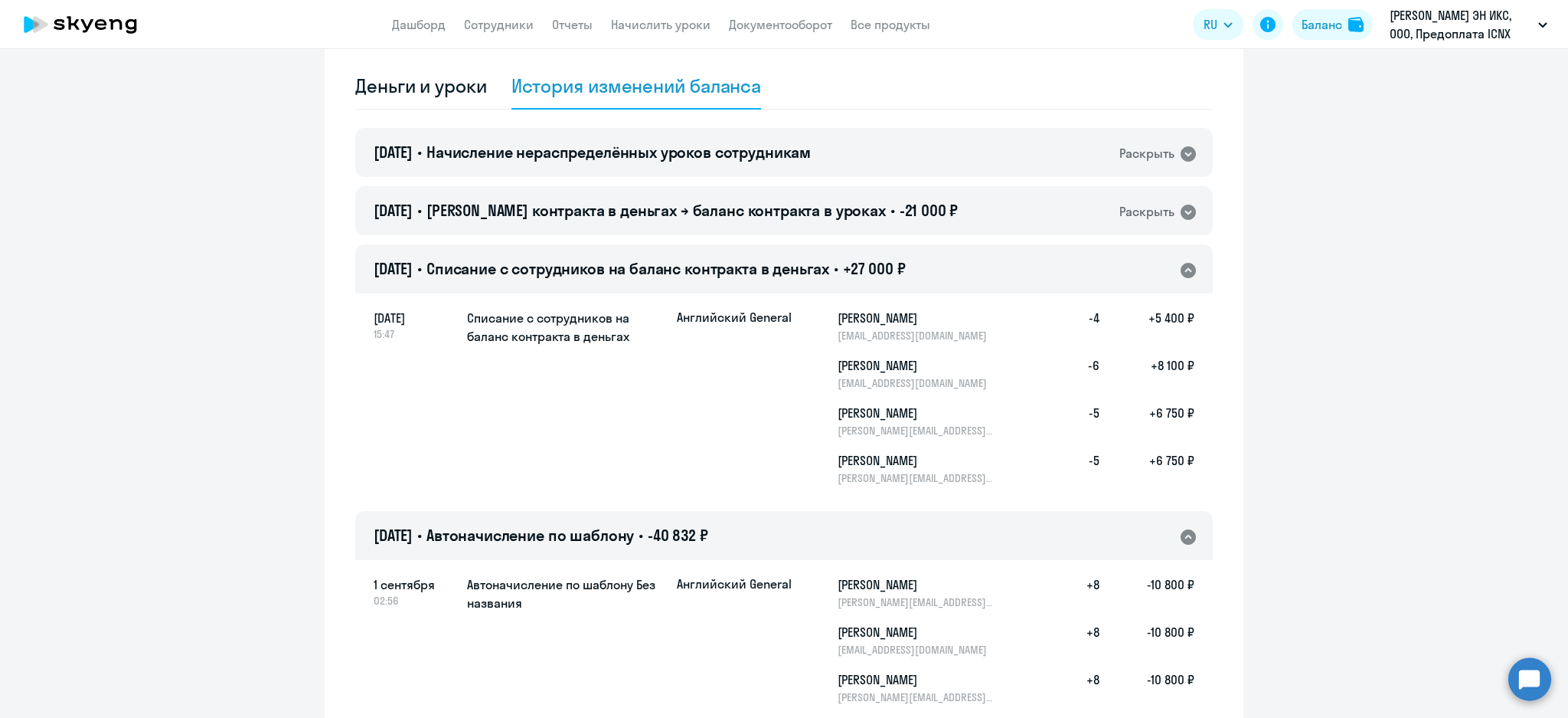
click at [994, 279] on div "[DATE] • Списание с сотрудников на баланс контракта в деньгах • +27 000 ₽ Раскр…" at bounding box center [784, 268] width 857 height 49
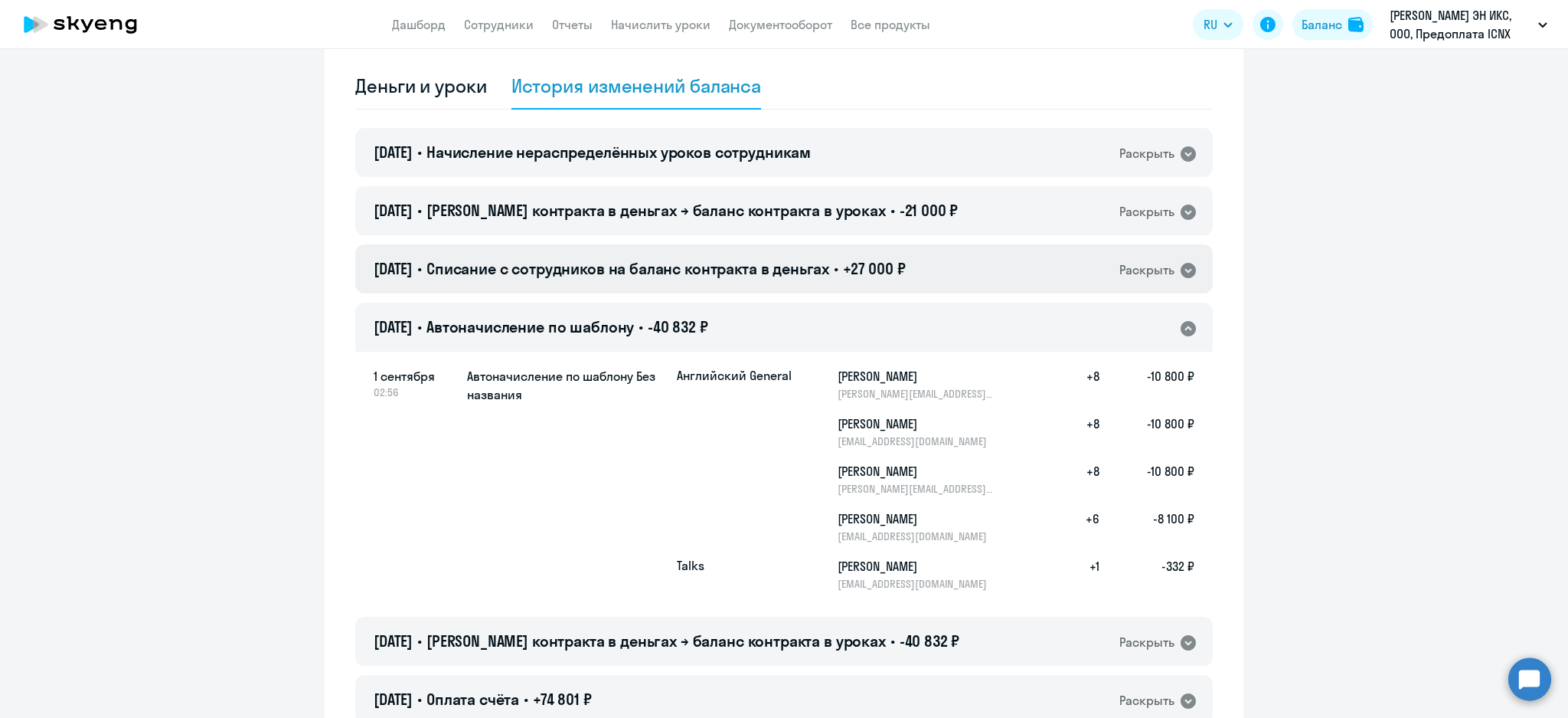
click at [839, 281] on div "[DATE] • Списание с сотрудников на баланс контракта в деньгах • +27 000 ₽ Раскр…" at bounding box center [784, 268] width 857 height 49
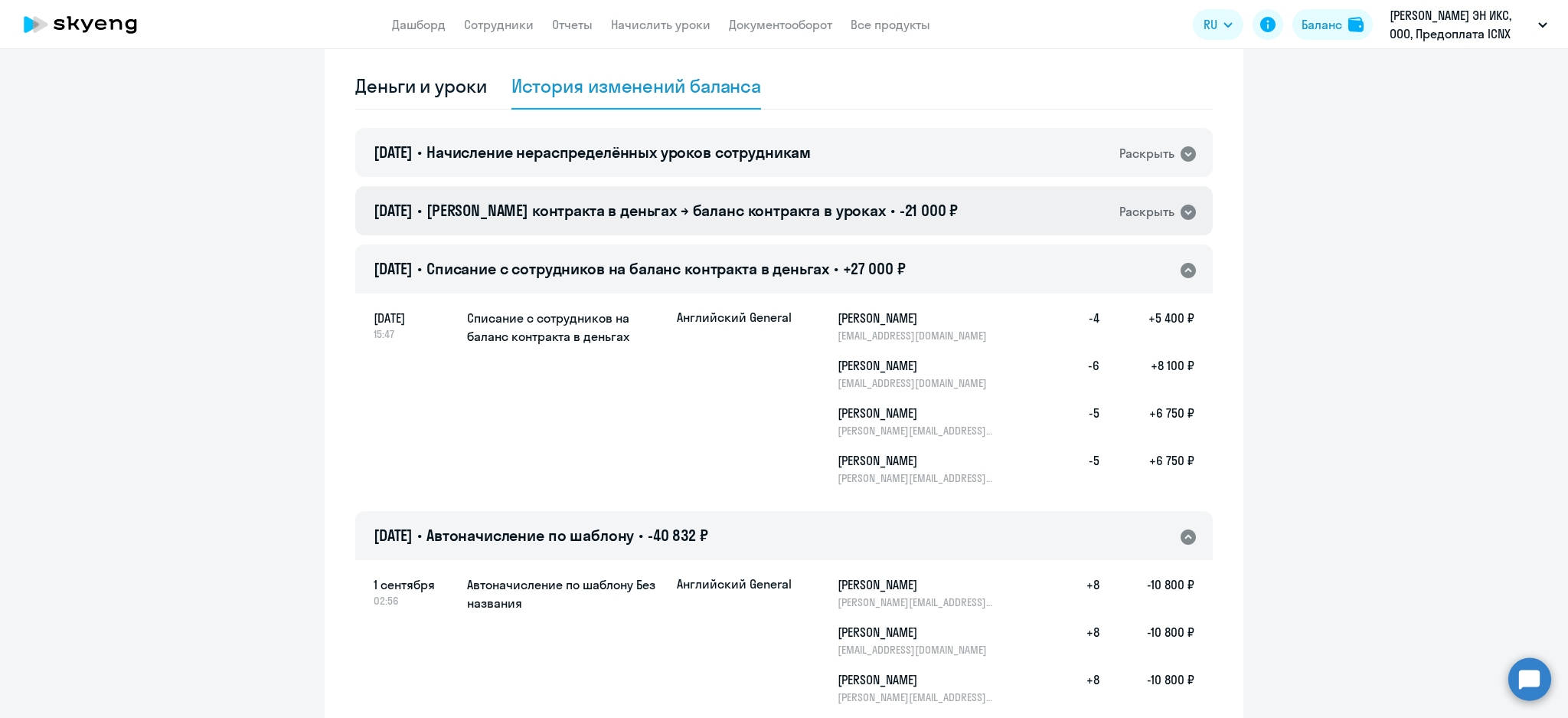
click at [917, 212] on span "-21 000 ₽" at bounding box center [929, 210] width 59 height 19
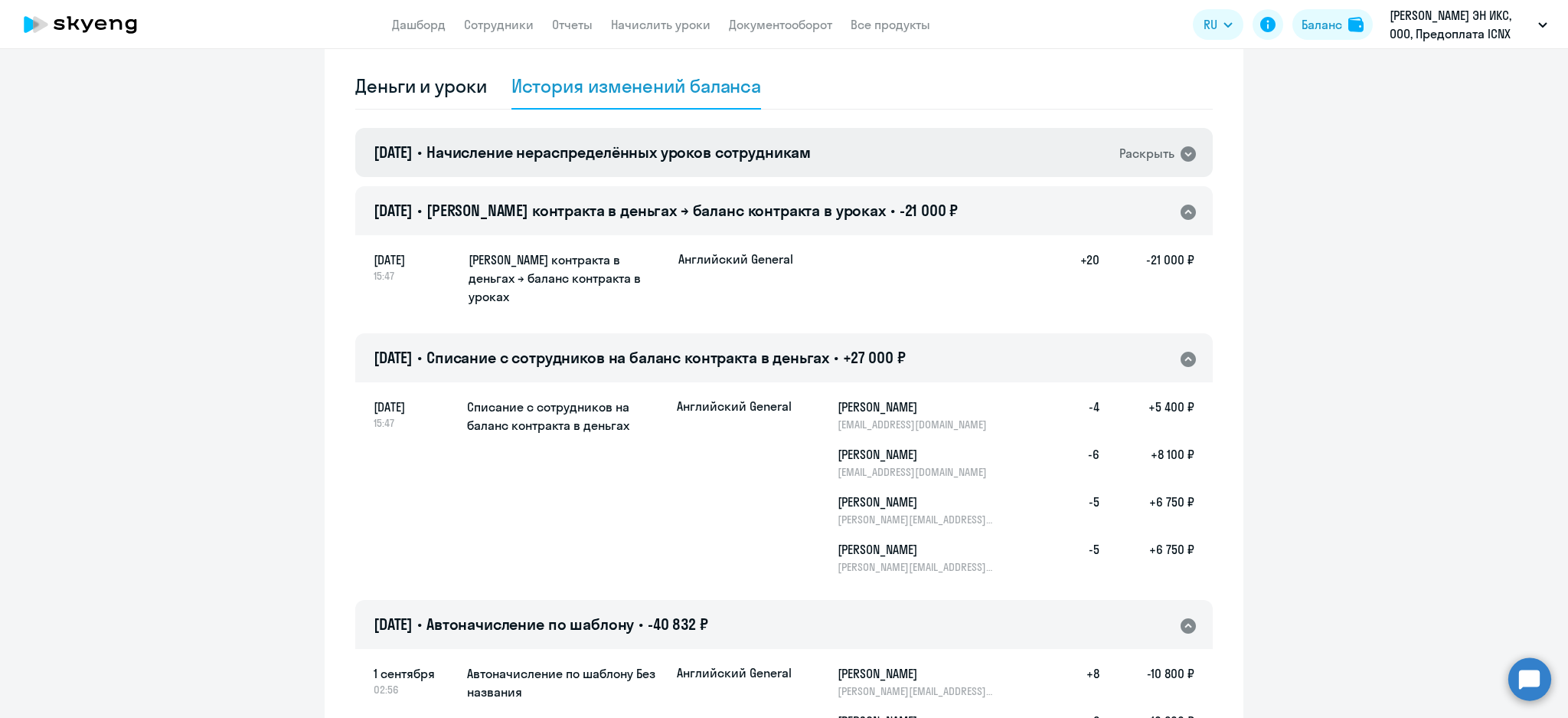
click at [928, 158] on div "[DATE] • Начисление нераспределённых уроков сотрудникам Раскрыть" at bounding box center [784, 152] width 857 height 49
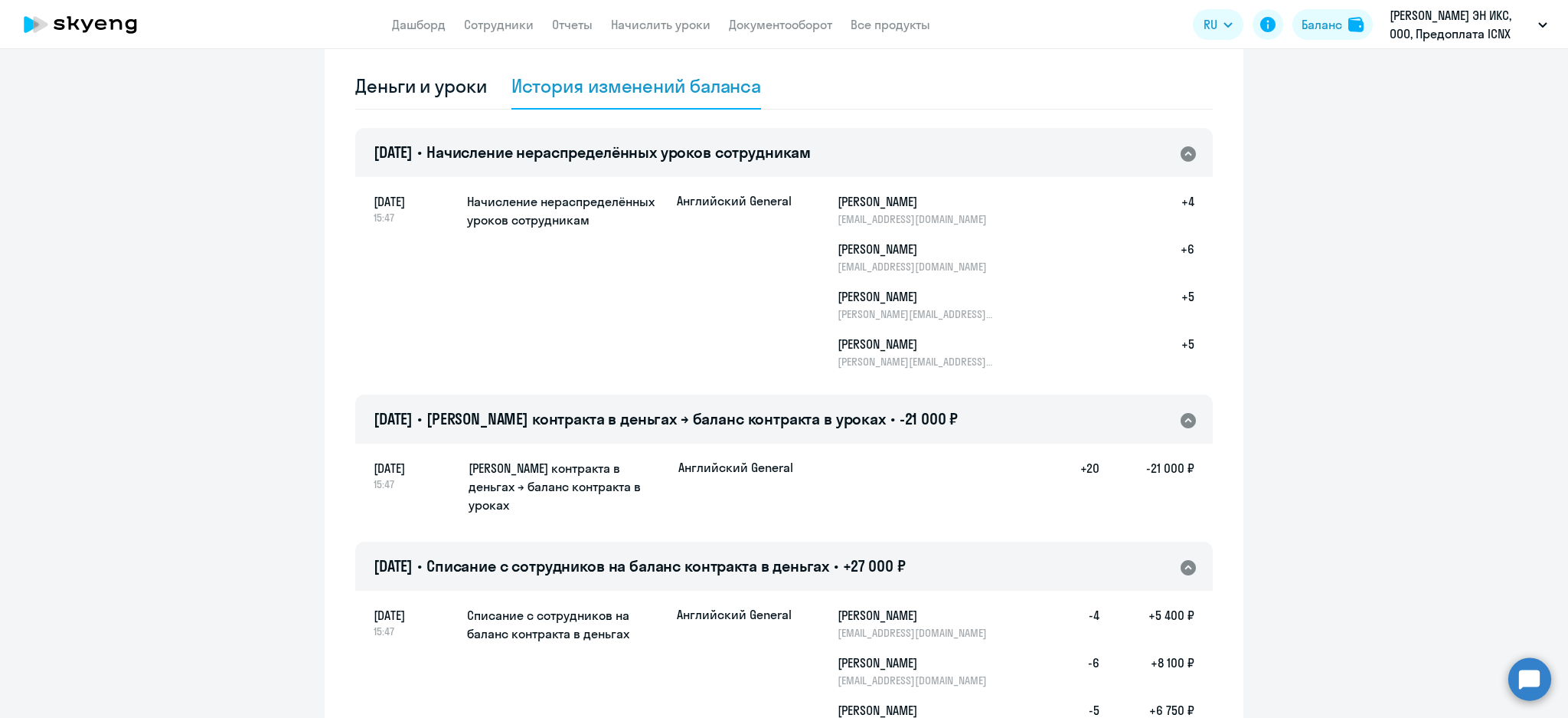
click at [928, 158] on div "[DATE] • Начисление нераспределённых уроков сотрудникам Раскрыть" at bounding box center [784, 152] width 857 height 49
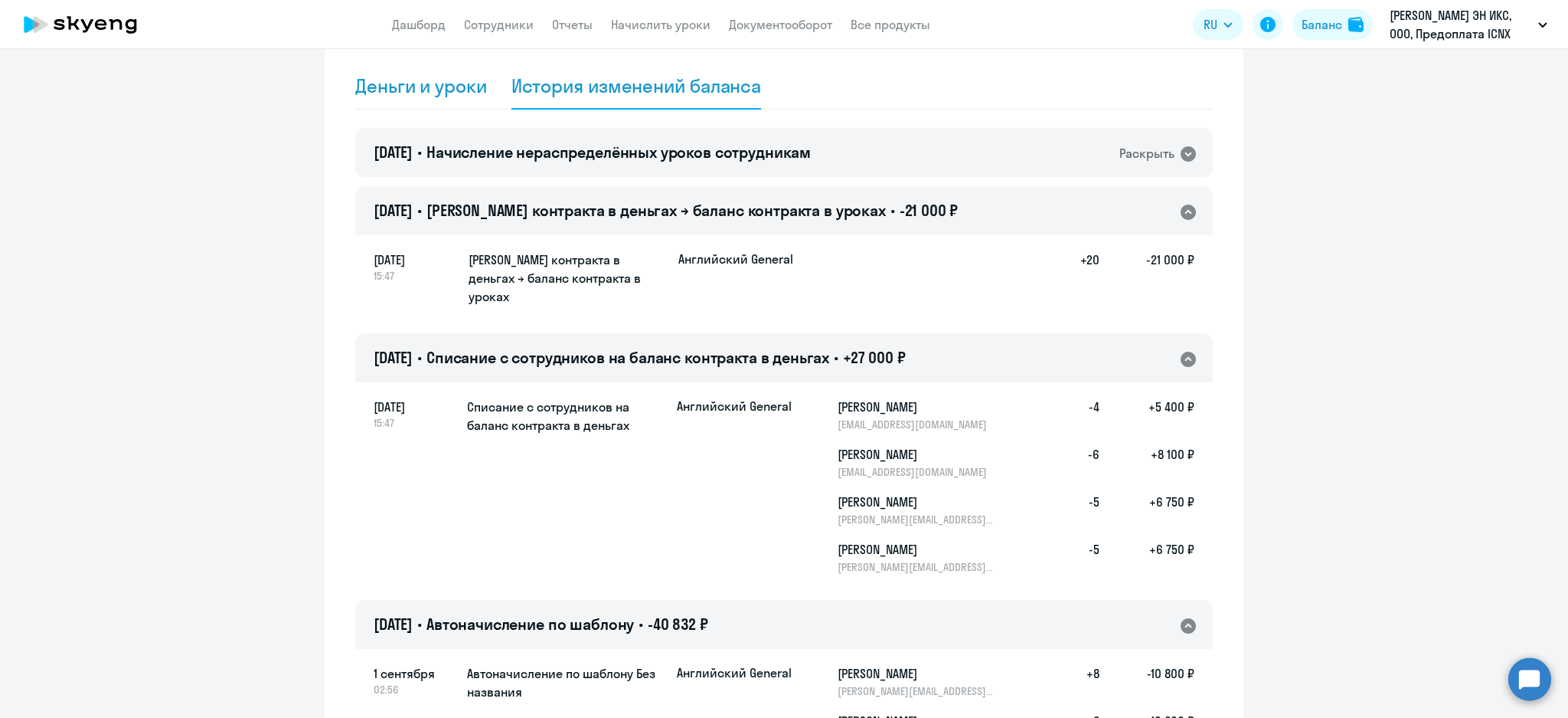
click at [412, 87] on div "Деньги и уроки" at bounding box center [421, 86] width 131 height 25
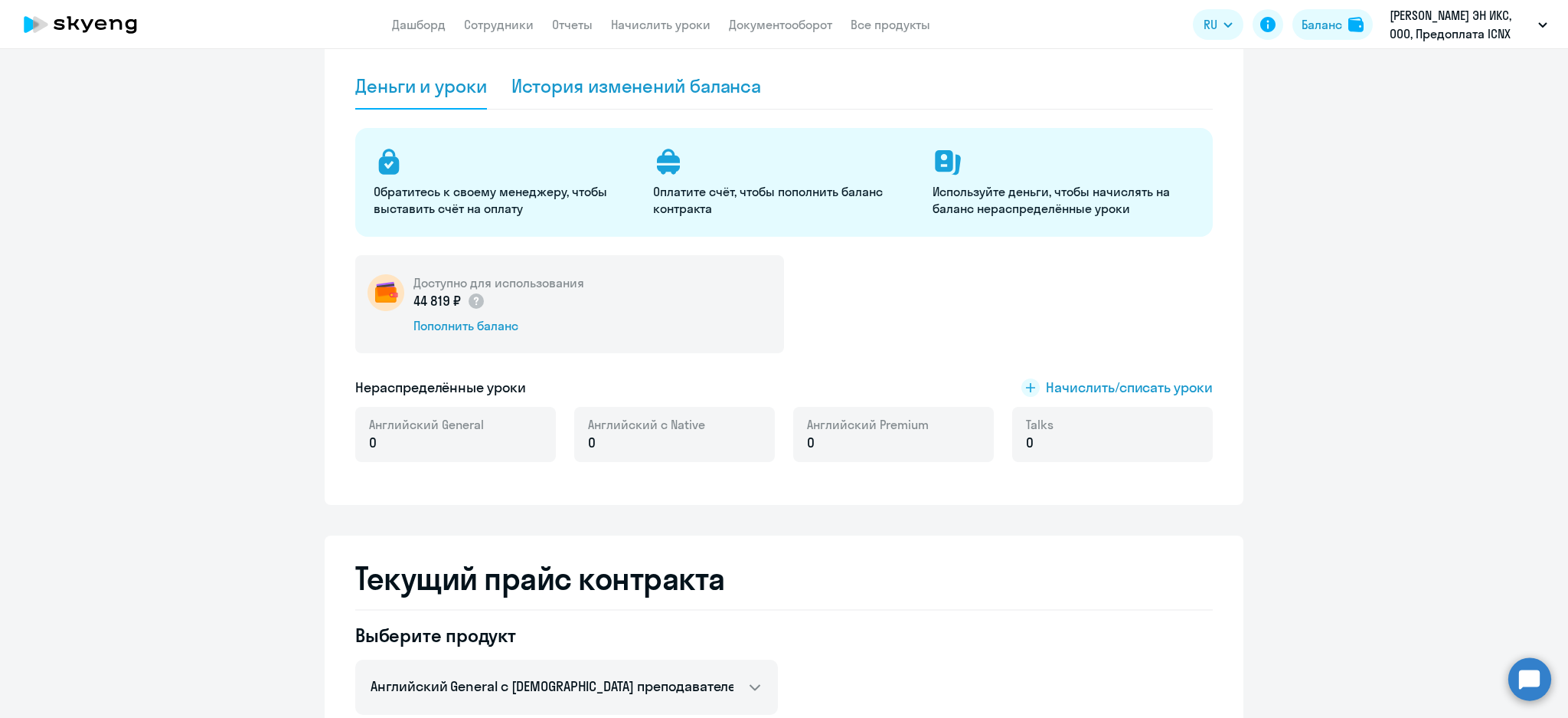
click at [631, 100] on div "История изменений баланса" at bounding box center [636, 86] width 250 height 46
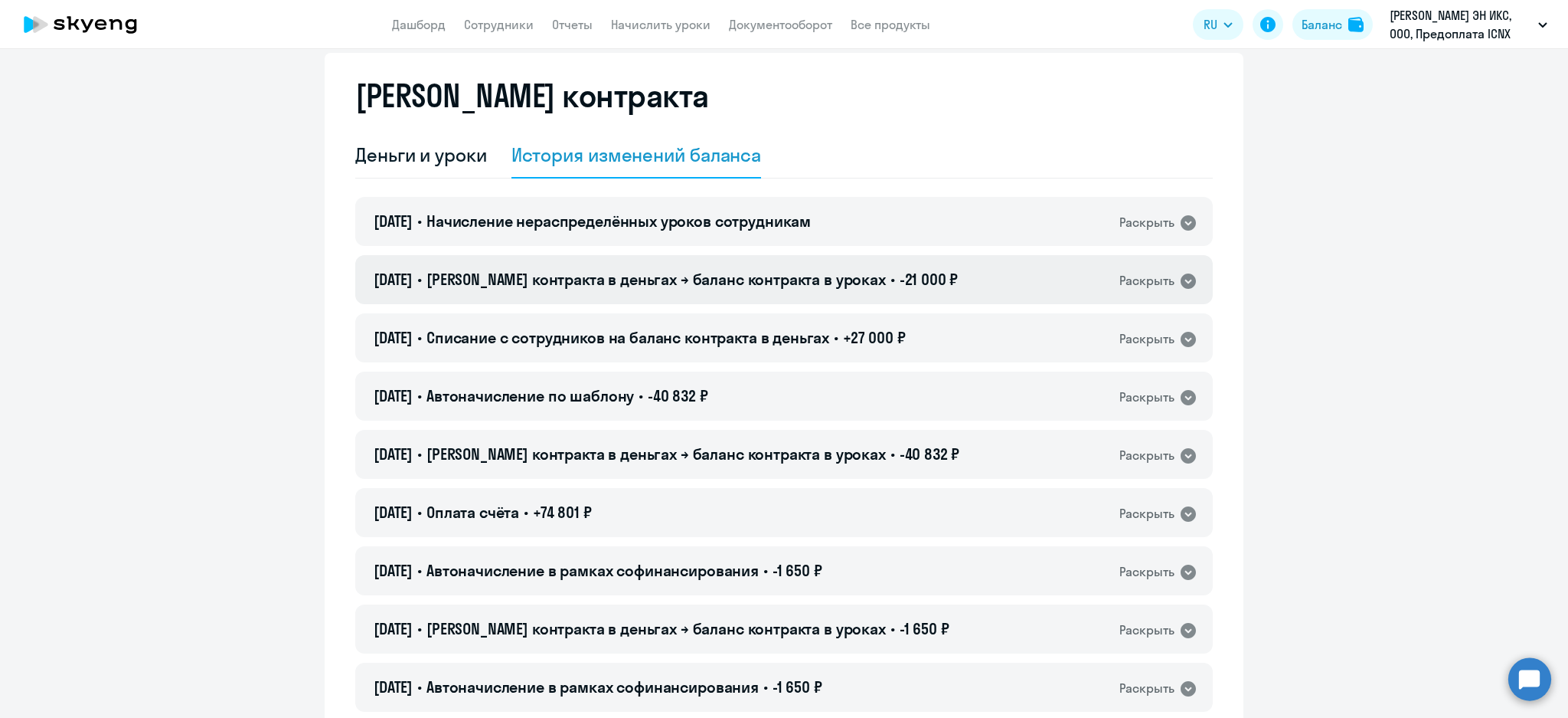
scroll to position [0, 0]
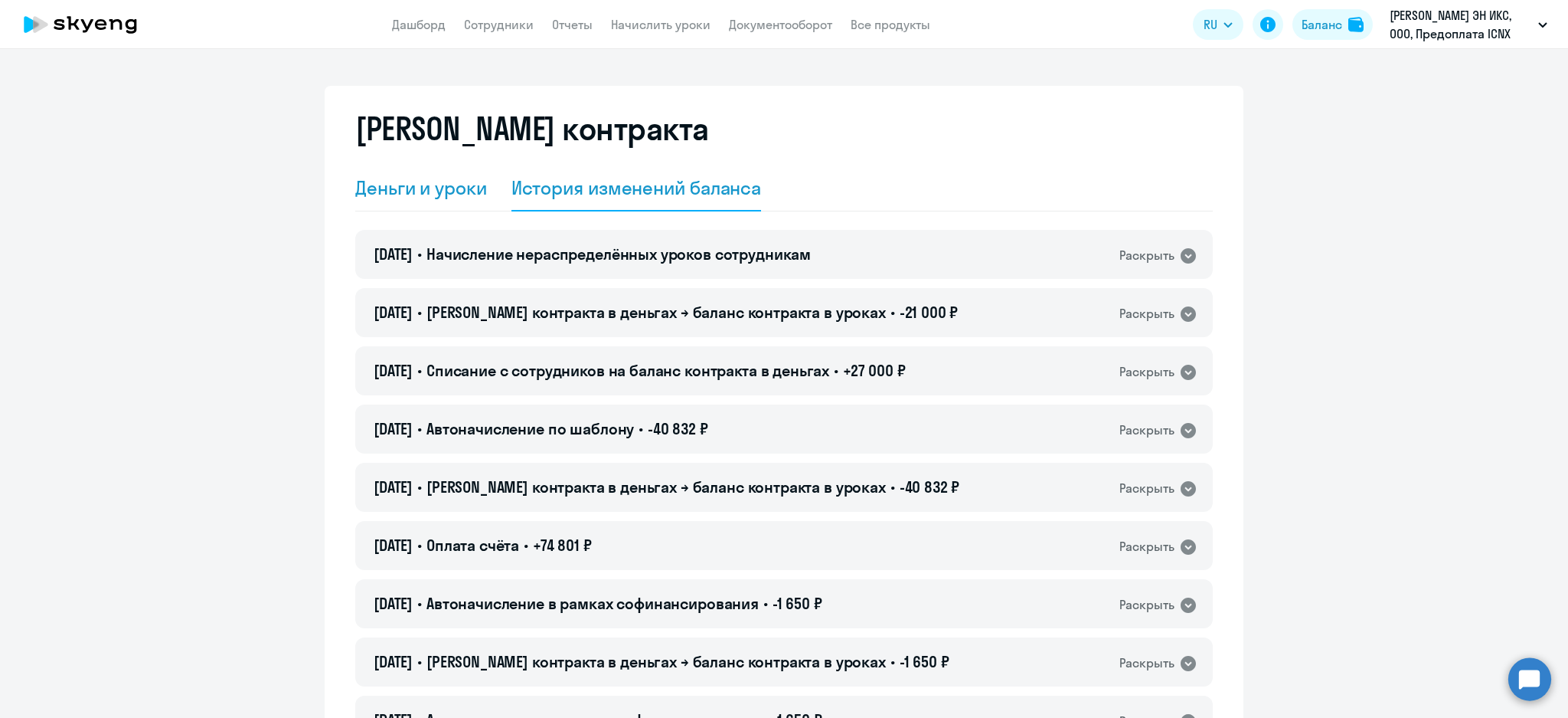
click at [420, 180] on div "Деньги и уроки" at bounding box center [421, 188] width 131 height 25
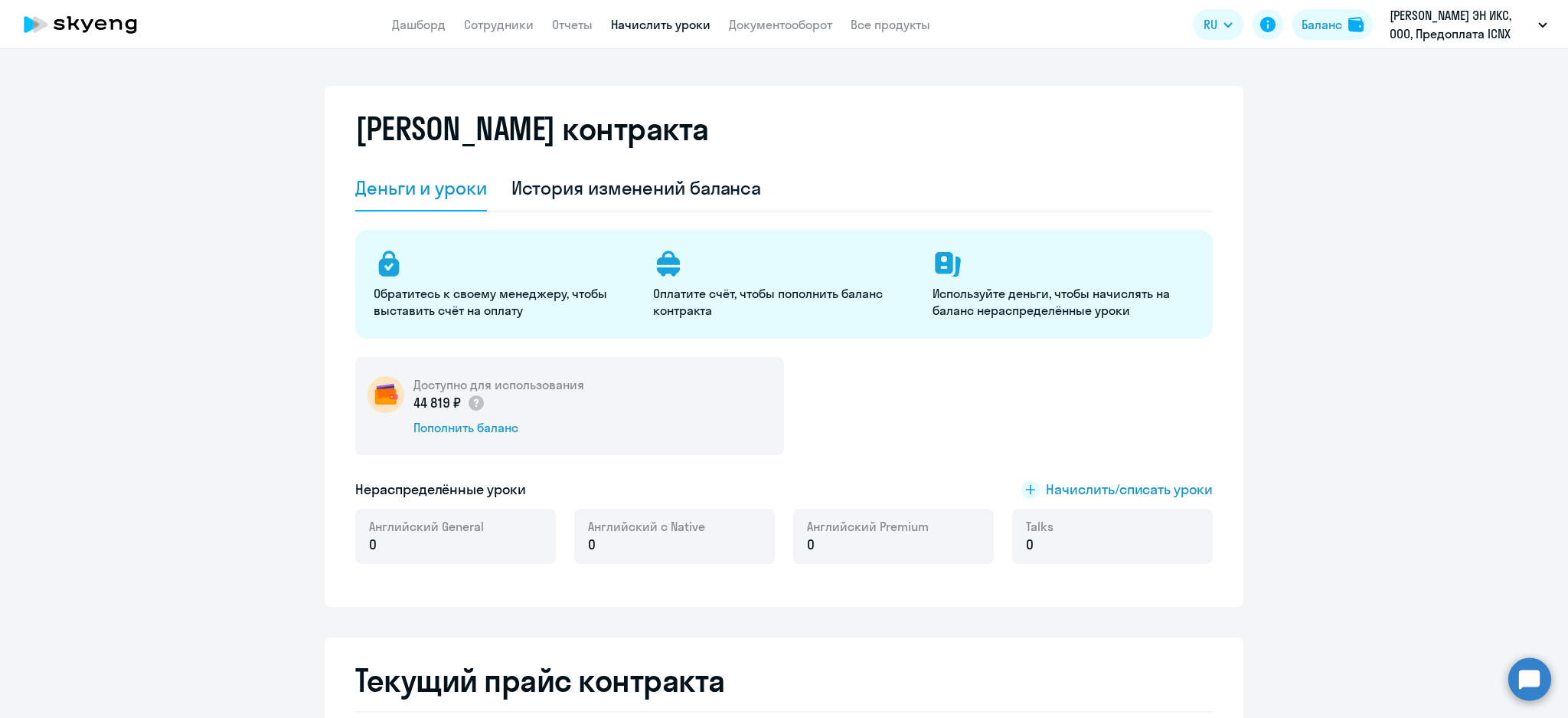
click at [670, 21] on link "Начислить уроки" at bounding box center [660, 25] width 100 height 15
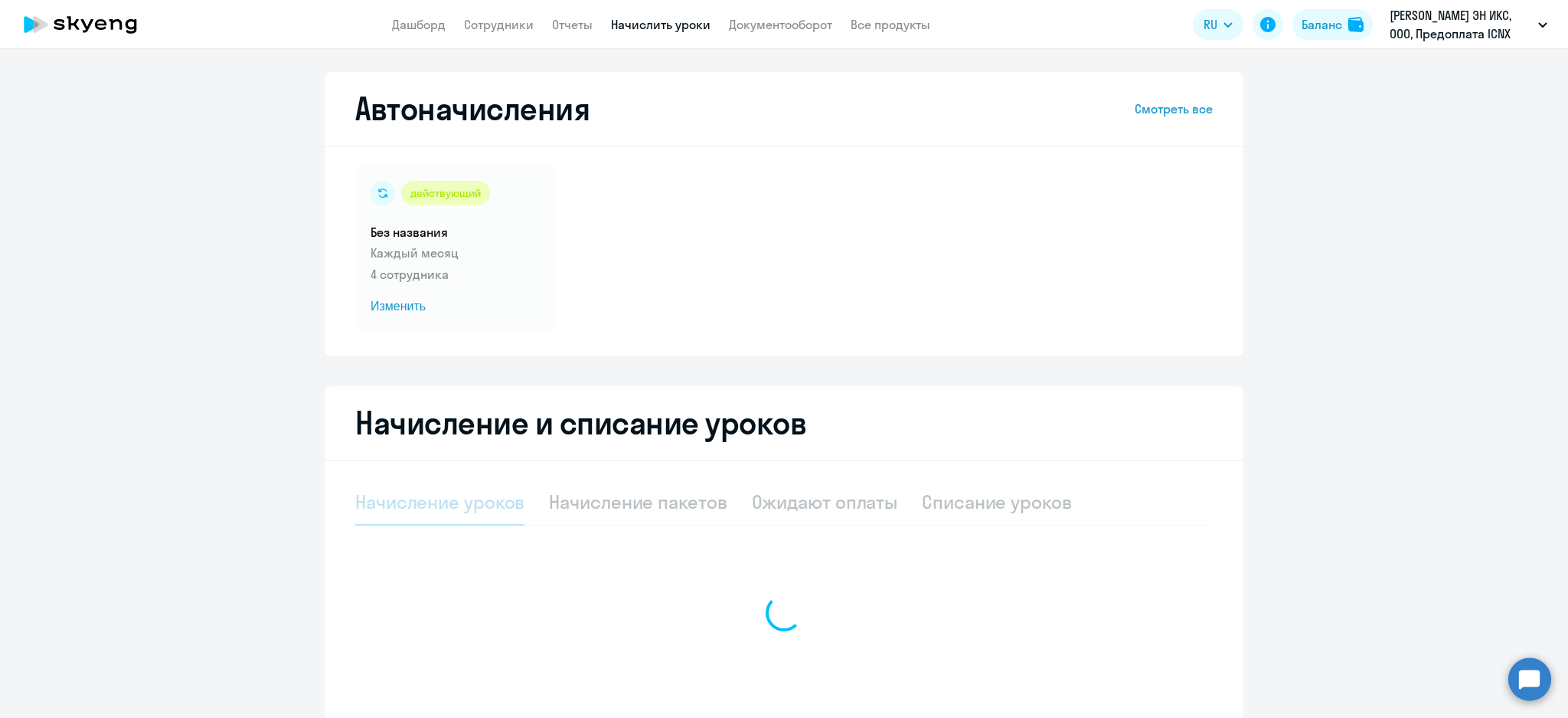
select select "10"
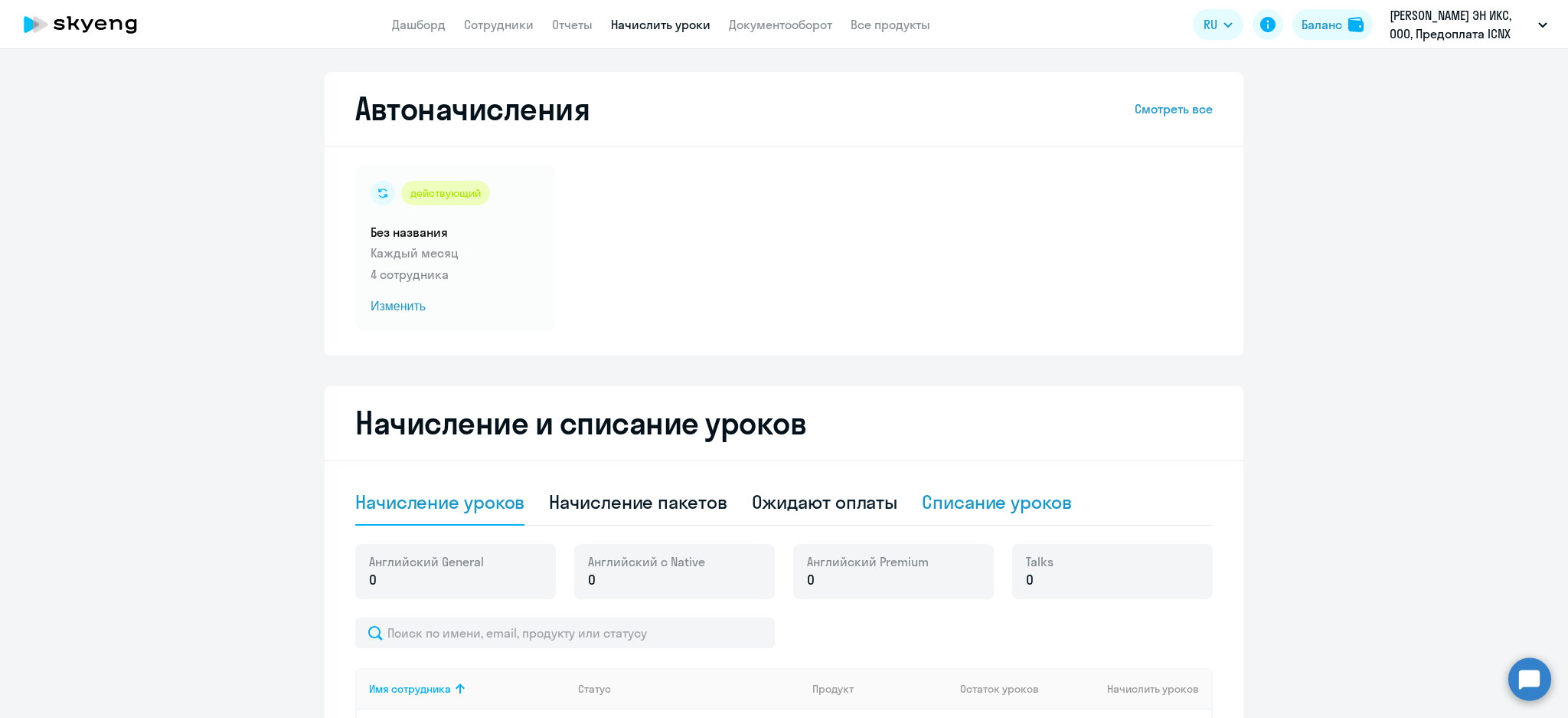
click at [1000, 494] on div "Списание уроков" at bounding box center [996, 502] width 150 height 25
select select "10"
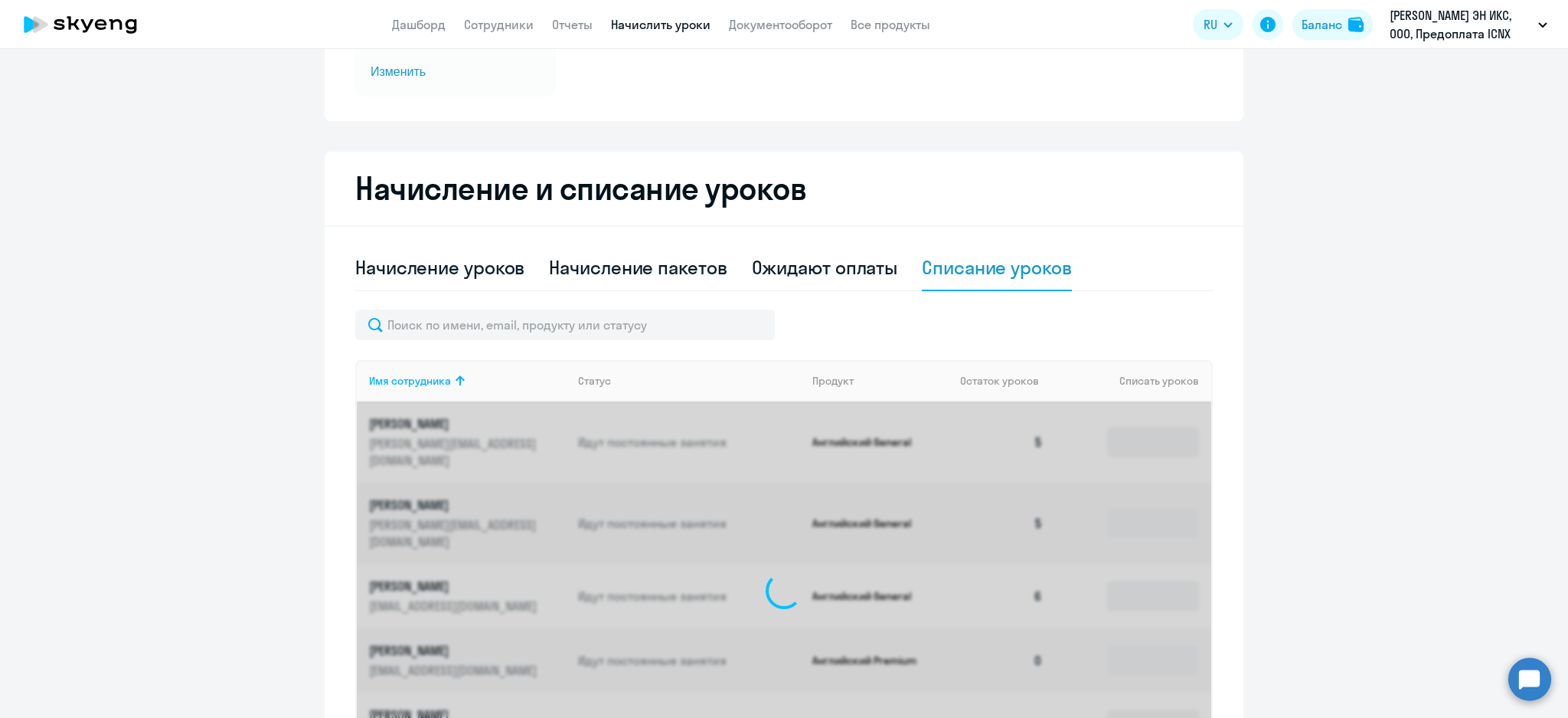
scroll to position [408, 0]
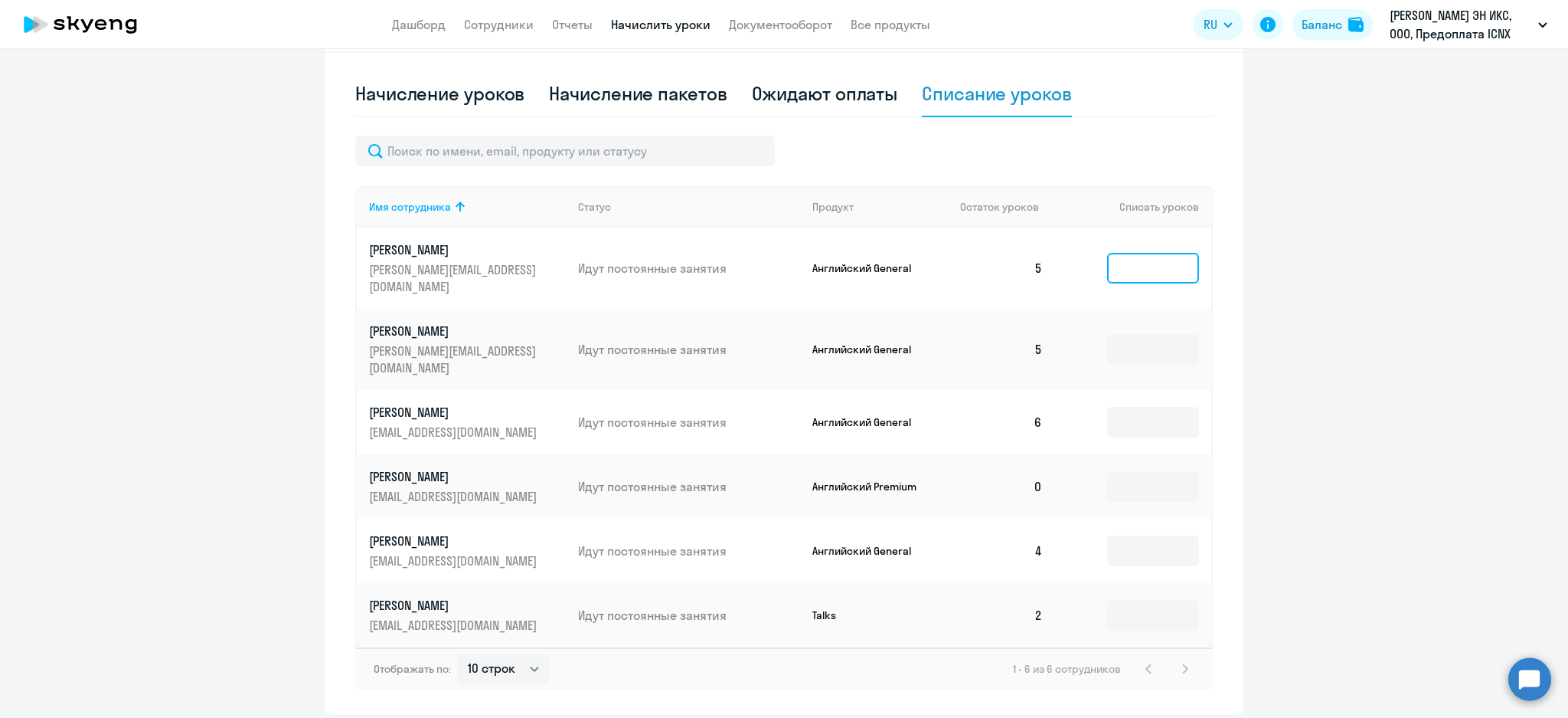
click at [1145, 253] on input at bounding box center [1152, 268] width 92 height 31
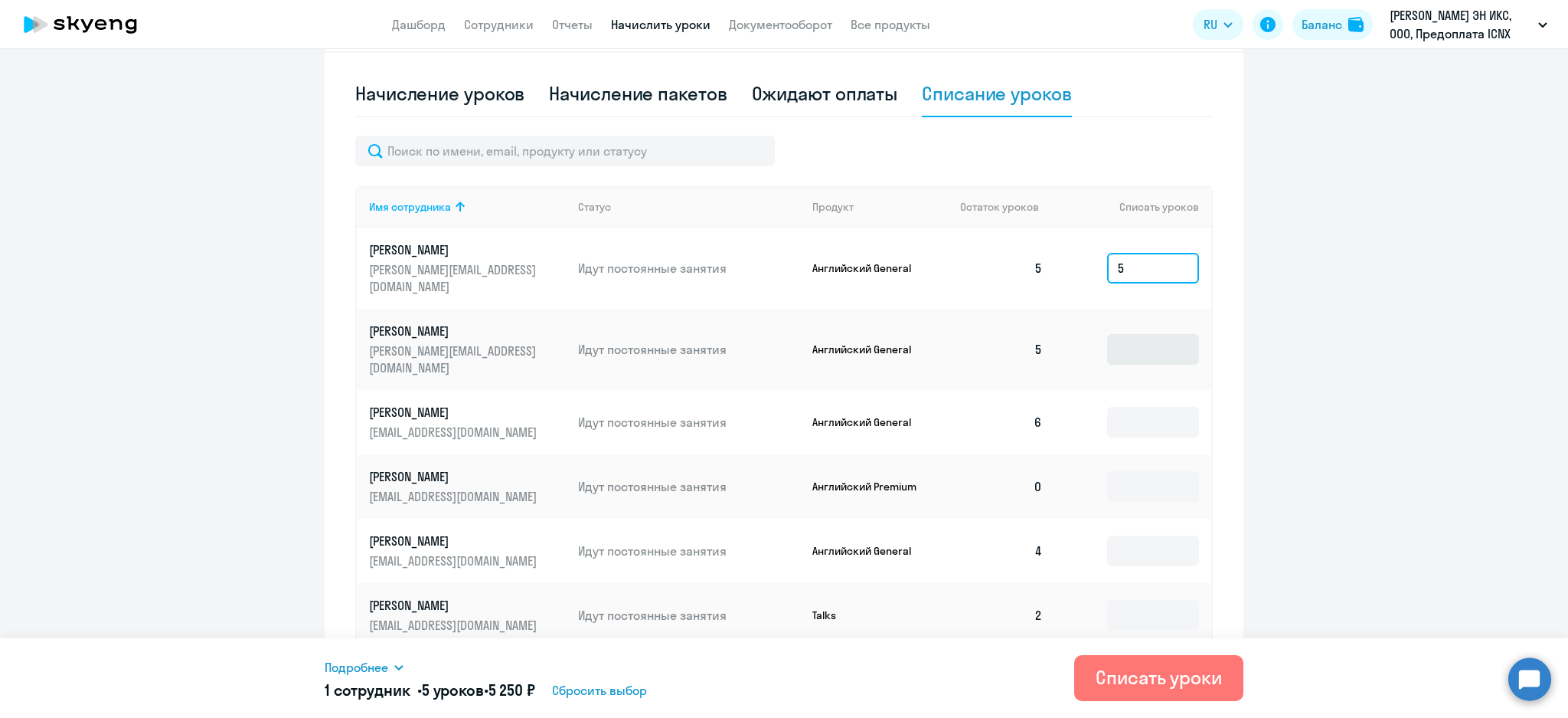
type input "5"
click at [1131, 334] on input at bounding box center [1152, 349] width 92 height 31
type input "5"
drag, startPoint x: 1125, startPoint y: 402, endPoint x: 1132, endPoint y: 396, distance: 9.2
click at [1132, 407] on input at bounding box center [1152, 422] width 92 height 31
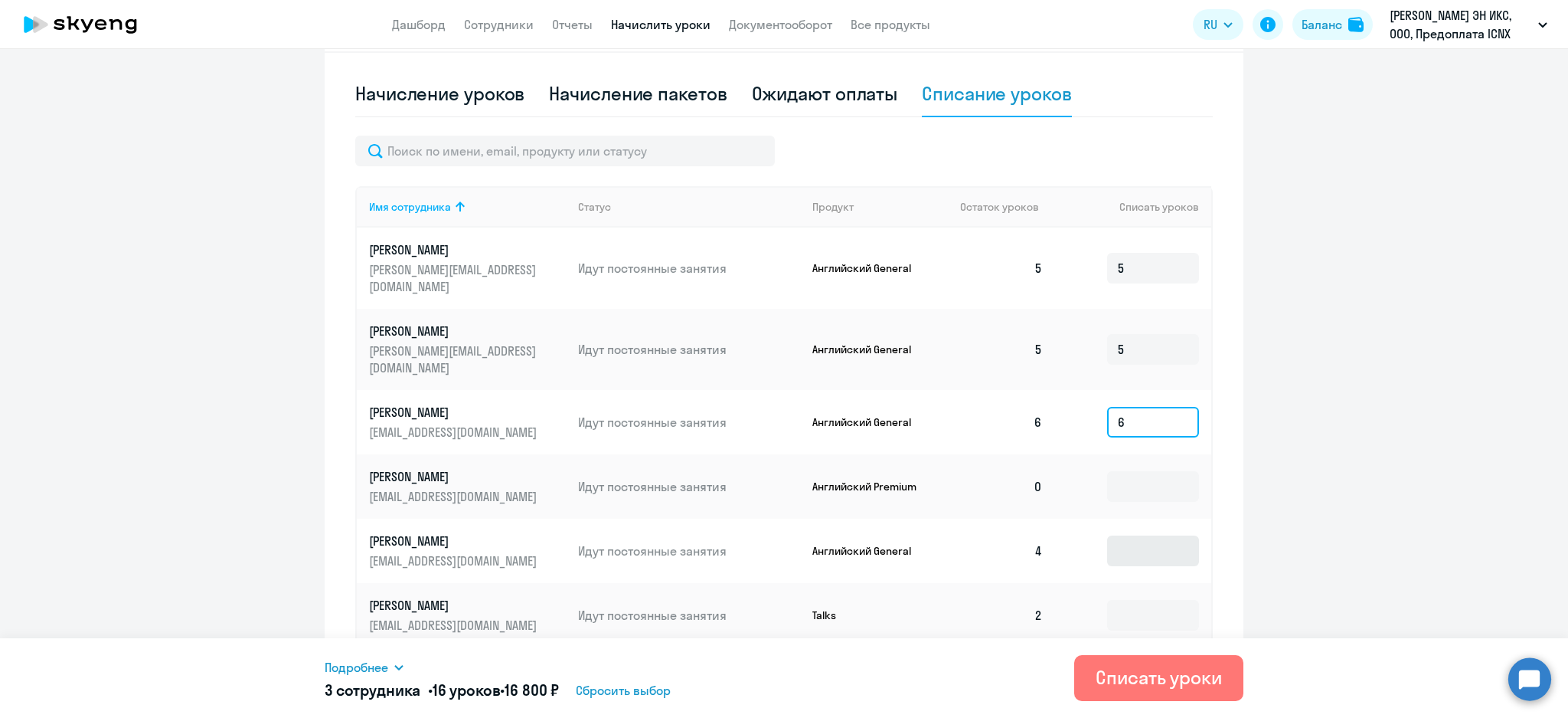
type input "6"
drag, startPoint x: 1118, startPoint y: 521, endPoint x: 1121, endPoint y: 511, distance: 10.4
click at [1119, 536] on input at bounding box center [1152, 551] width 92 height 31
type input "4"
drag, startPoint x: 1124, startPoint y: 592, endPoint x: 1142, endPoint y: 584, distance: 19.7
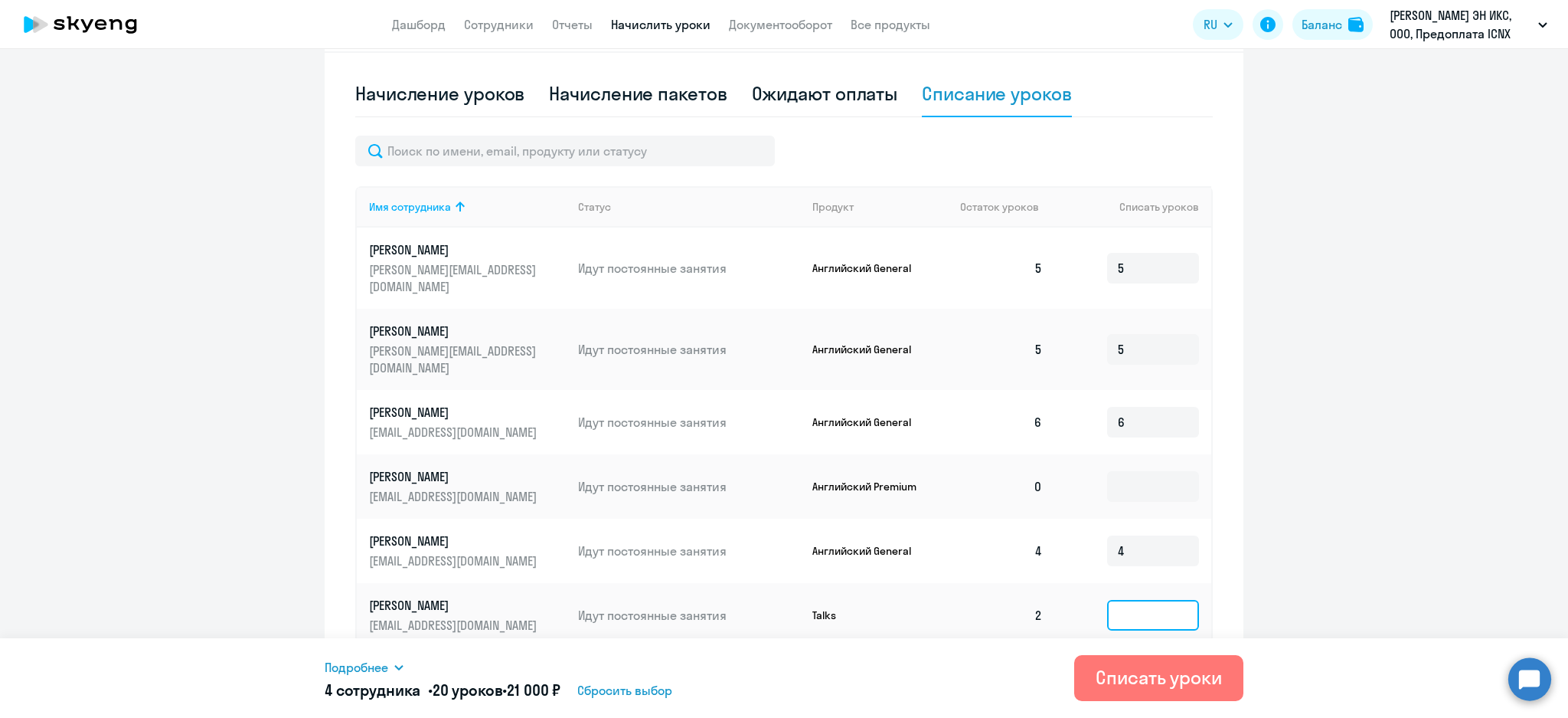
click at [1127, 600] on input at bounding box center [1152, 615] width 92 height 31
type input "2"
click at [1291, 441] on ng-component "Автоначисления Смотреть все действующий Без названия Каждый месяц 4 сотрудника …" at bounding box center [784, 189] width 1568 height 1051
click at [1316, 412] on ng-component "Автоначисления Смотреть все действующий Без названия Каждый месяц 4 сотрудника …" at bounding box center [784, 189] width 1568 height 1051
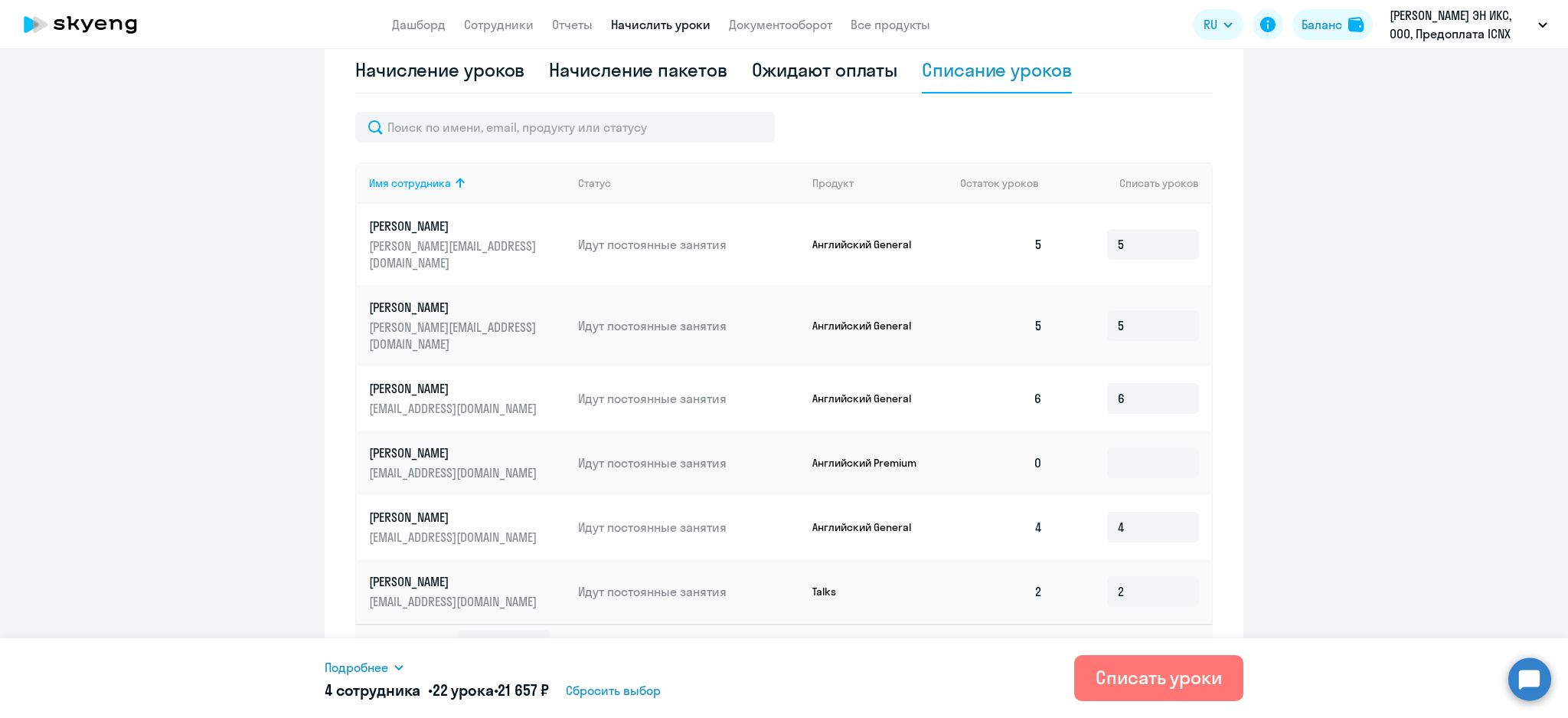
click at [385, 663] on span "Подробнее" at bounding box center [356, 667] width 63 height 19
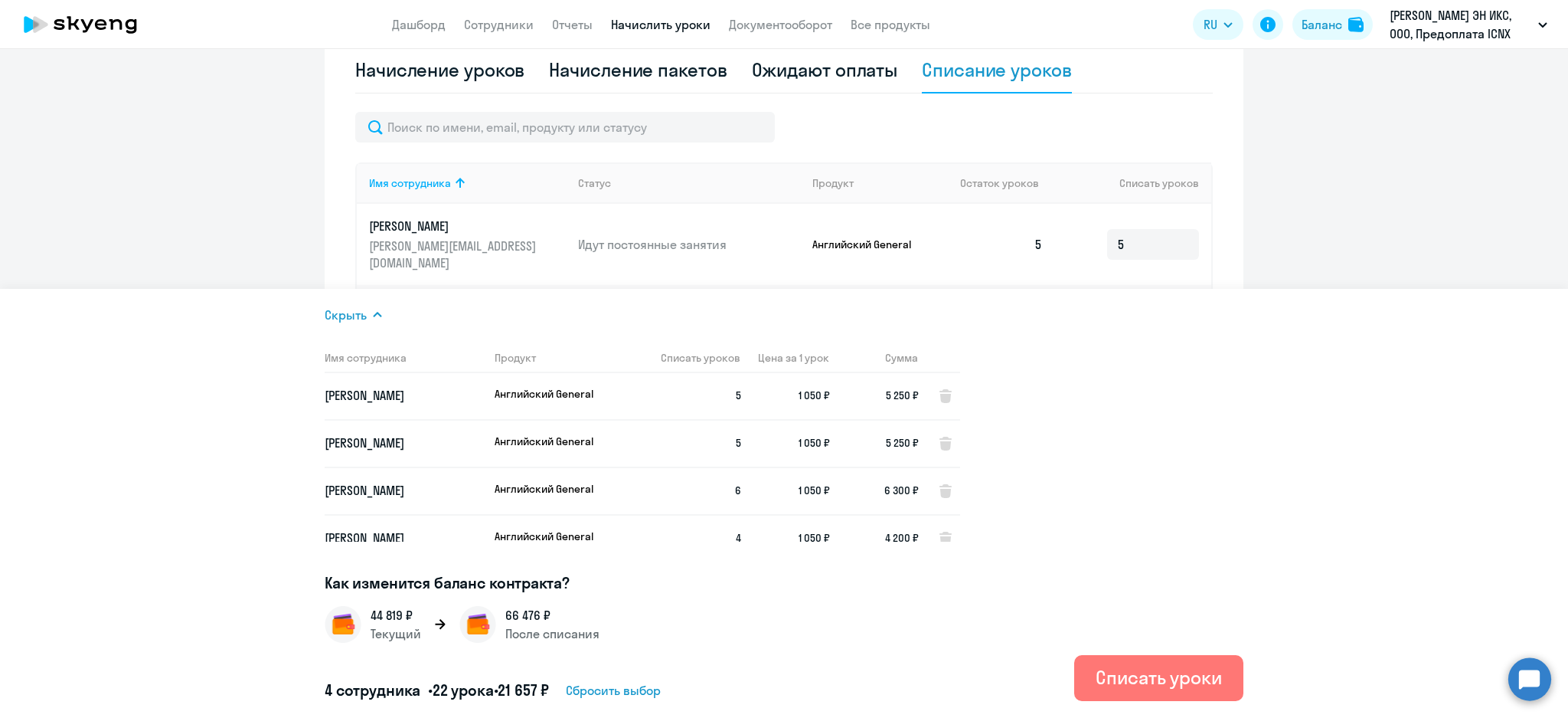
click at [199, 291] on app-dynamic-footer-inner "Скрыть Имя сотрудника Продукт Списать уроков Цена за 1 урок [PERSON_NAME] Gener…" at bounding box center [784, 503] width 1568 height 429
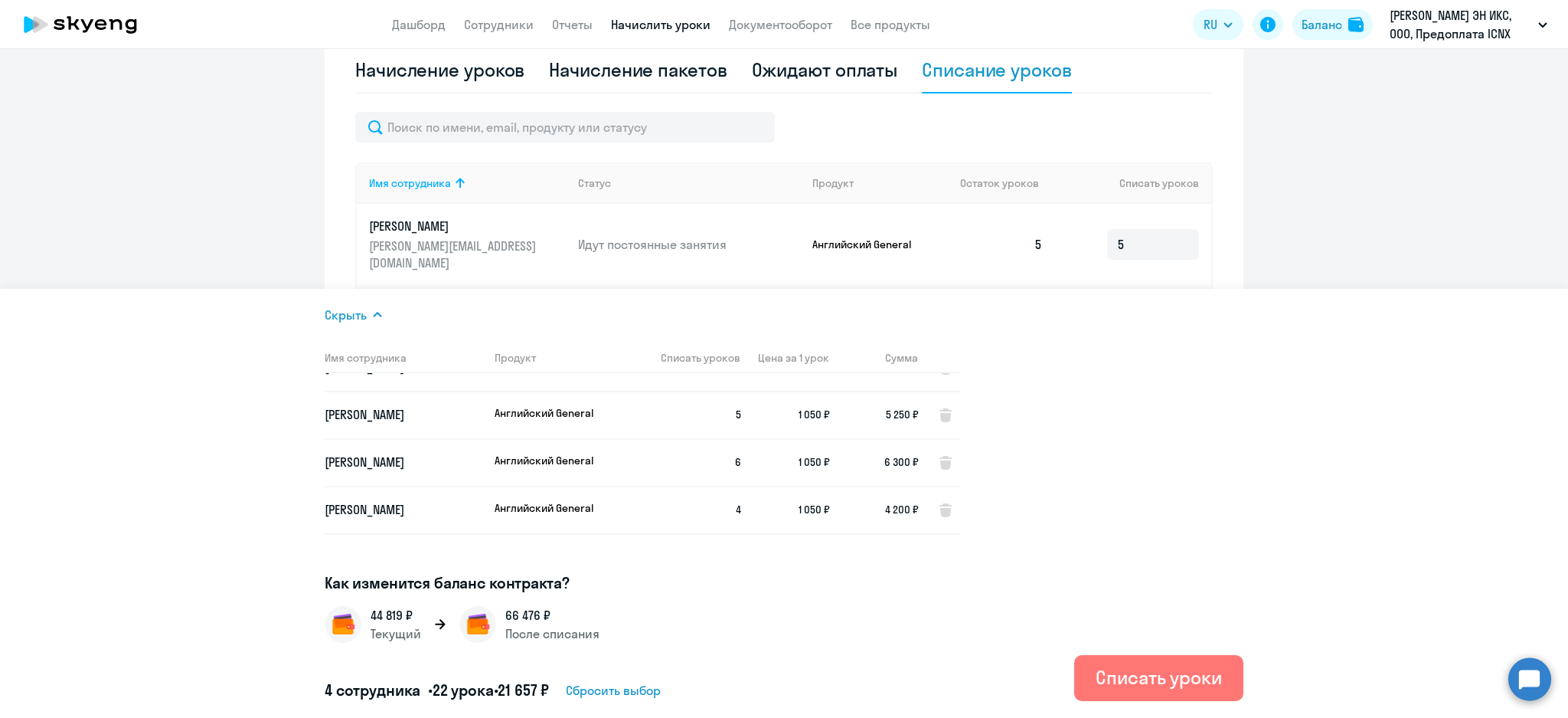
scroll to position [0, 0]
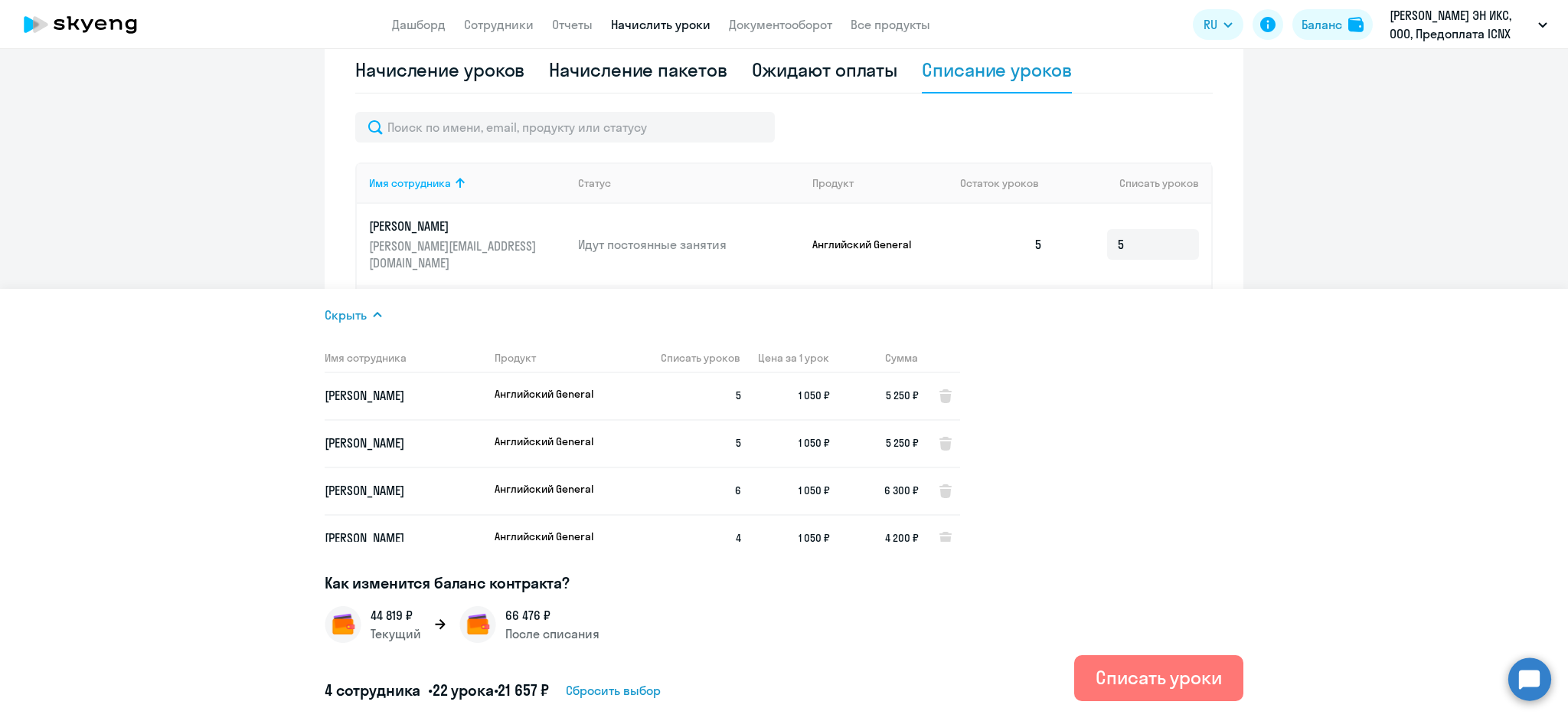
click at [241, 222] on ng-component "Автоначисления Смотреть все действующий Без названия Каждый месяц 4 сотрудника …" at bounding box center [784, 165] width 1568 height 1051
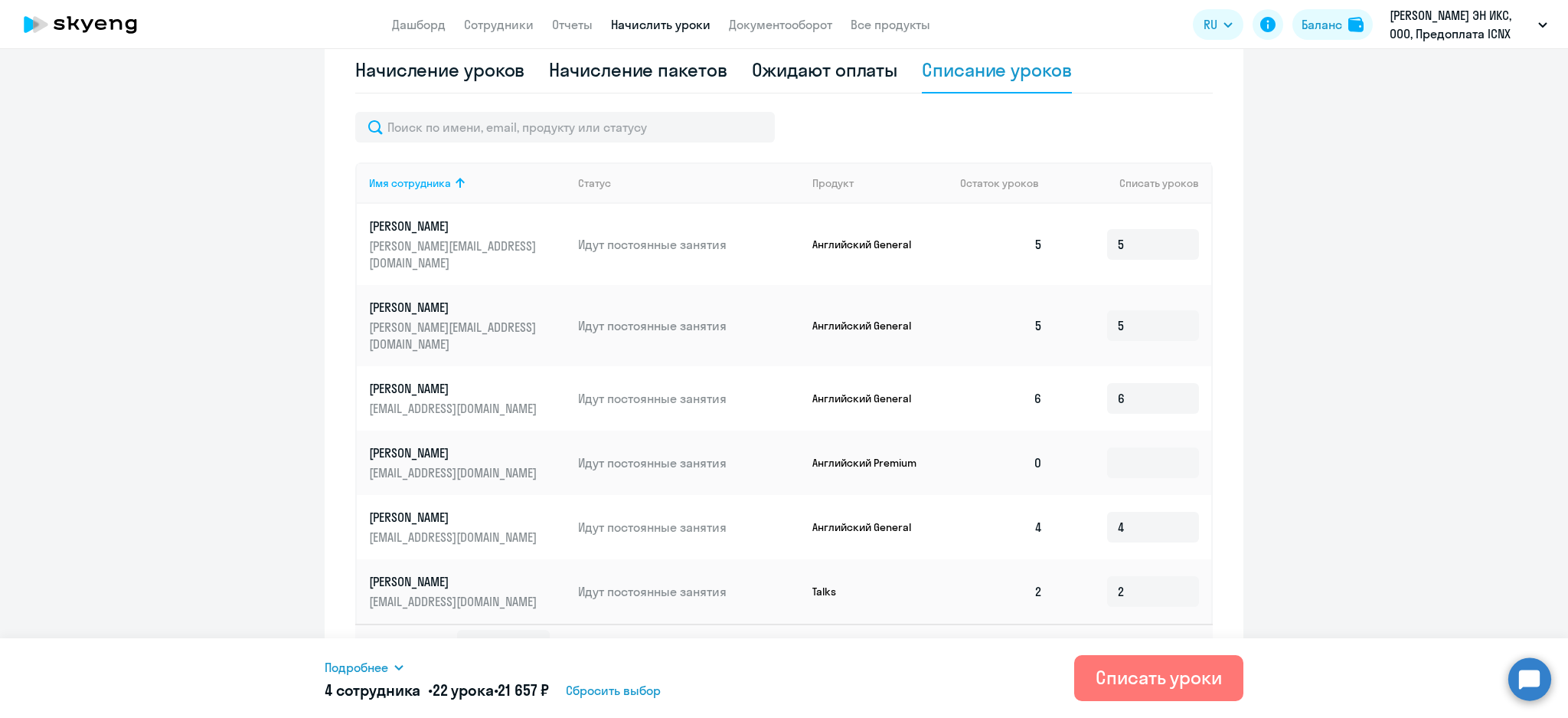
click at [386, 669] on span "Подробнее" at bounding box center [356, 667] width 63 height 19
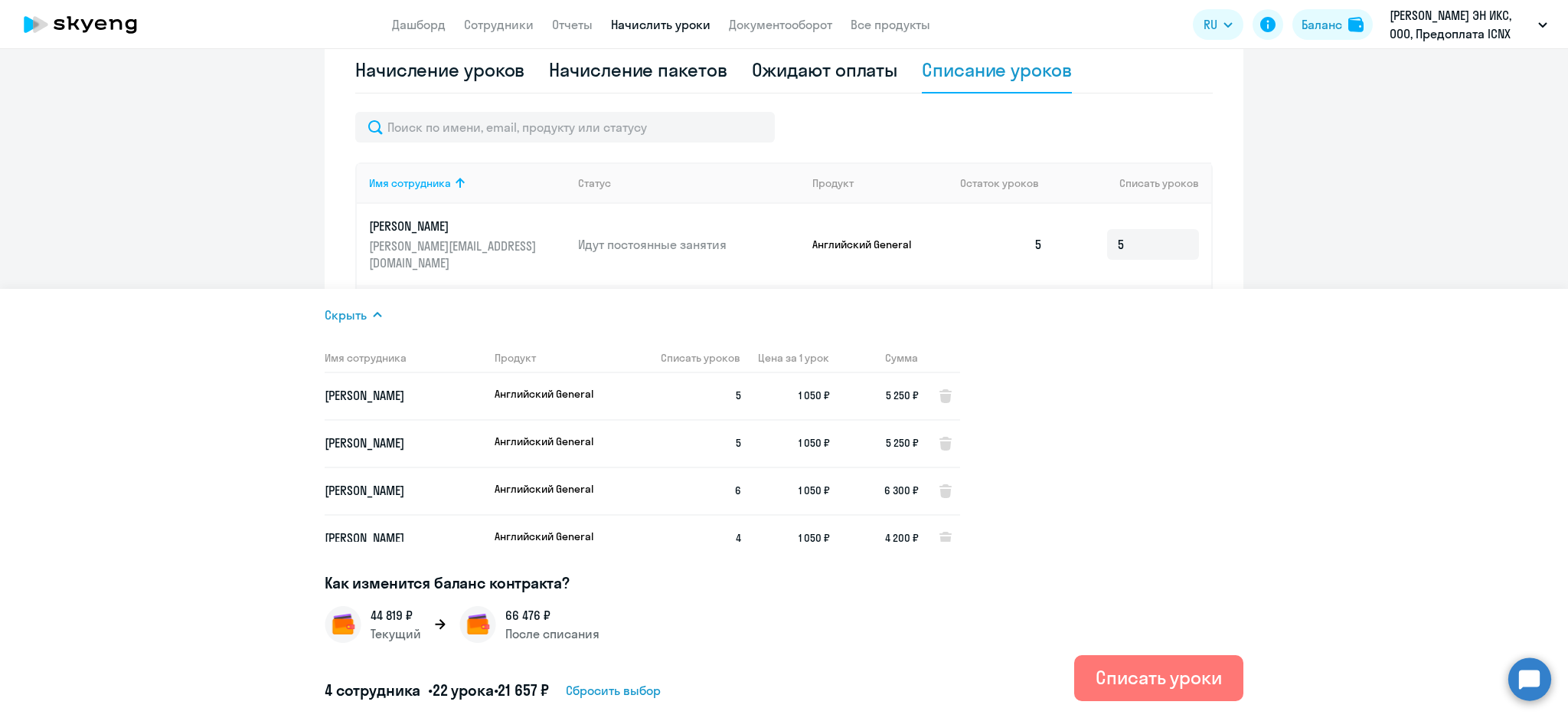
click at [239, 215] on ng-component "Автоначисления Смотреть все действующий Без названия Каждый месяц 4 сотрудника …" at bounding box center [784, 165] width 1568 height 1051
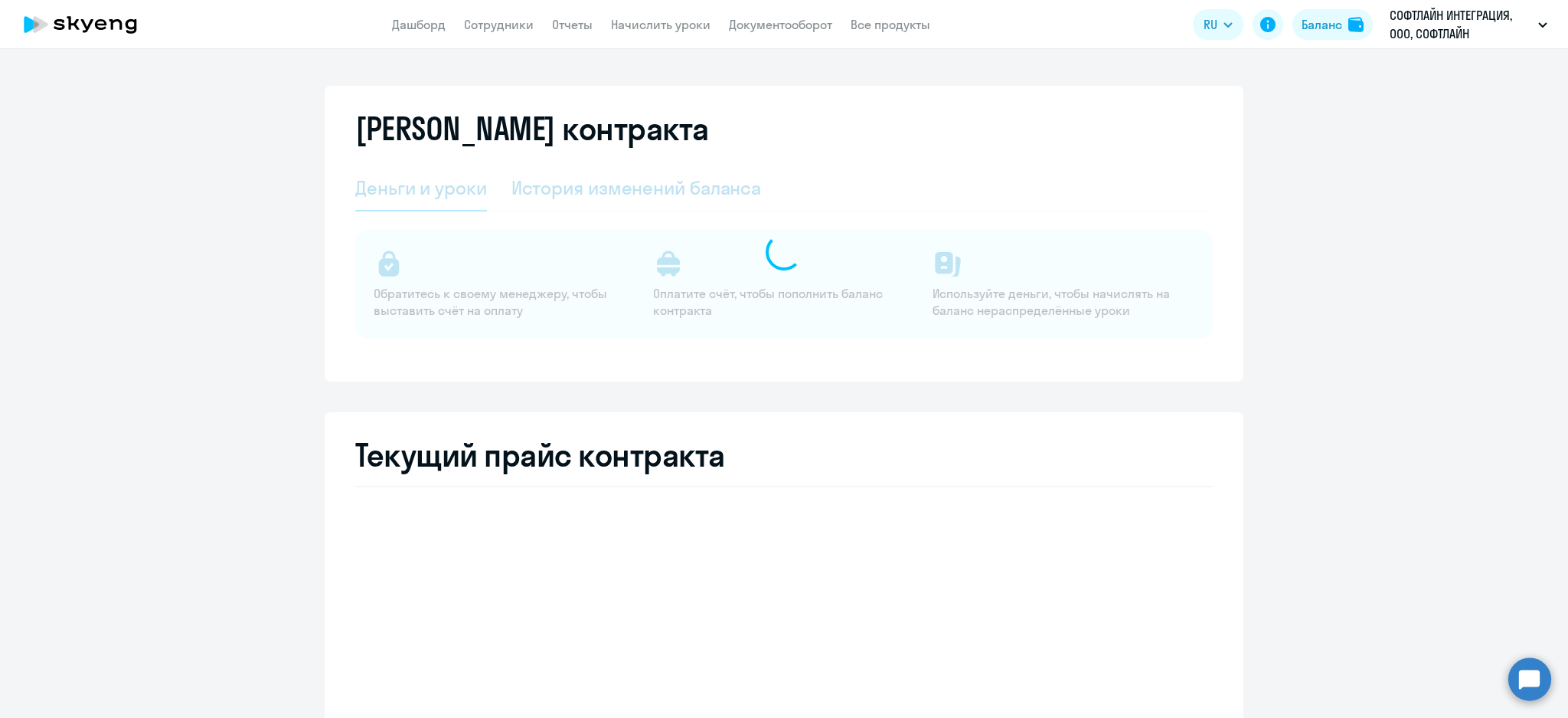
select select "english_adult_not_native_speaker"
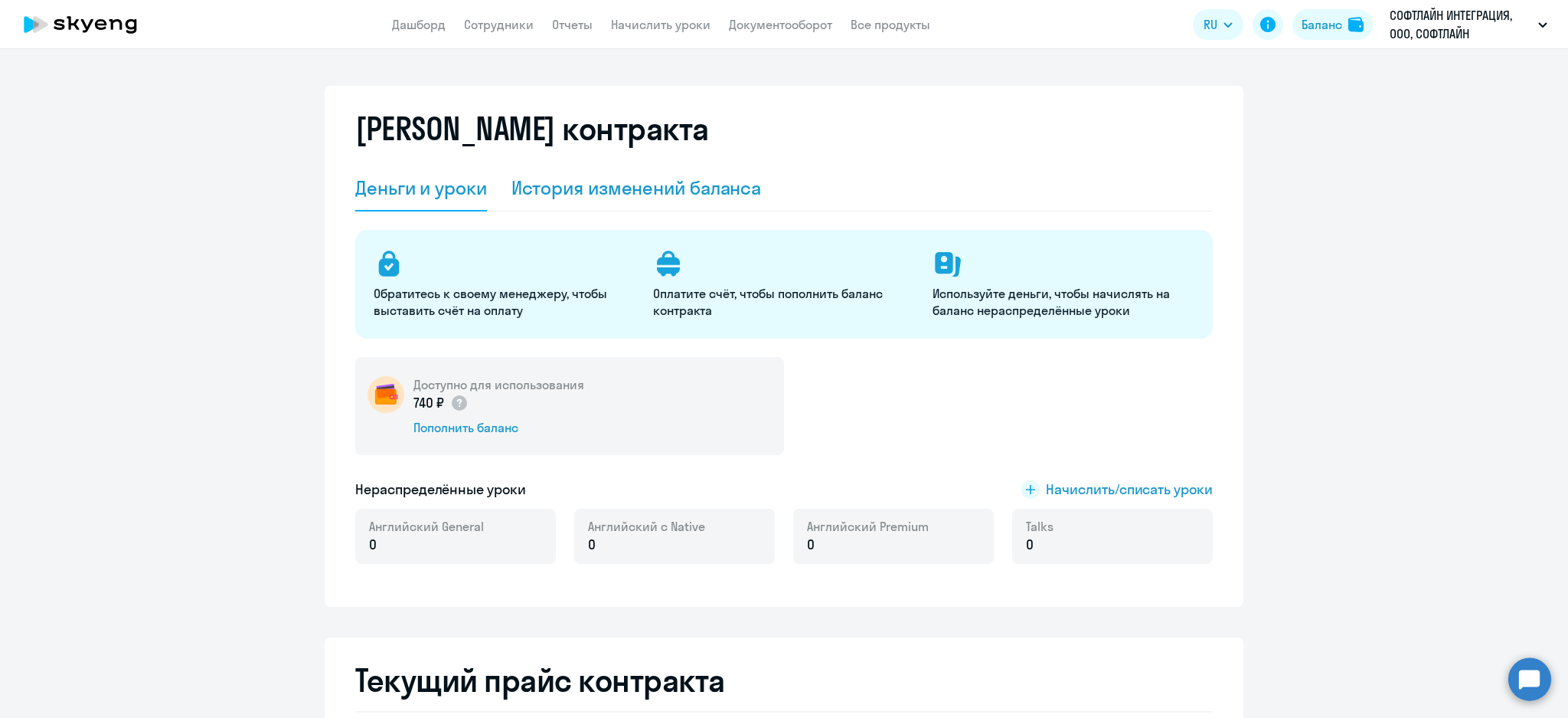
click at [687, 181] on div "История изменений баланса" at bounding box center [636, 188] width 250 height 25
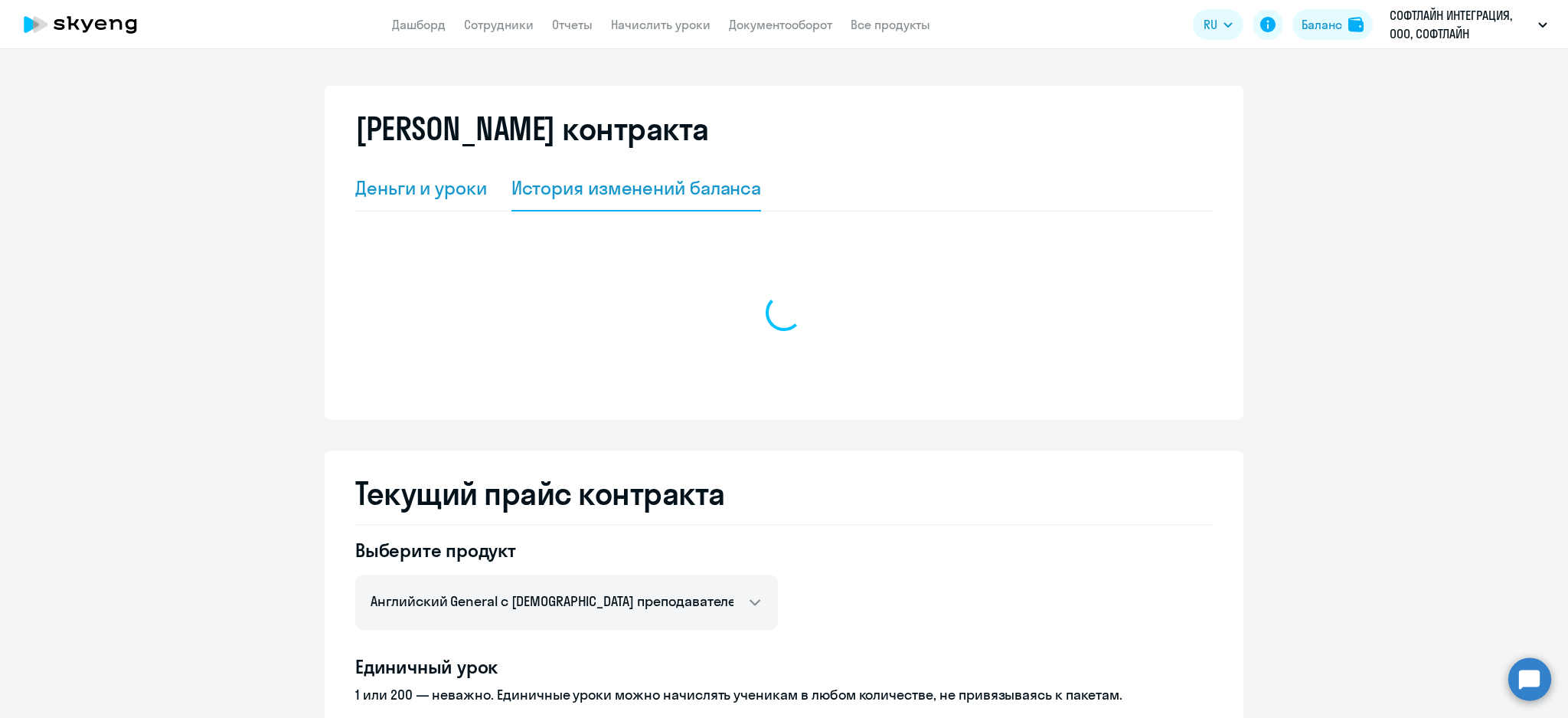
click at [456, 187] on div "Деньги и уроки" at bounding box center [421, 188] width 131 height 25
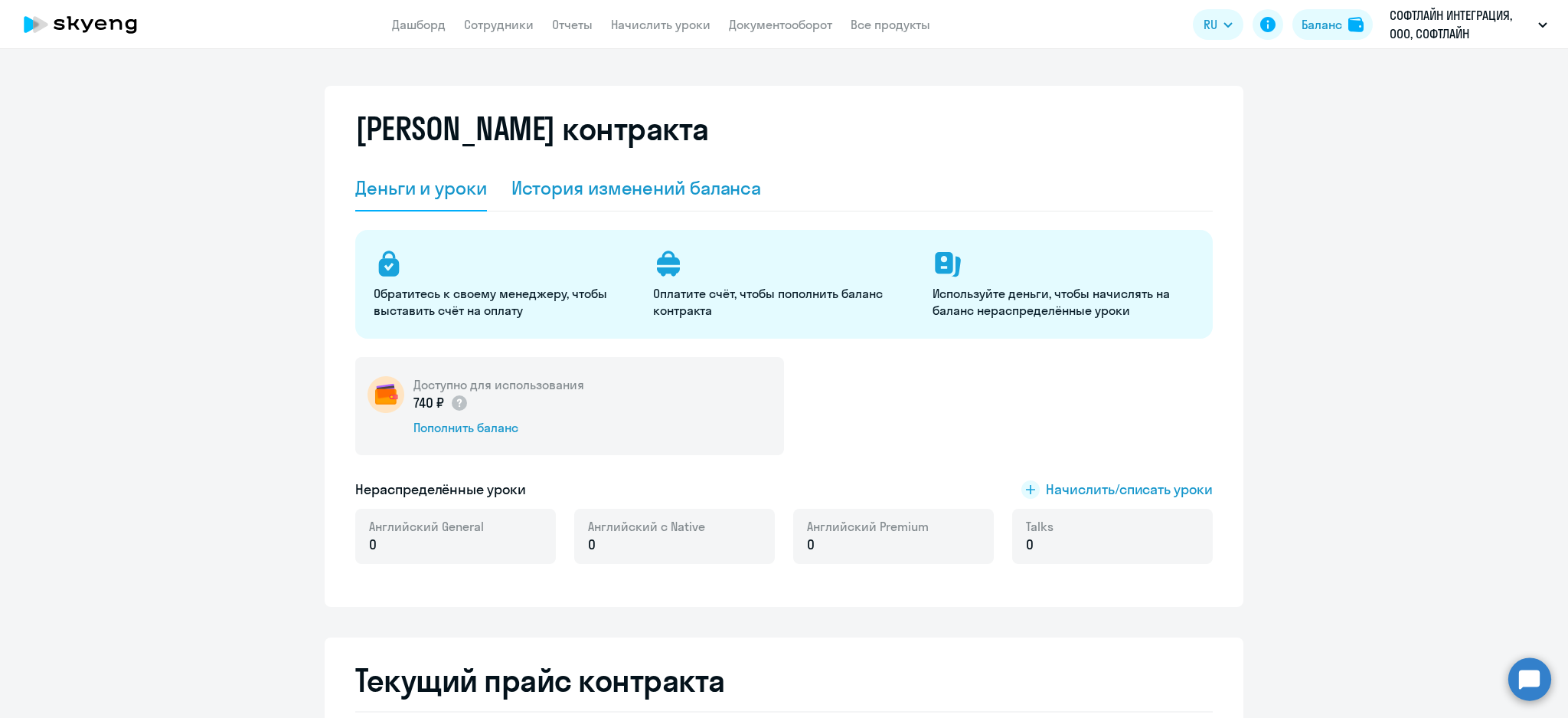
click at [691, 193] on div "История изменений баланса" at bounding box center [636, 188] width 250 height 25
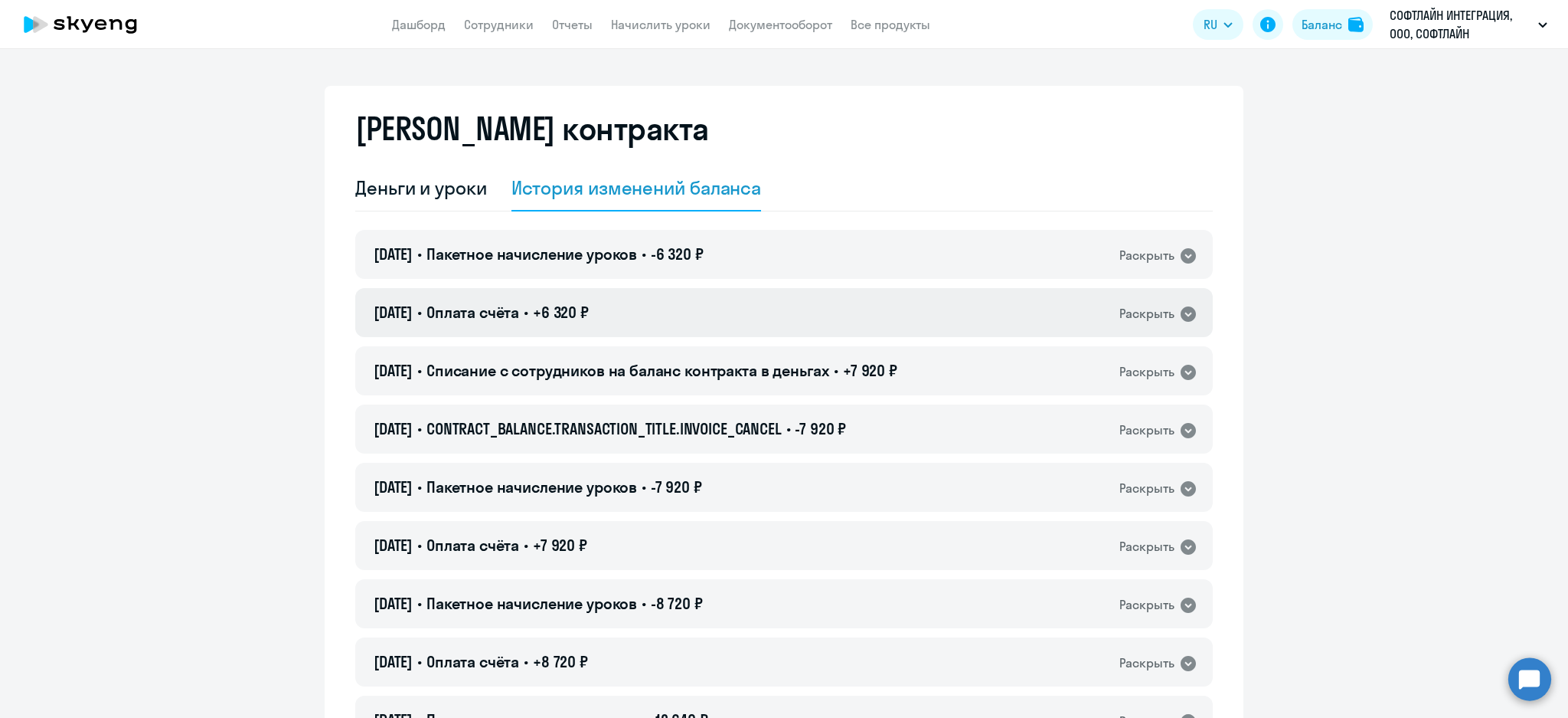
click at [748, 299] on div "09.09.2025 • Оплата счёта • +6 320 ₽ Раскрыть" at bounding box center [784, 312] width 857 height 49
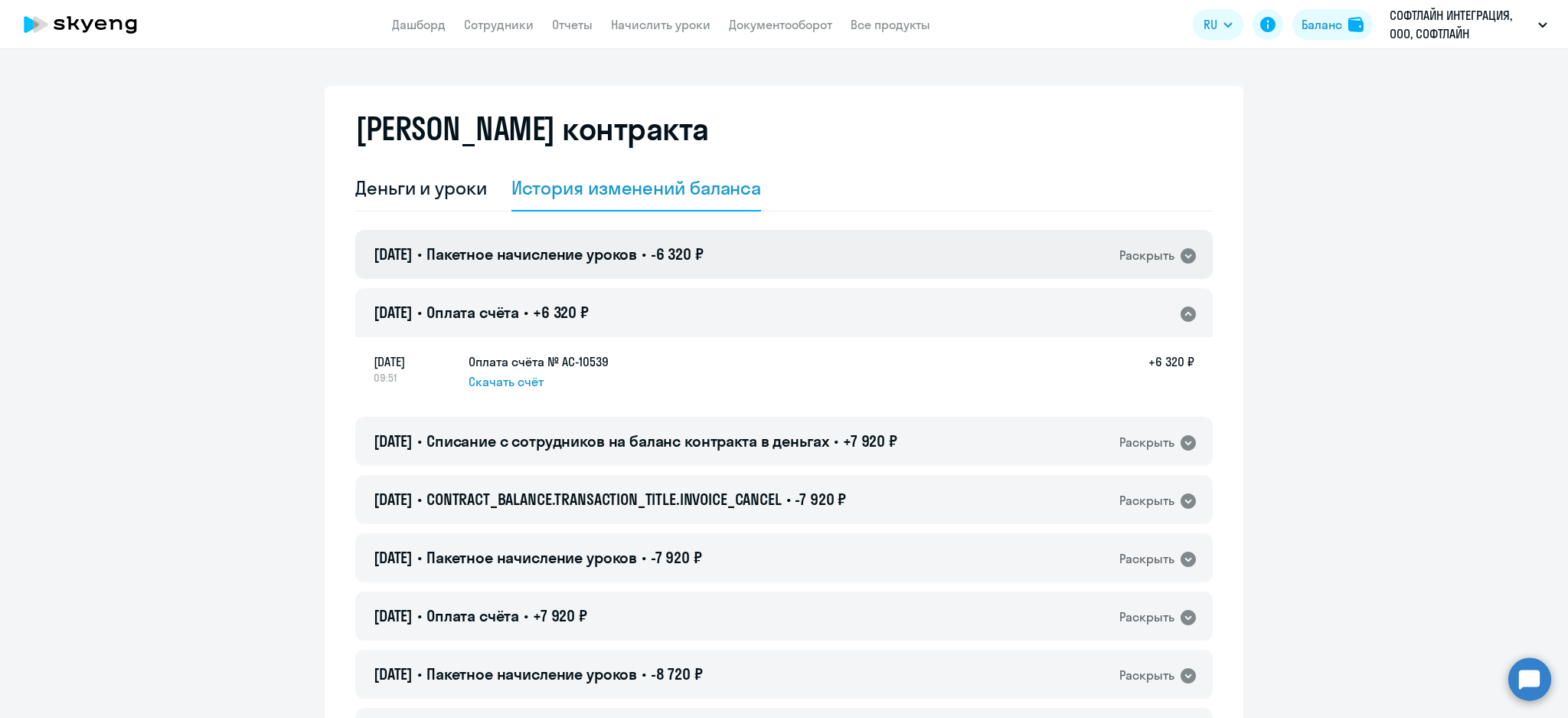
click at [762, 260] on div "09.09.2025 • Пакетное начисление уроков • -6 320 ₽ Раскрыть" at bounding box center [784, 254] width 857 height 49
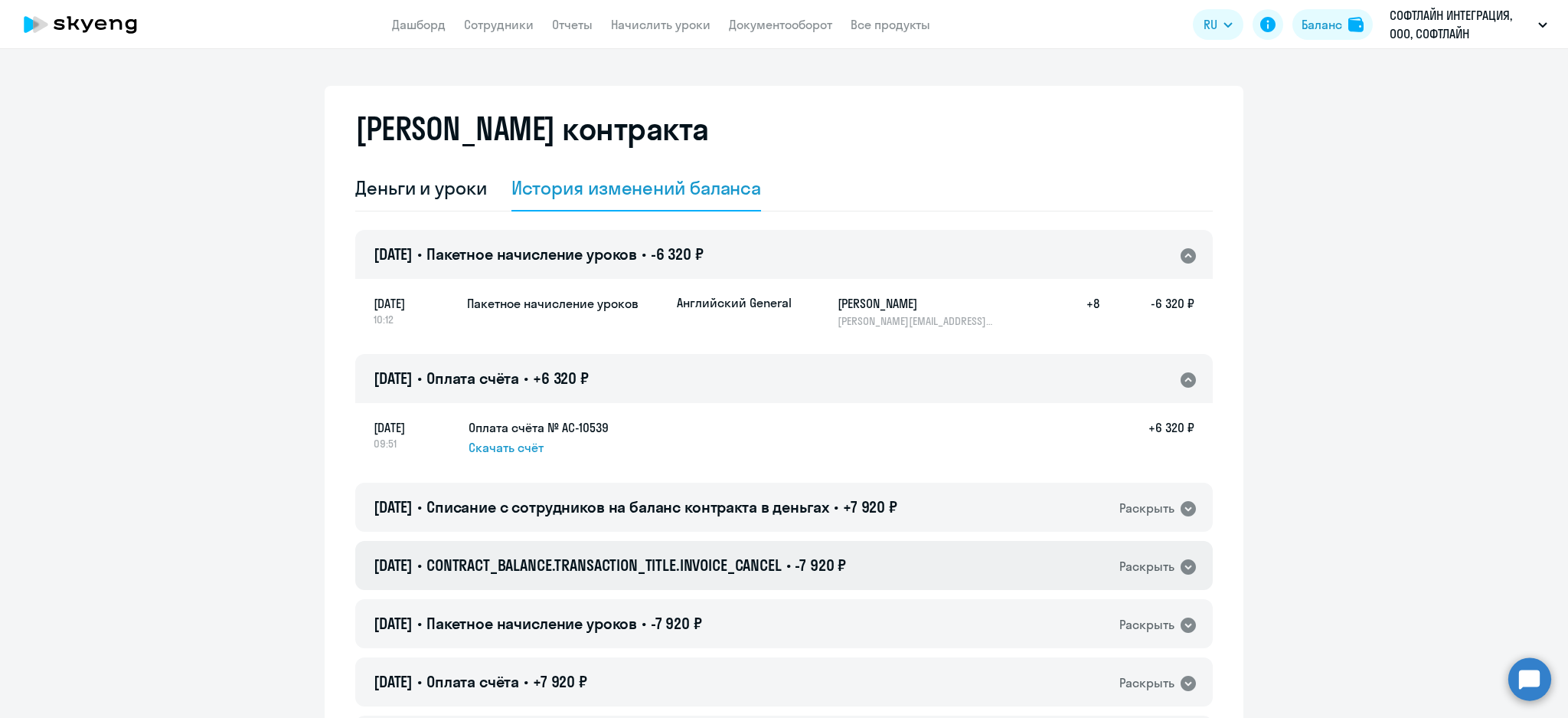
click at [965, 556] on div "12.08.2025 • CONTRACT_BALANCE.TRANSACTION_TITLE.INVOICE_CANCEL • -7 920 ₽ Раскр…" at bounding box center [784, 565] width 857 height 49
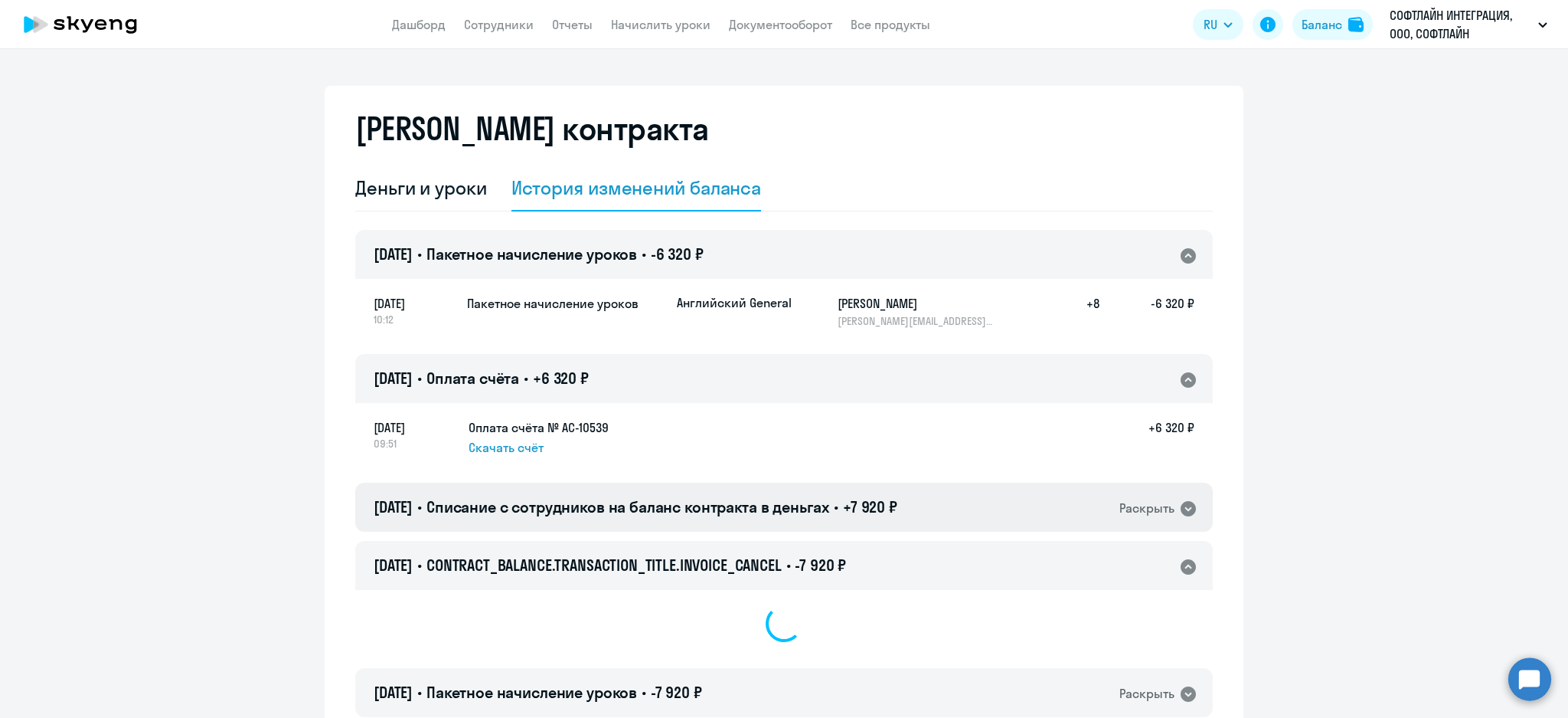
click at [973, 500] on div "29.08.2025 • Списание с сотрудников на баланс контракта в деньгах • +7 920 ₽ Ра…" at bounding box center [784, 506] width 857 height 49
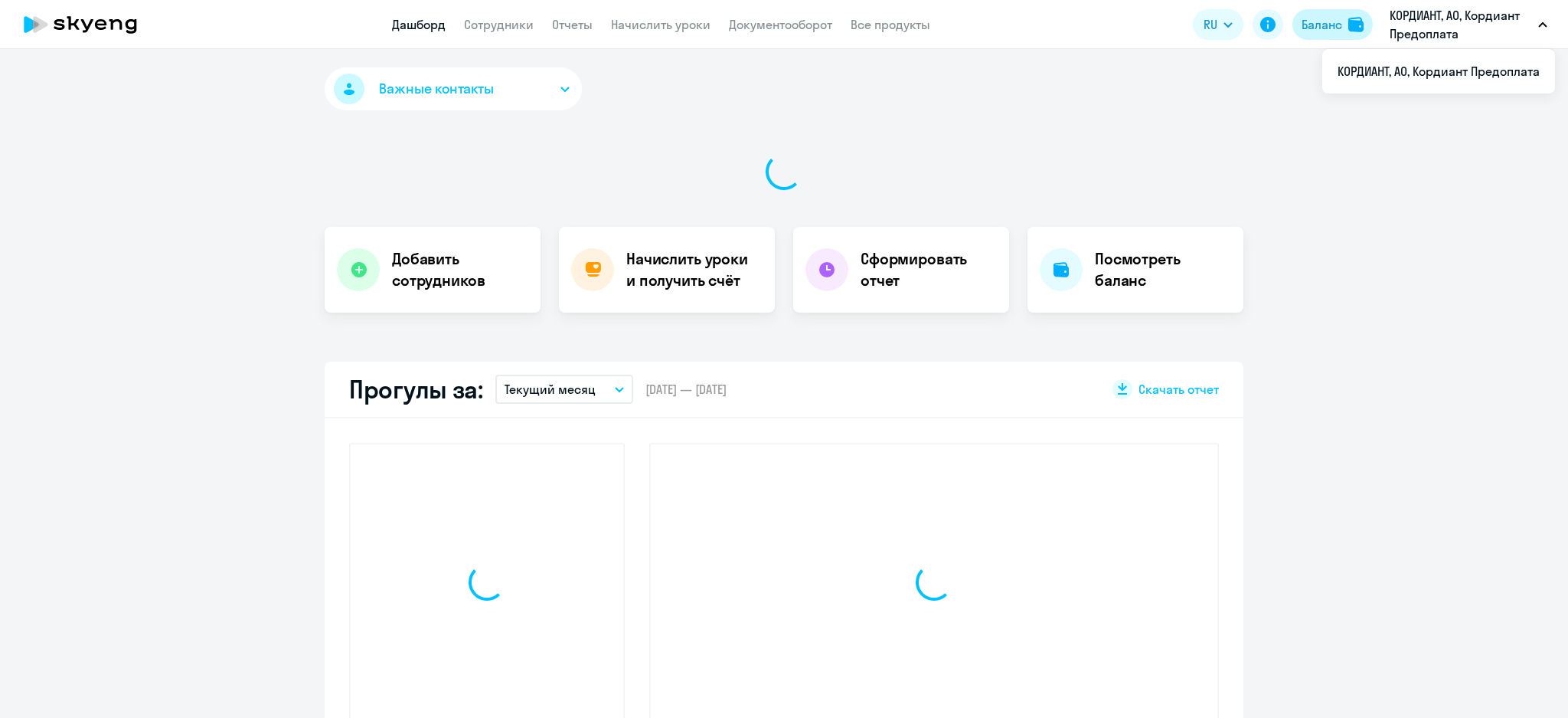
click at [1323, 26] on div "Баланс" at bounding box center [1322, 25] width 41 height 19
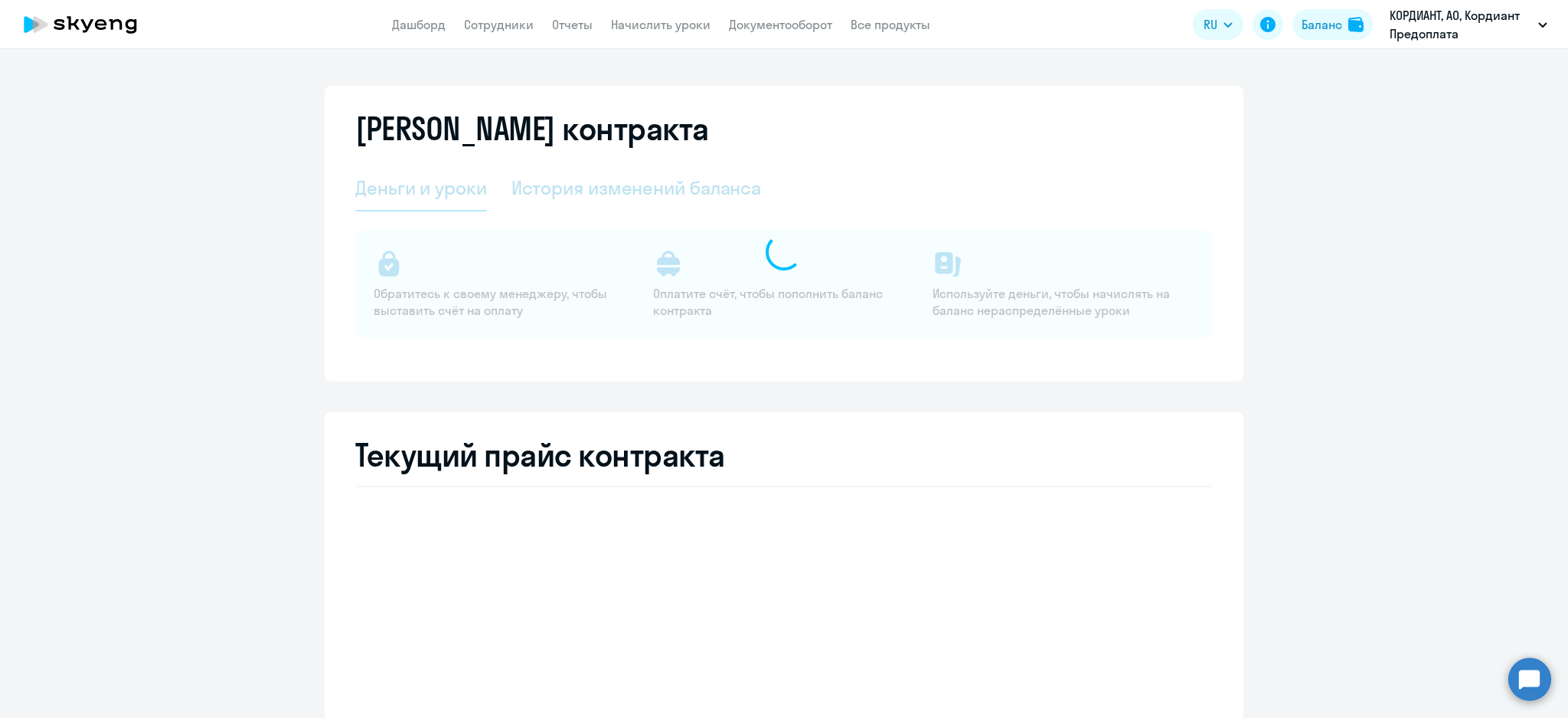
select select "english_adult_not_native_speaker"
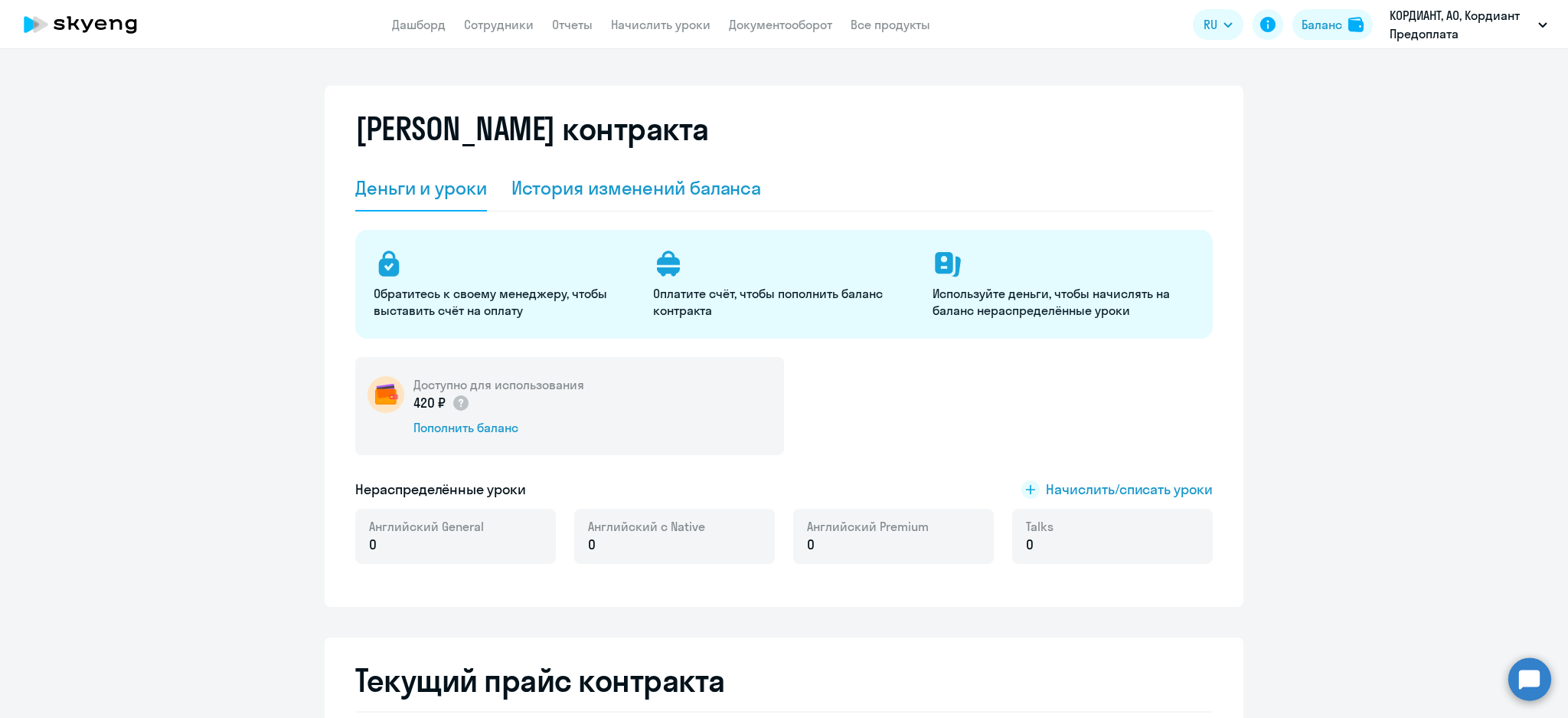
click at [616, 177] on div "История изменений баланса" at bounding box center [636, 188] width 250 height 25
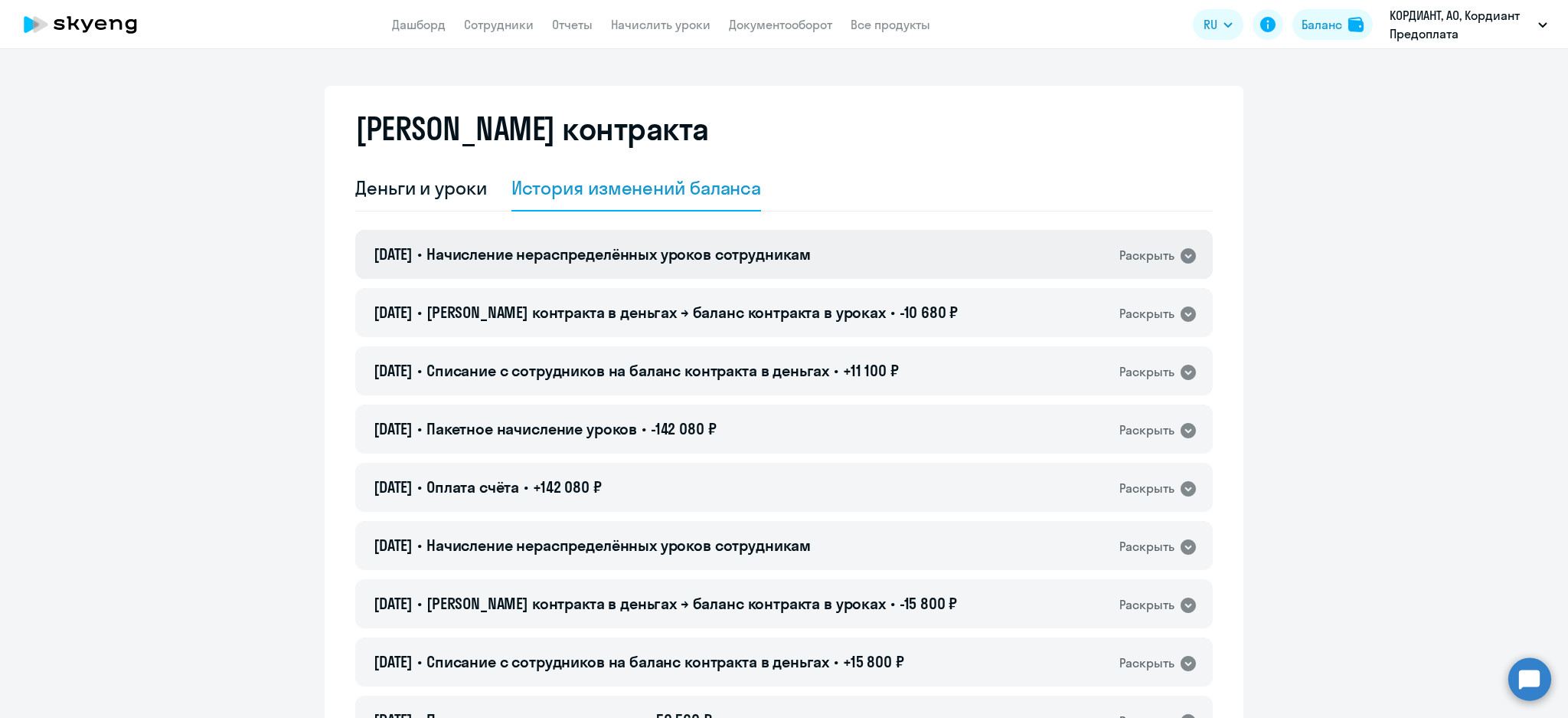
click at [713, 256] on span "Начисление нераспределённых уроков сотрудникам" at bounding box center [619, 254] width 385 height 19
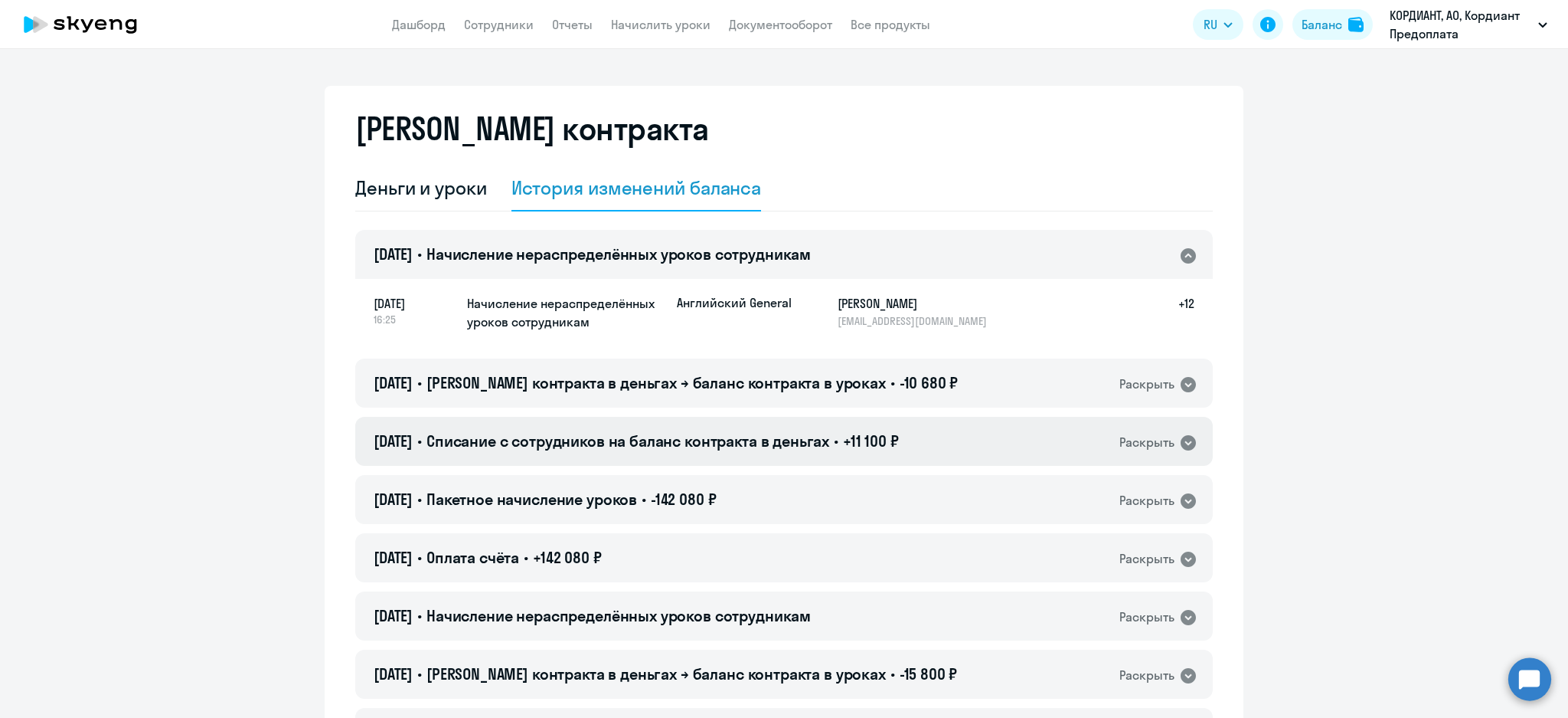
drag, startPoint x: 765, startPoint y: 438, endPoint x: 762, endPoint y: 428, distance: 10.4
click at [763, 434] on span "Списание с сотрудников на баланс контракта в деньгах" at bounding box center [627, 441] width 402 height 19
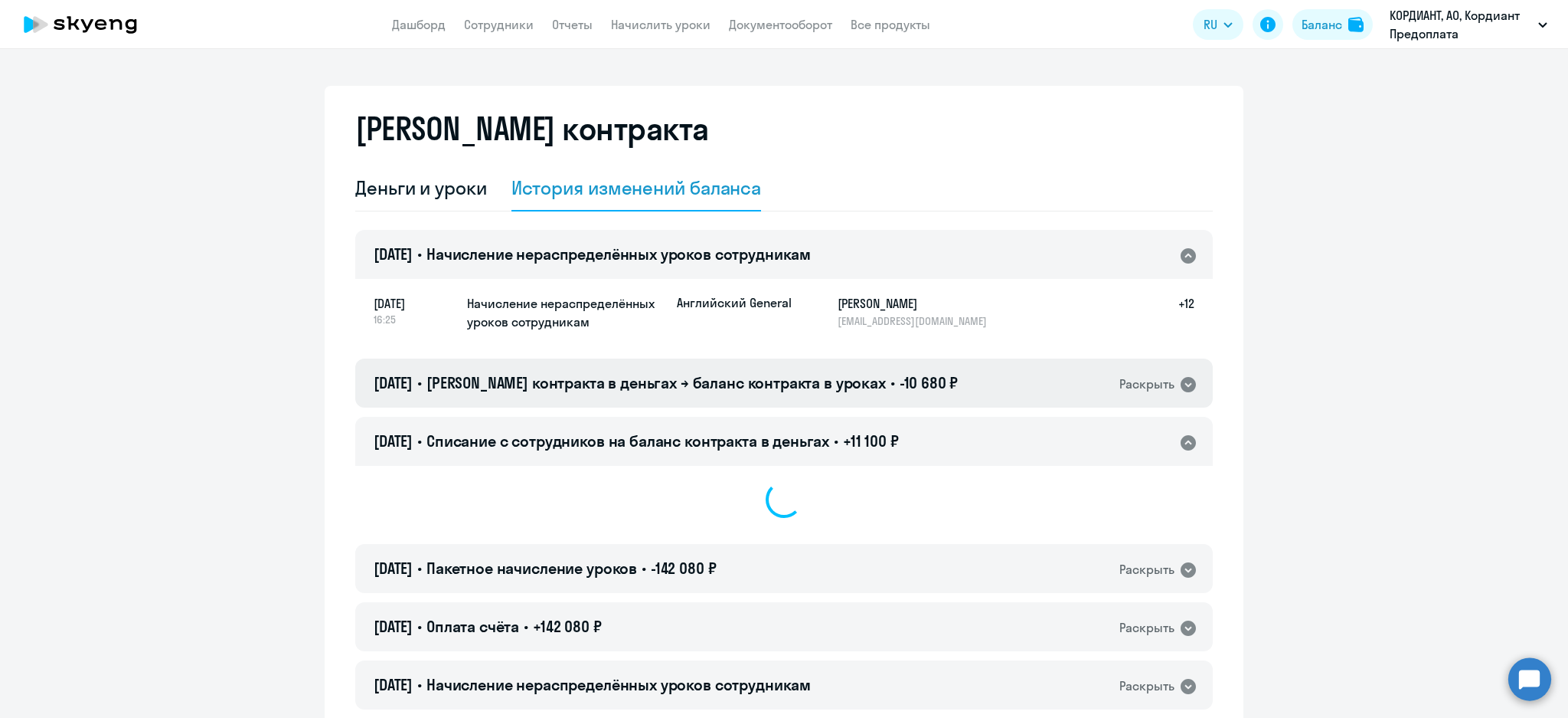
click at [769, 379] on span "[PERSON_NAME] контракта в деньгах → баланс контракта в уроках" at bounding box center [656, 383] width 460 height 19
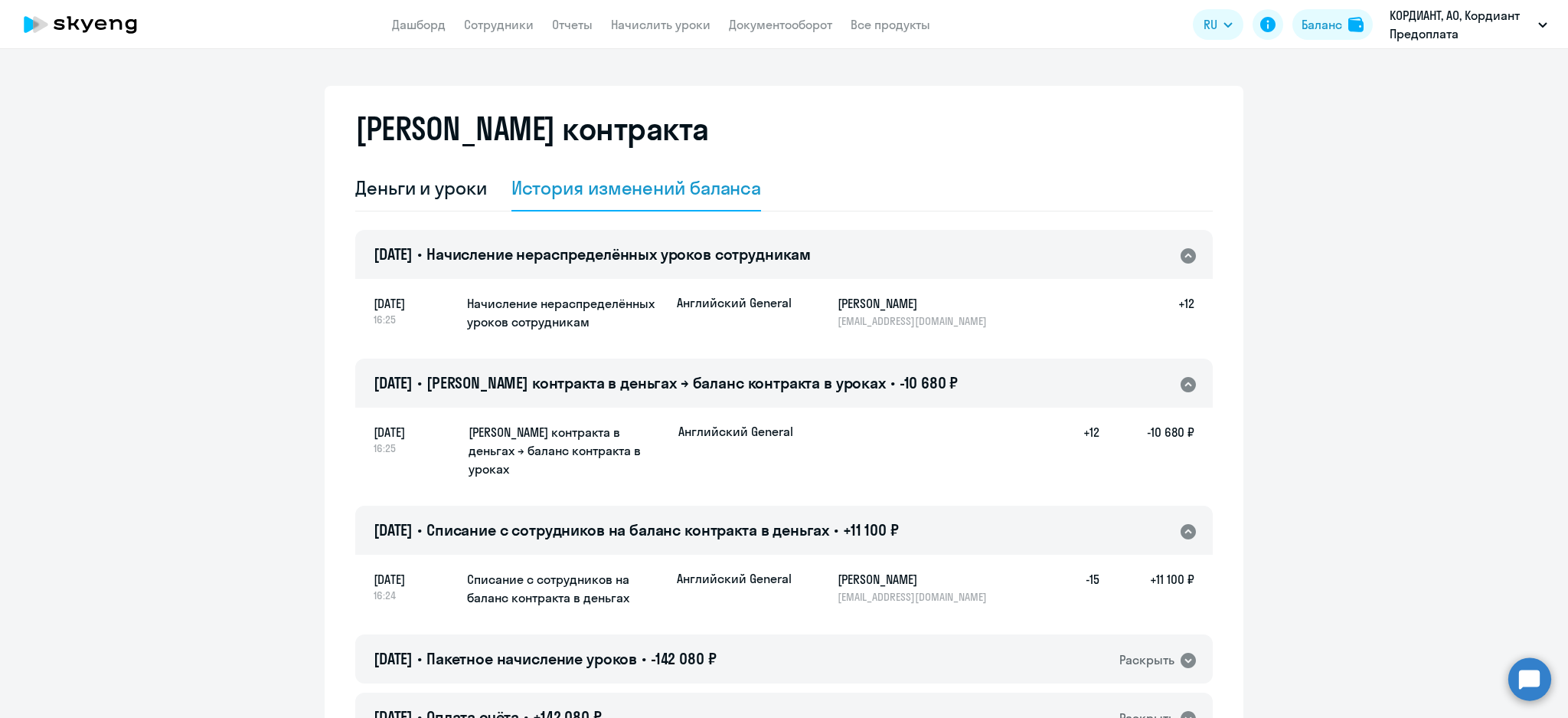
drag, startPoint x: 444, startPoint y: 196, endPoint x: 511, endPoint y: 225, distance: 73.0
click at [445, 195] on div "Деньги и уроки" at bounding box center [421, 188] width 131 height 25
